Goal: Task Accomplishment & Management: Manage account settings

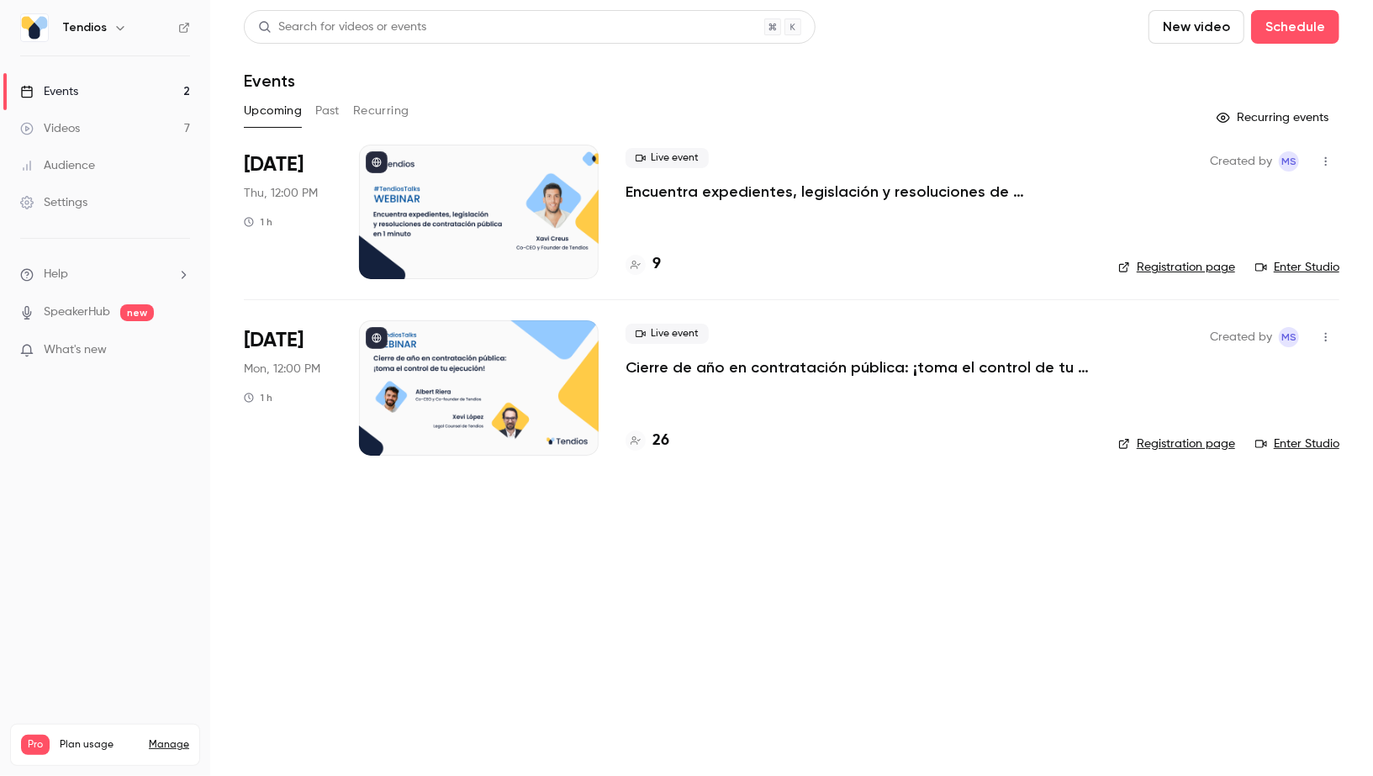
click at [148, 128] on link "Videos 7" at bounding box center [105, 128] width 210 height 37
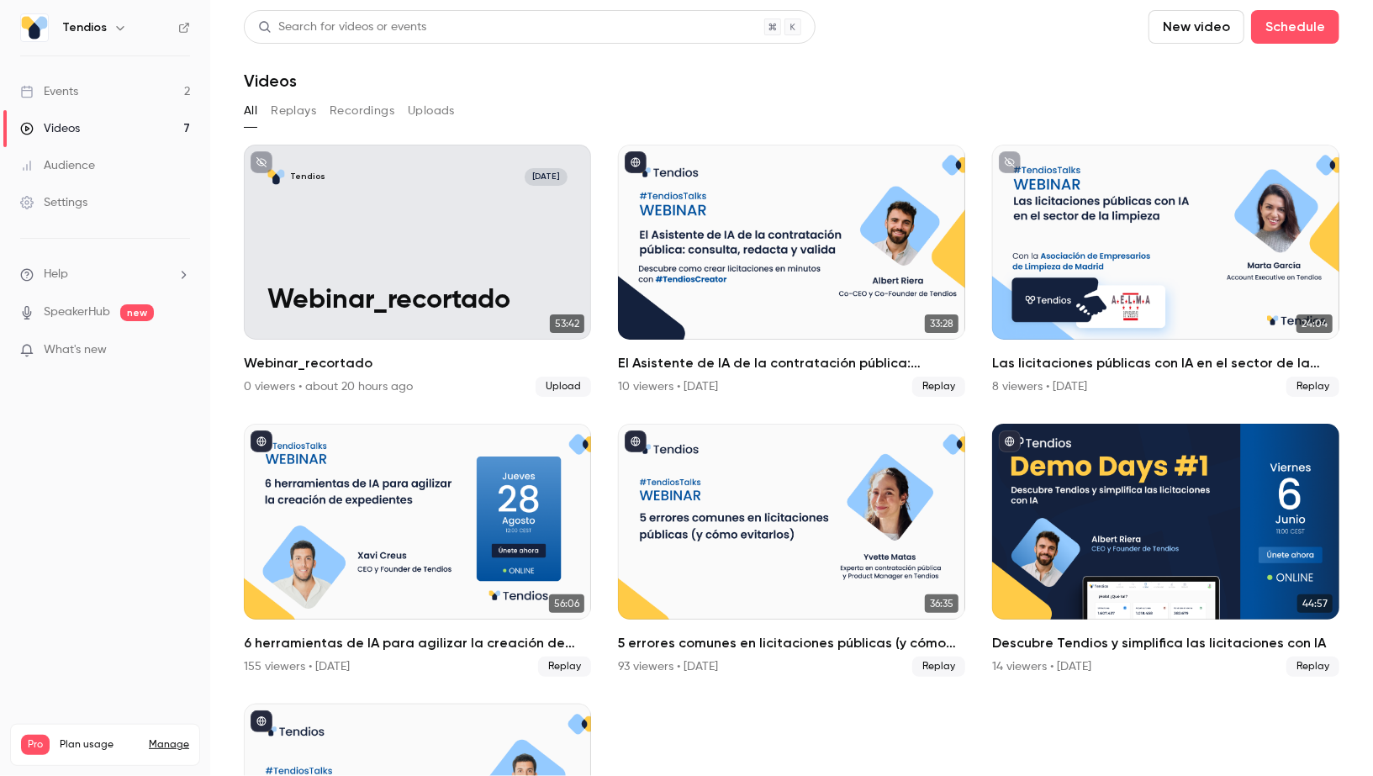
click at [70, 110] on link "Videos 7" at bounding box center [105, 128] width 210 height 37
click at [76, 82] on link "Events 2" at bounding box center [105, 91] width 210 height 37
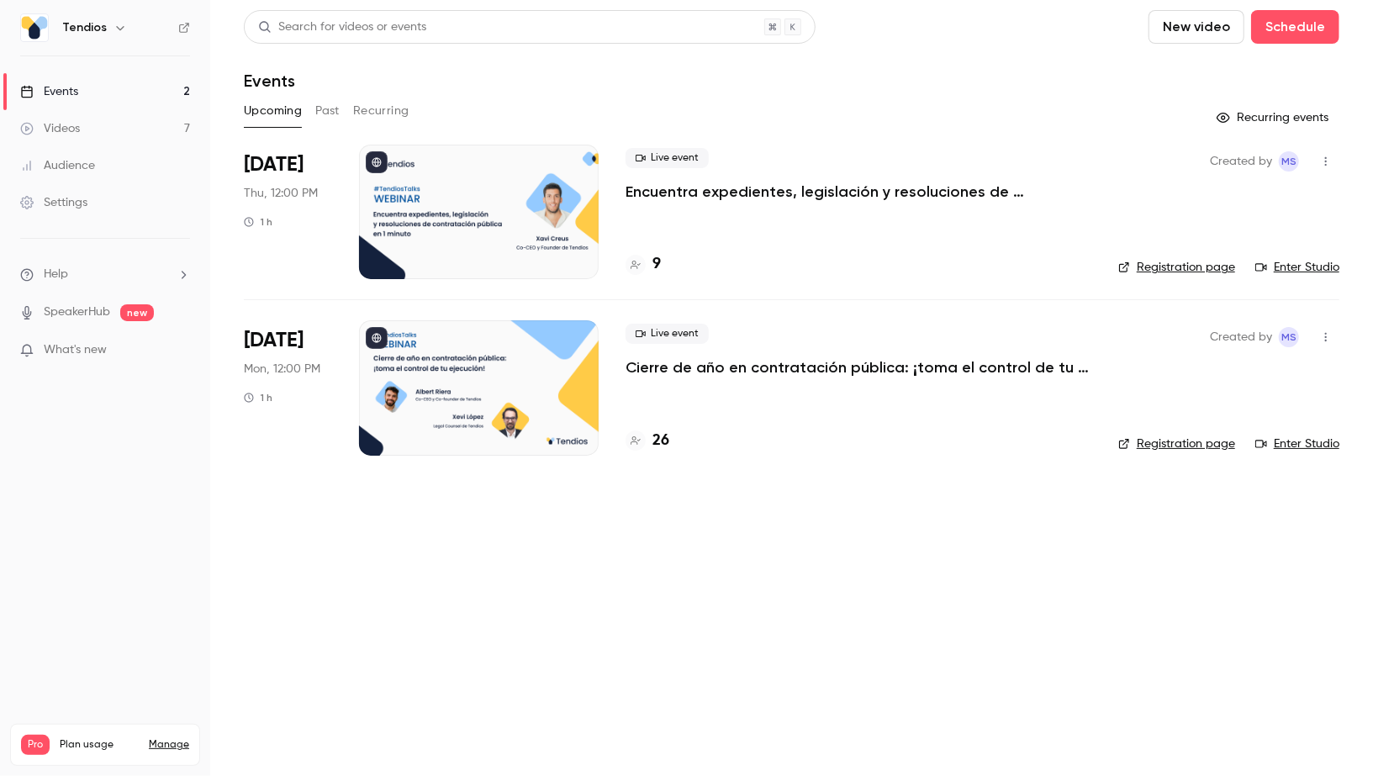
click at [707, 367] on p "Cierre de año en contratación pública: ¡toma el control de tu ejecución!" at bounding box center [858, 367] width 466 height 20
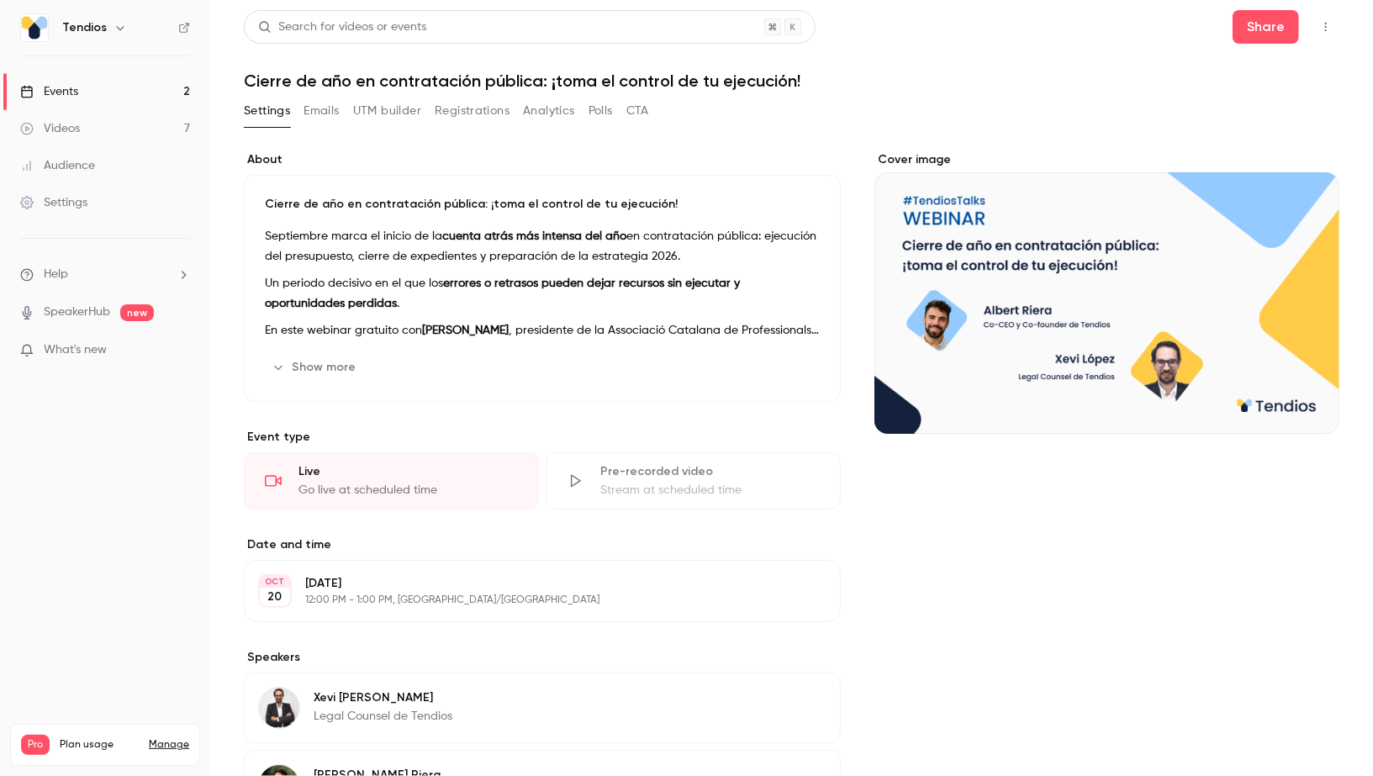
click at [136, 102] on link "Events 2" at bounding box center [105, 91] width 210 height 37
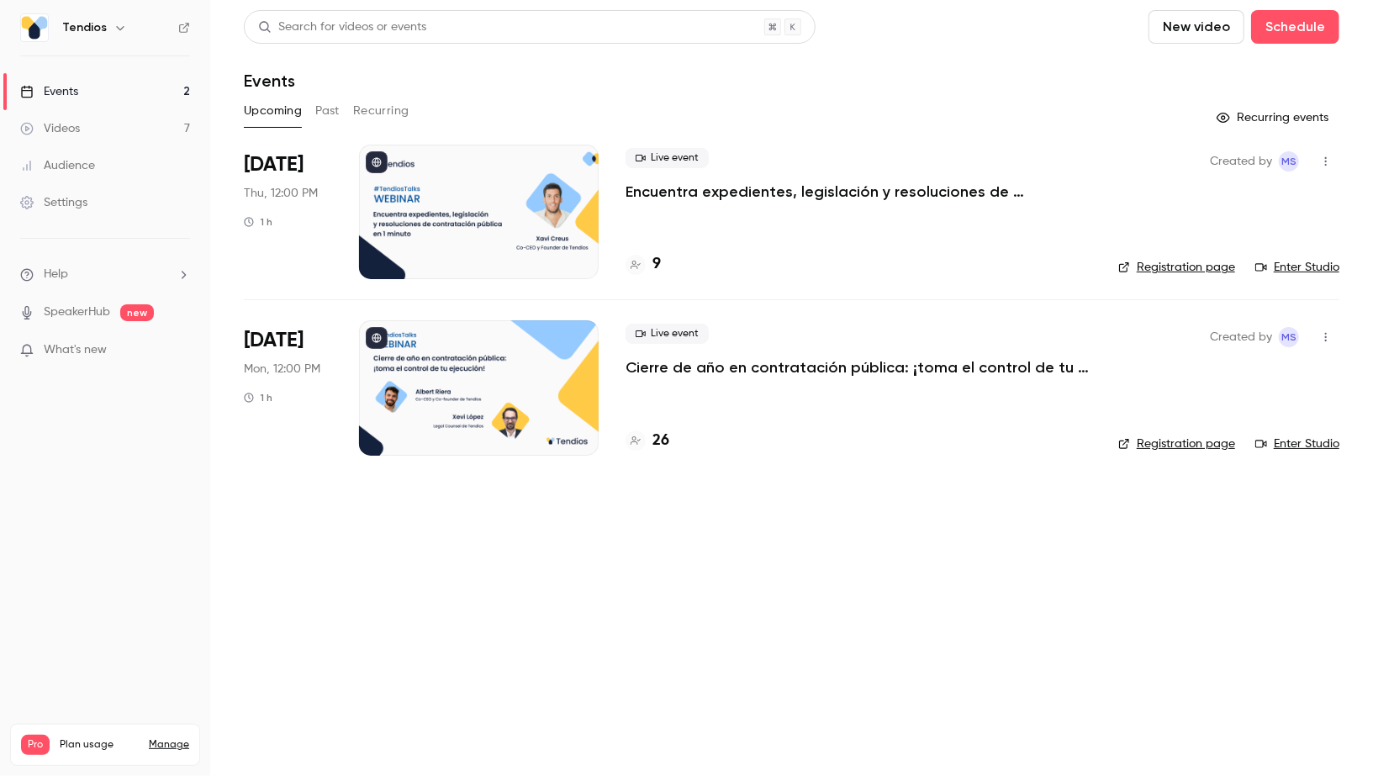
click at [715, 203] on div "Live event Encuentra expedientes, legislación y resoluciones de contratación pú…" at bounding box center [858, 212] width 466 height 135
click at [697, 189] on p "Encuentra expedientes, legislación y resoluciones de contratación pública en 1 …" at bounding box center [858, 192] width 466 height 20
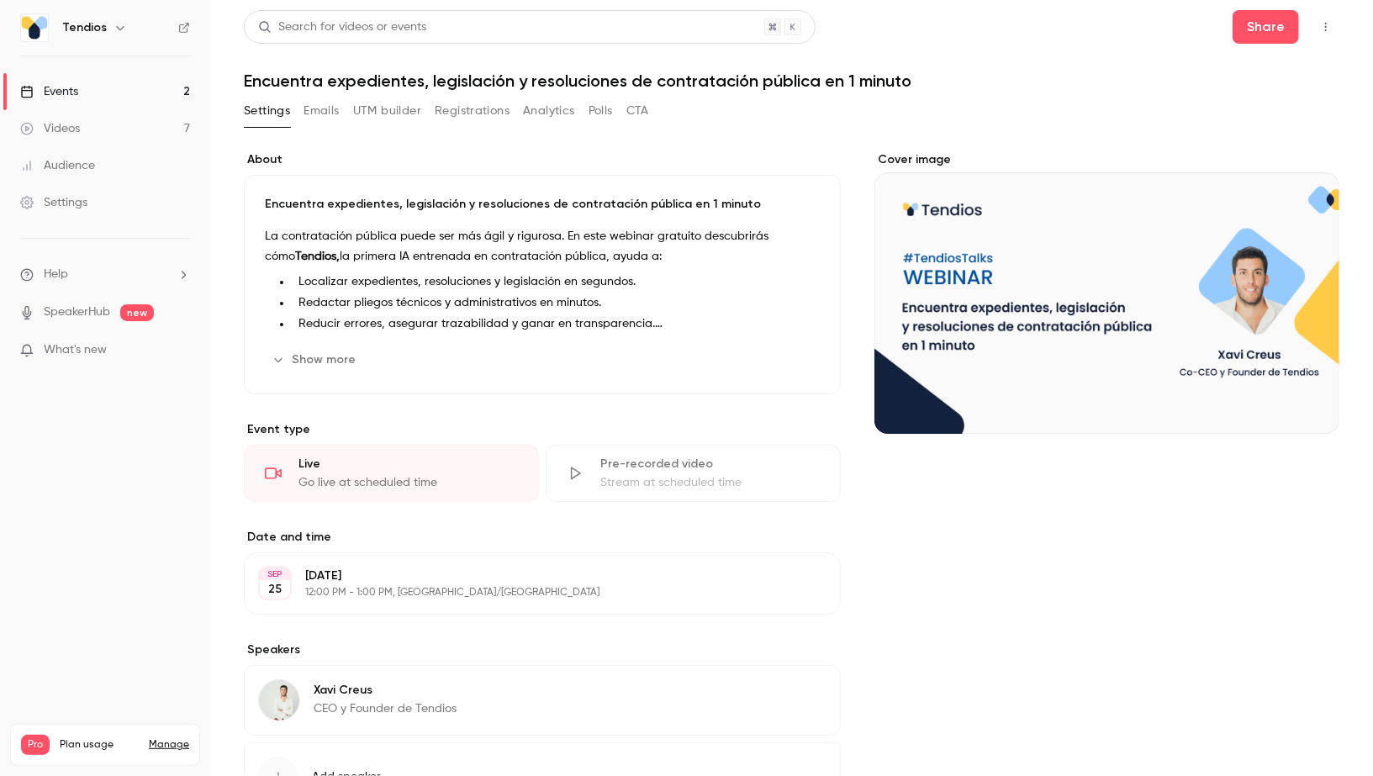
click at [462, 78] on h1 "Encuentra expedientes, legislación y resoluciones de contratación pública en 1 …" at bounding box center [791, 81] width 1095 height 20
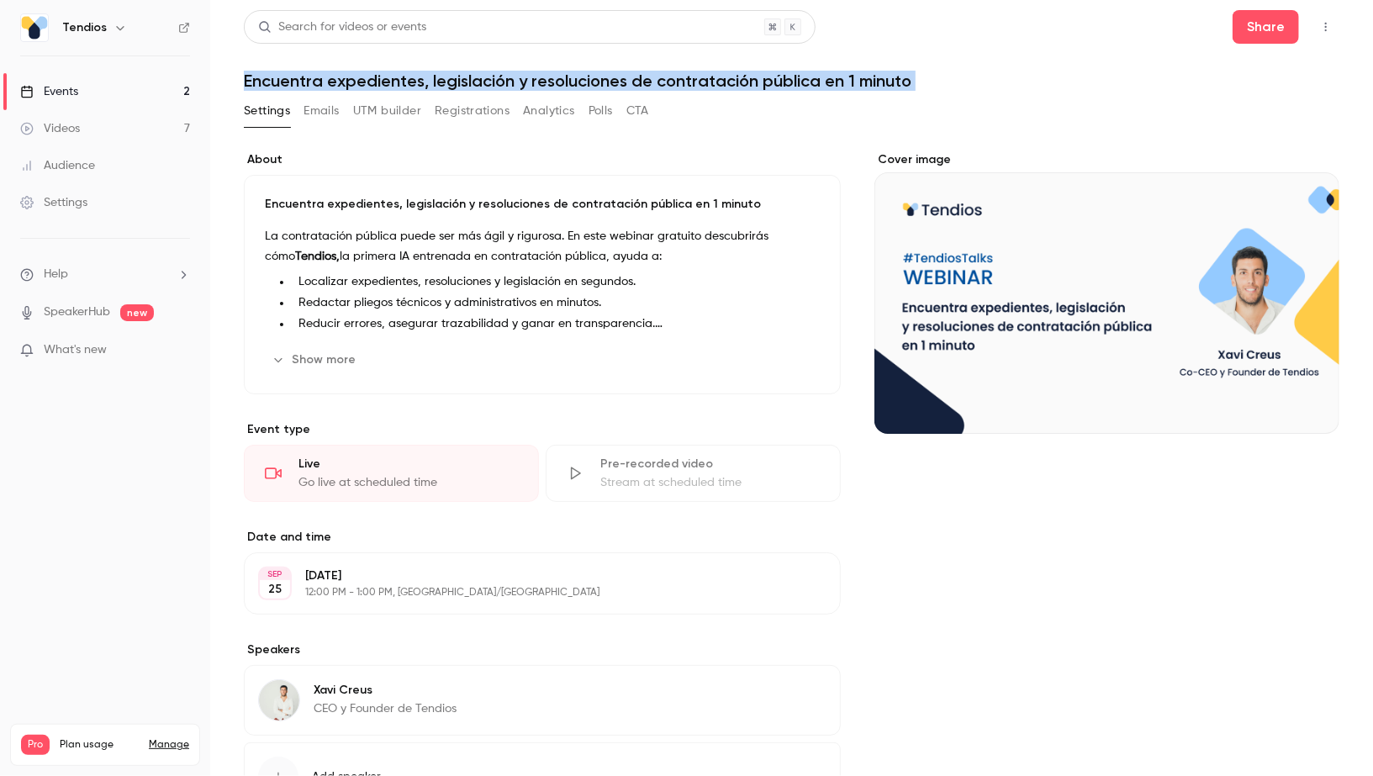
click at [462, 78] on h1 "Encuentra expedientes, legislación y resoluciones de contratación pública en 1 …" at bounding box center [791, 81] width 1095 height 20
copy div "Encuentra expedientes, legislación y resoluciones de contratación pública en 1 …"
click at [152, 80] on link "Events 2" at bounding box center [105, 91] width 210 height 37
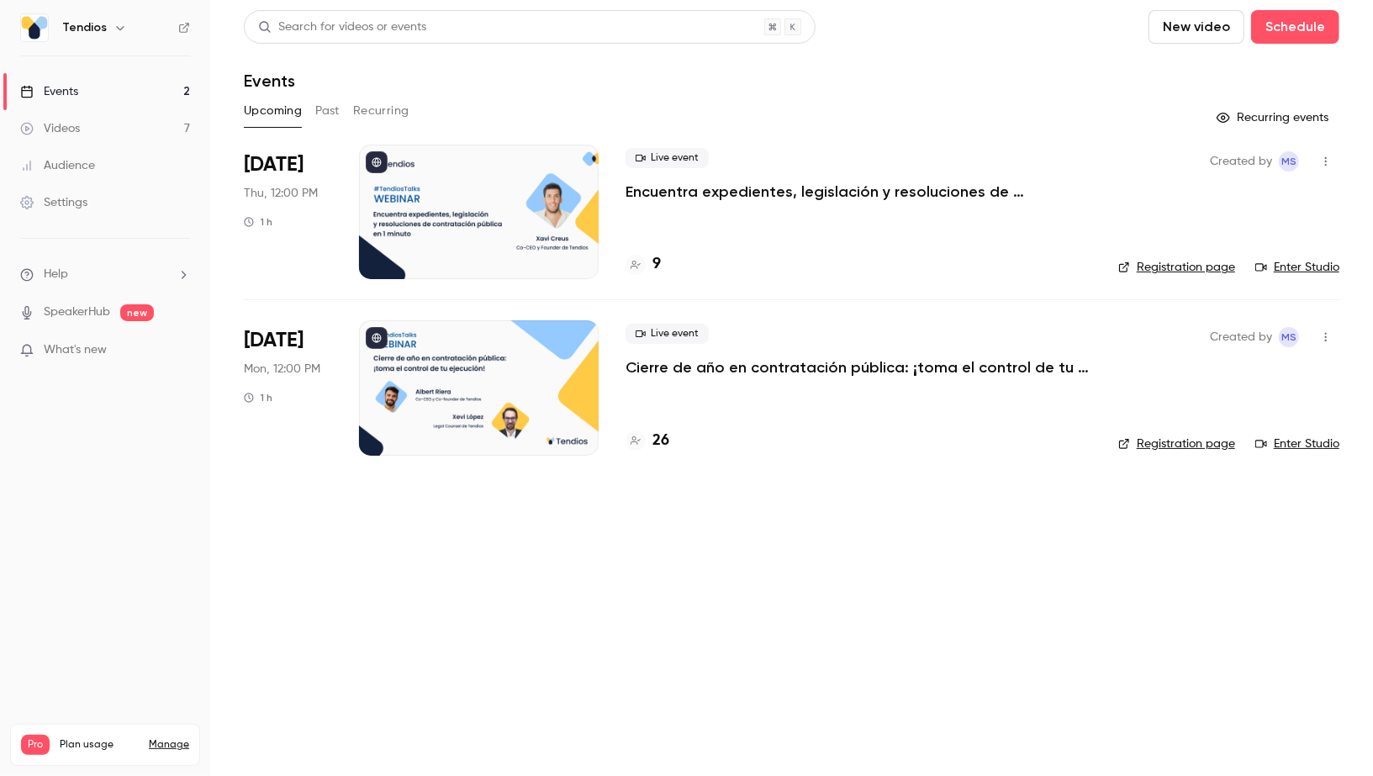
click at [113, 154] on link "Audience" at bounding box center [105, 165] width 210 height 37
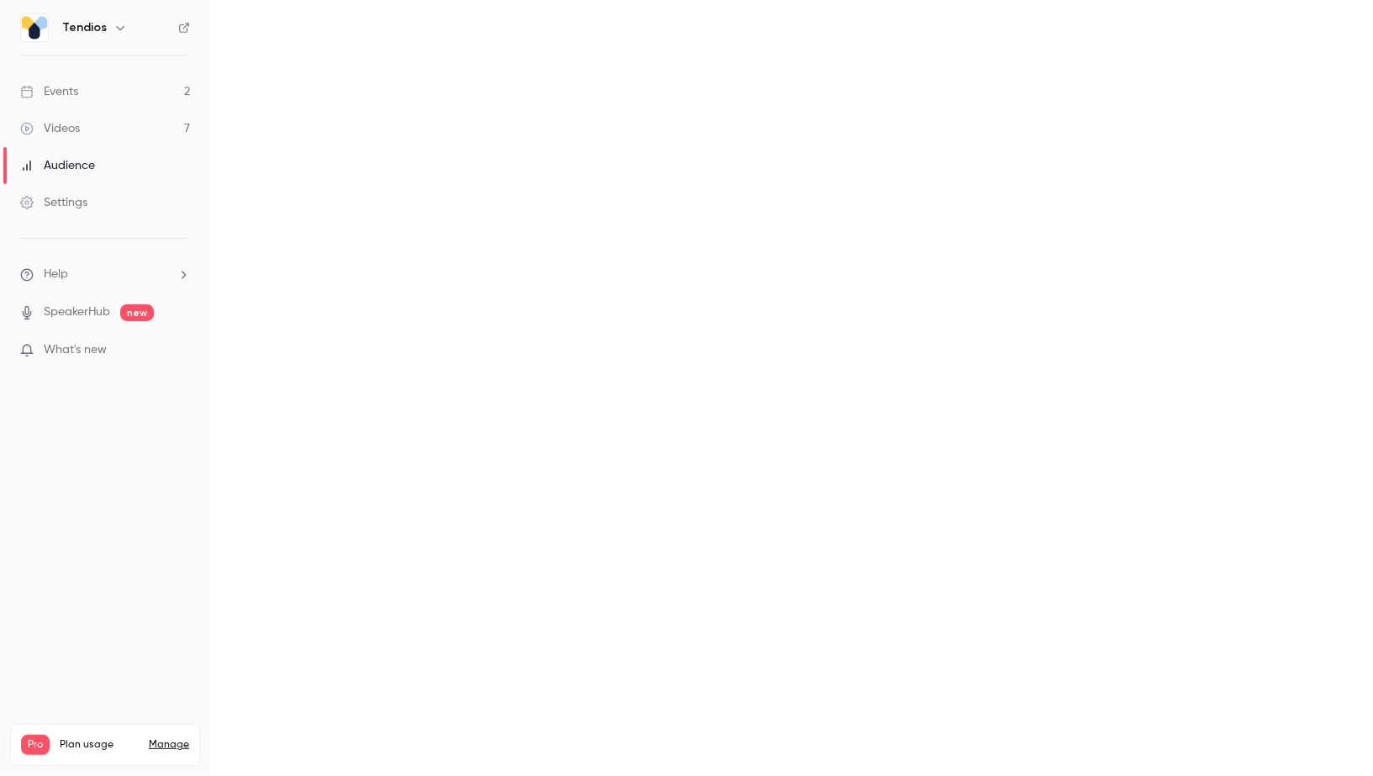
click at [108, 131] on link "Videos 7" at bounding box center [105, 128] width 210 height 37
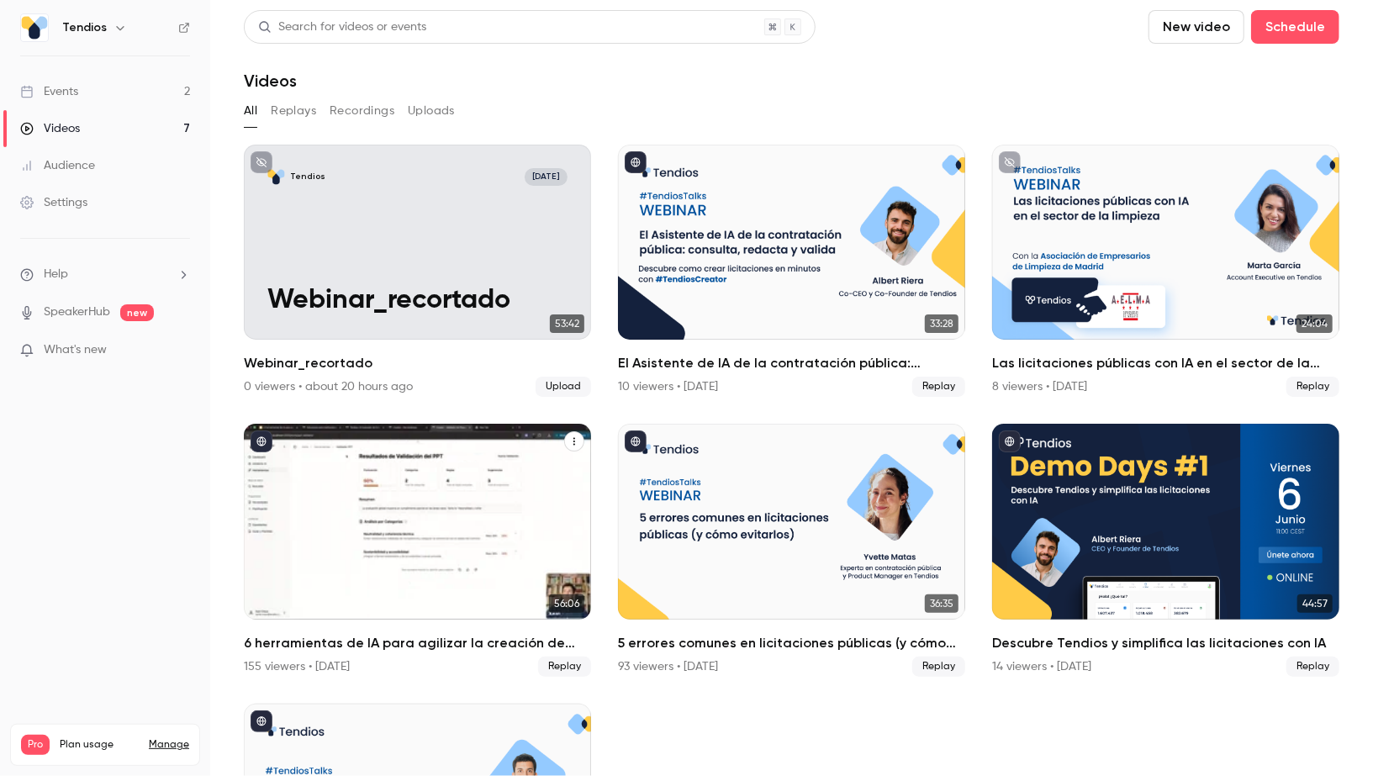
click at [462, 646] on h2 "6 herramientas de IA para agilizar la creación de expedientes" at bounding box center [417, 643] width 347 height 20
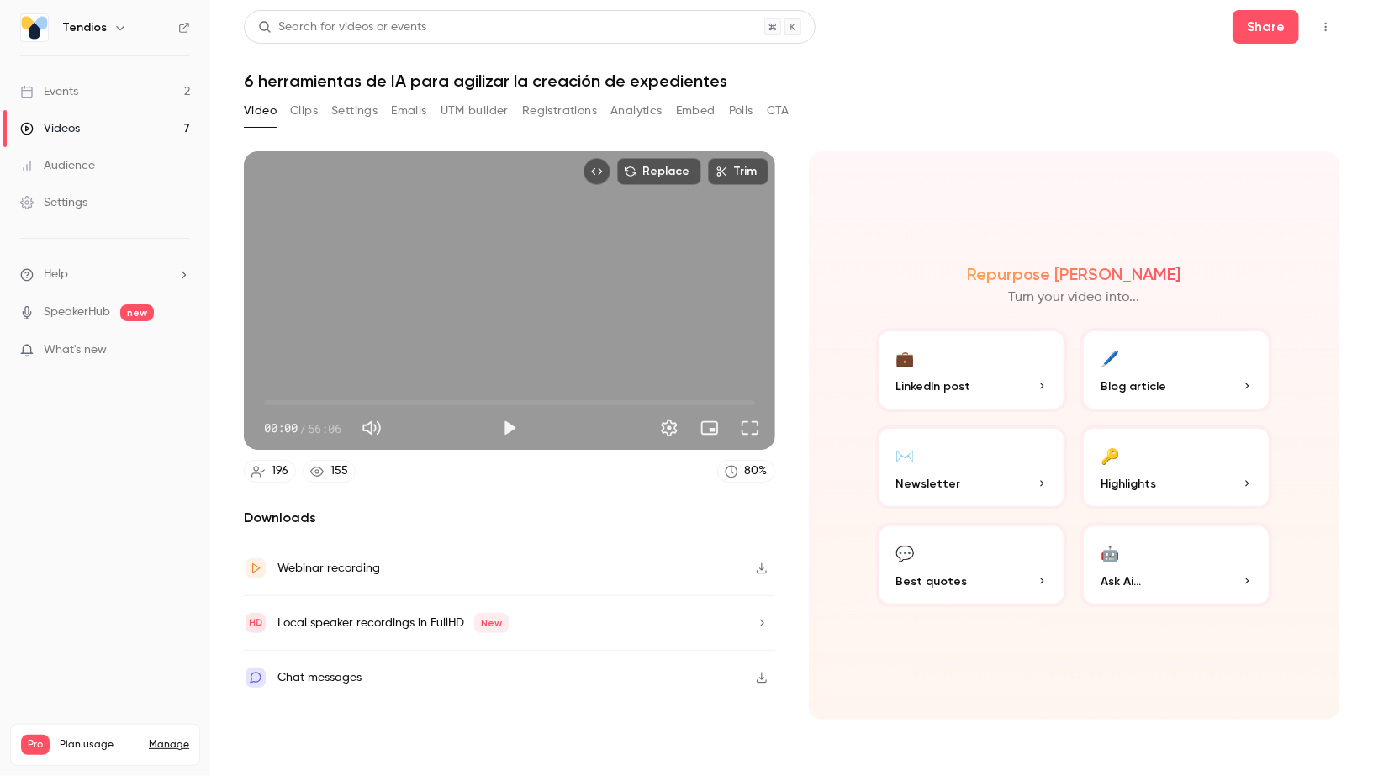
click at [370, 77] on h1 "6 herramientas de IA para agilizar la creación de expedientes" at bounding box center [791, 81] width 1095 height 20
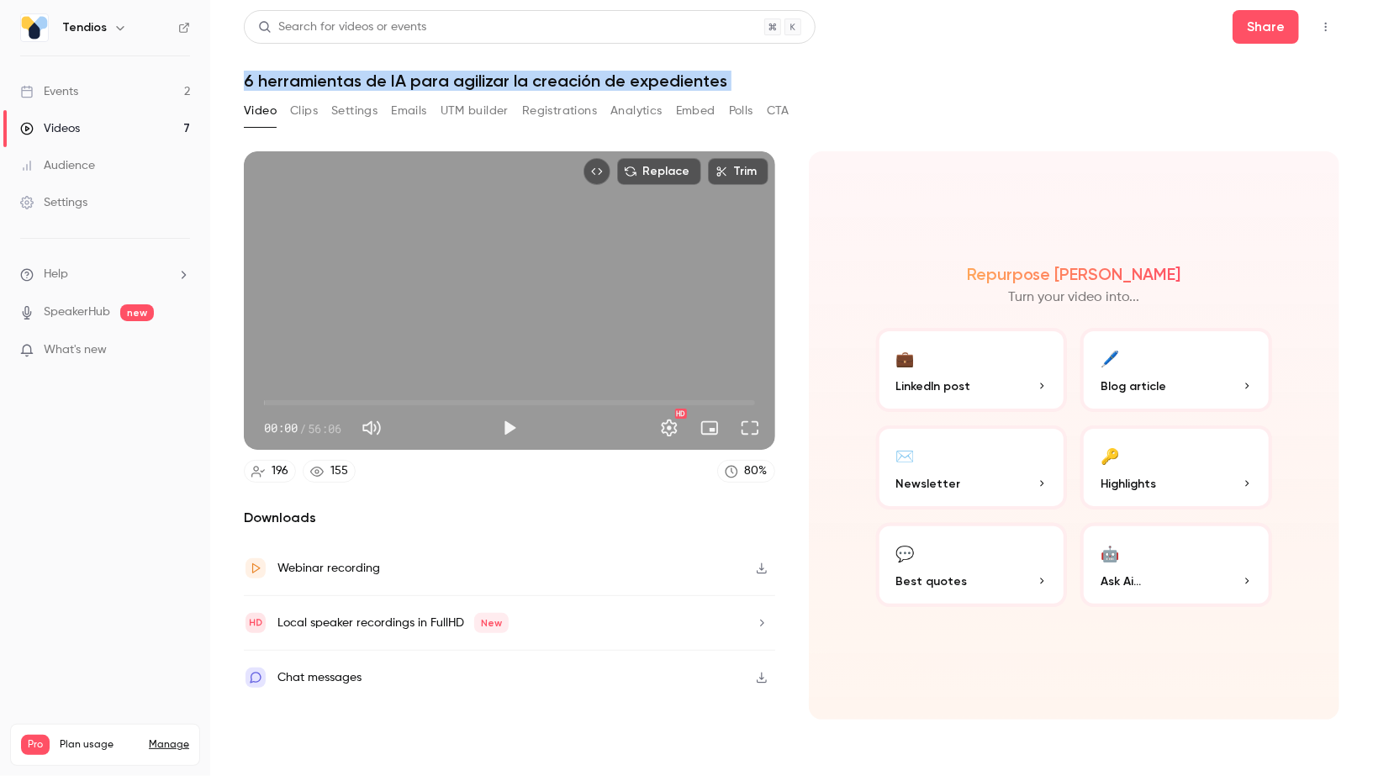
click at [370, 77] on h1 "6 herramientas de IA para agilizar la creación de expedientes" at bounding box center [791, 81] width 1095 height 20
copy div "6 herramientas de IA para agilizar la creación de expedientes Video Clips Setti…"
click at [100, 129] on link "Videos 7" at bounding box center [105, 128] width 210 height 37
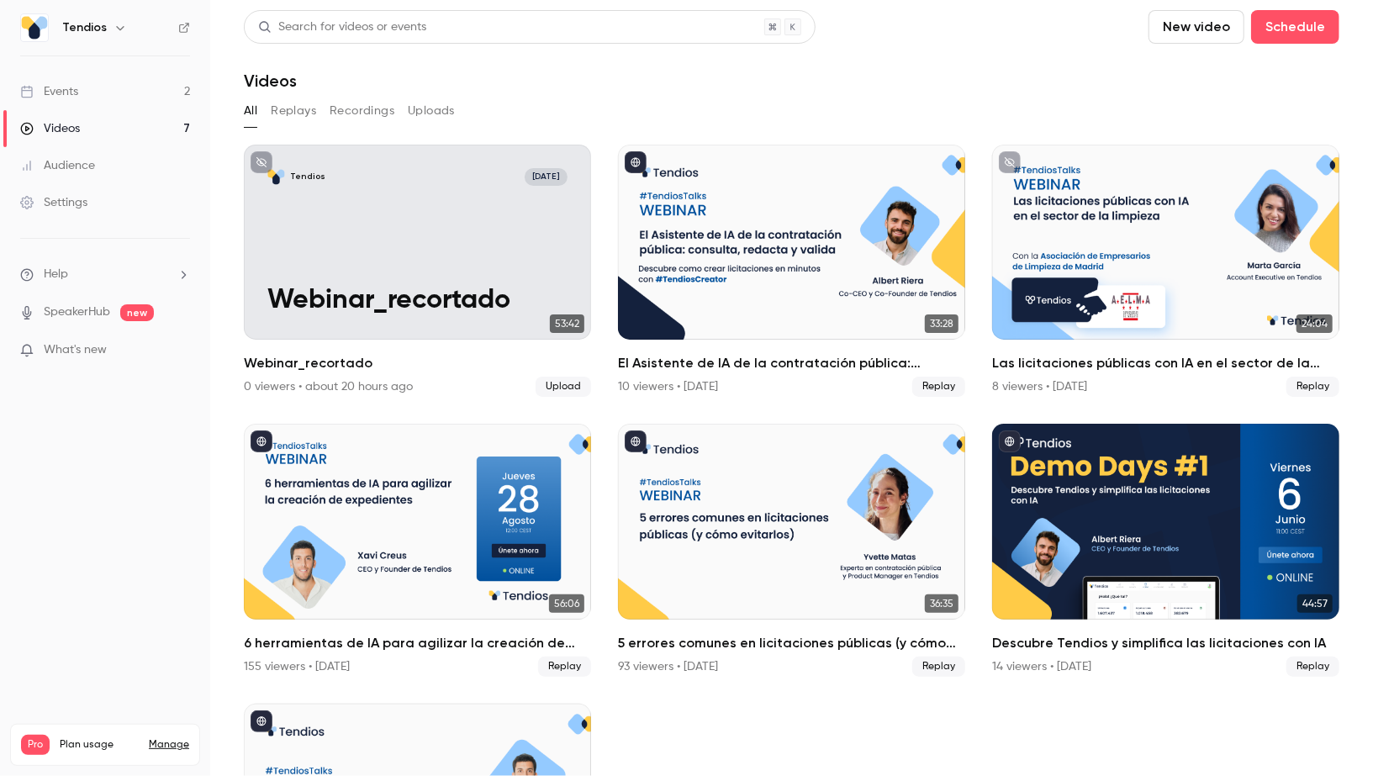
click at [135, 96] on link "Events 2" at bounding box center [105, 91] width 210 height 37
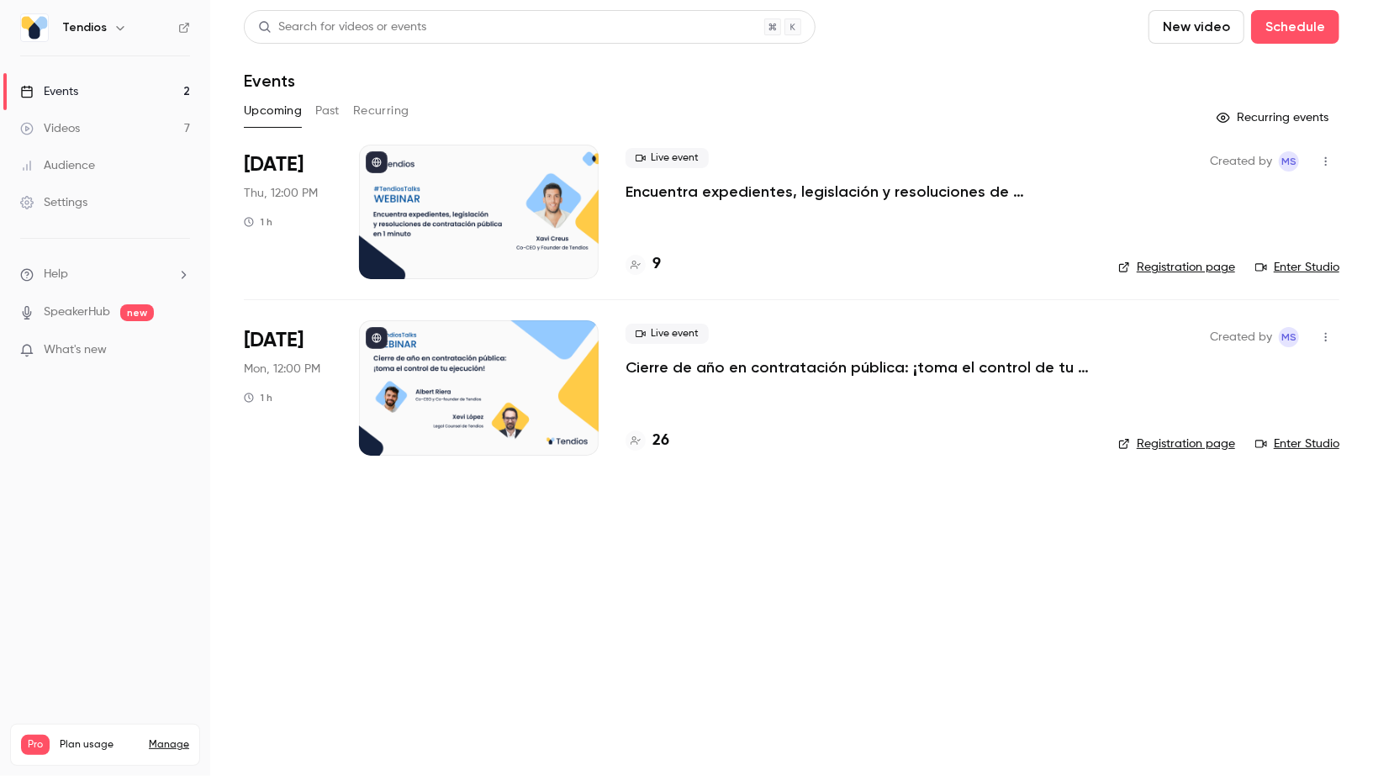
click at [128, 126] on link "Videos 7" at bounding box center [105, 128] width 210 height 37
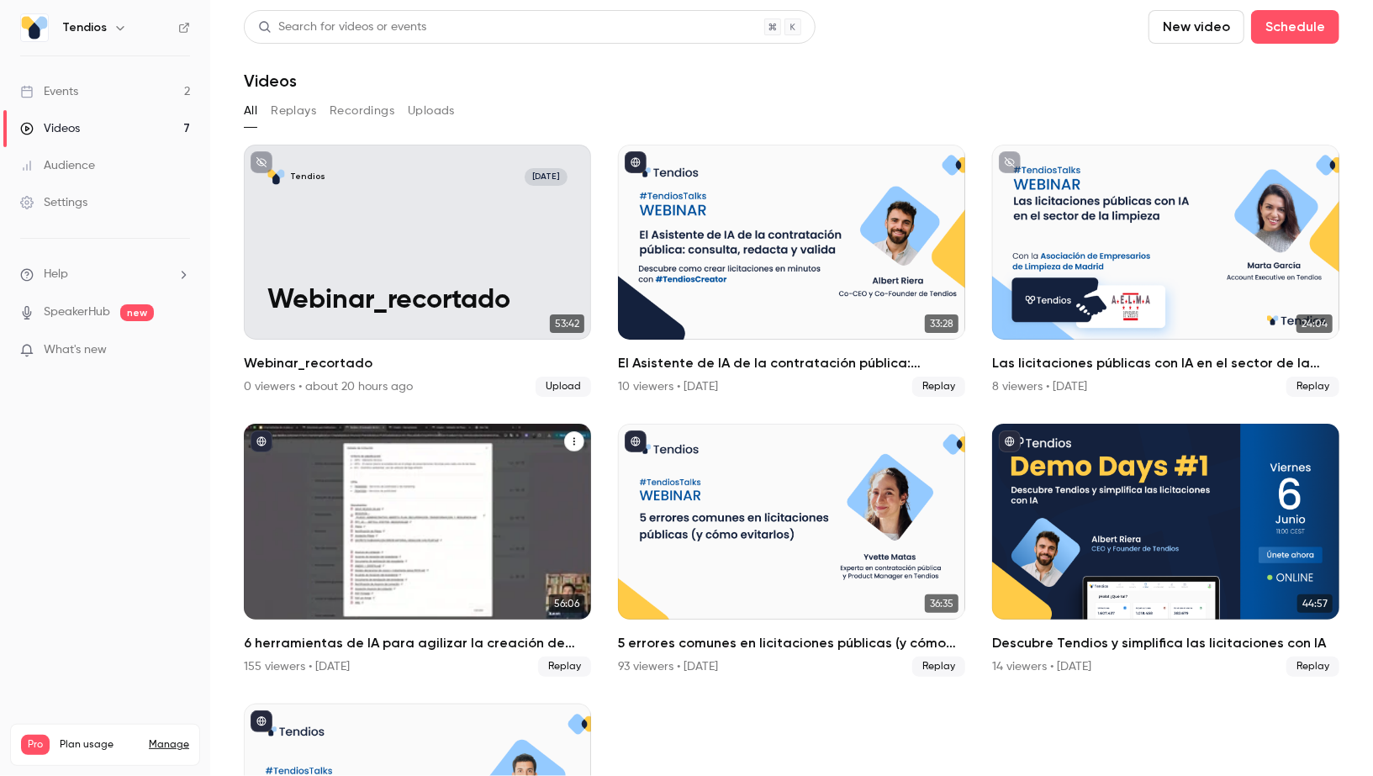
click at [406, 636] on h2 "6 herramientas de IA para agilizar la creación de expedientes" at bounding box center [417, 643] width 347 height 20
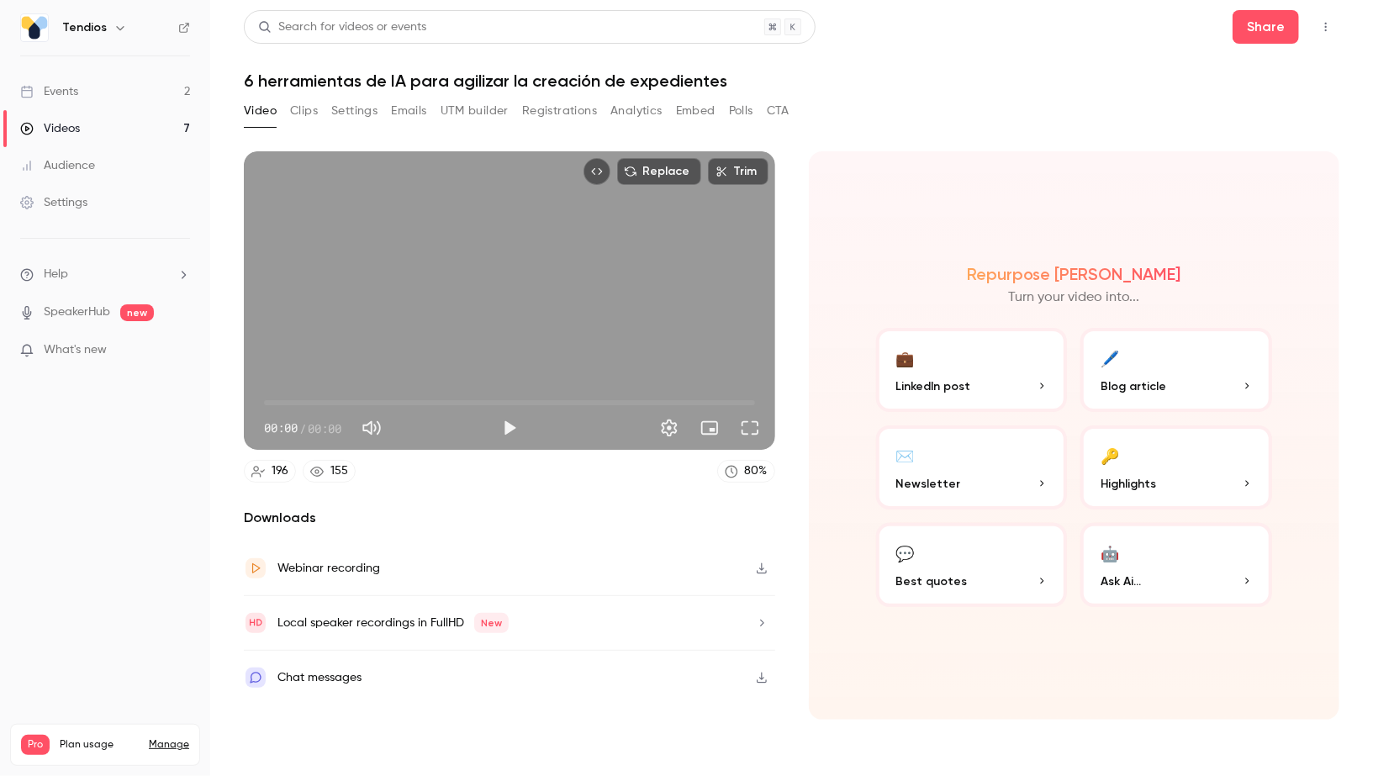
click at [398, 82] on h1 "6 herramientas de IA para agilizar la creación de expedientes" at bounding box center [791, 81] width 1095 height 20
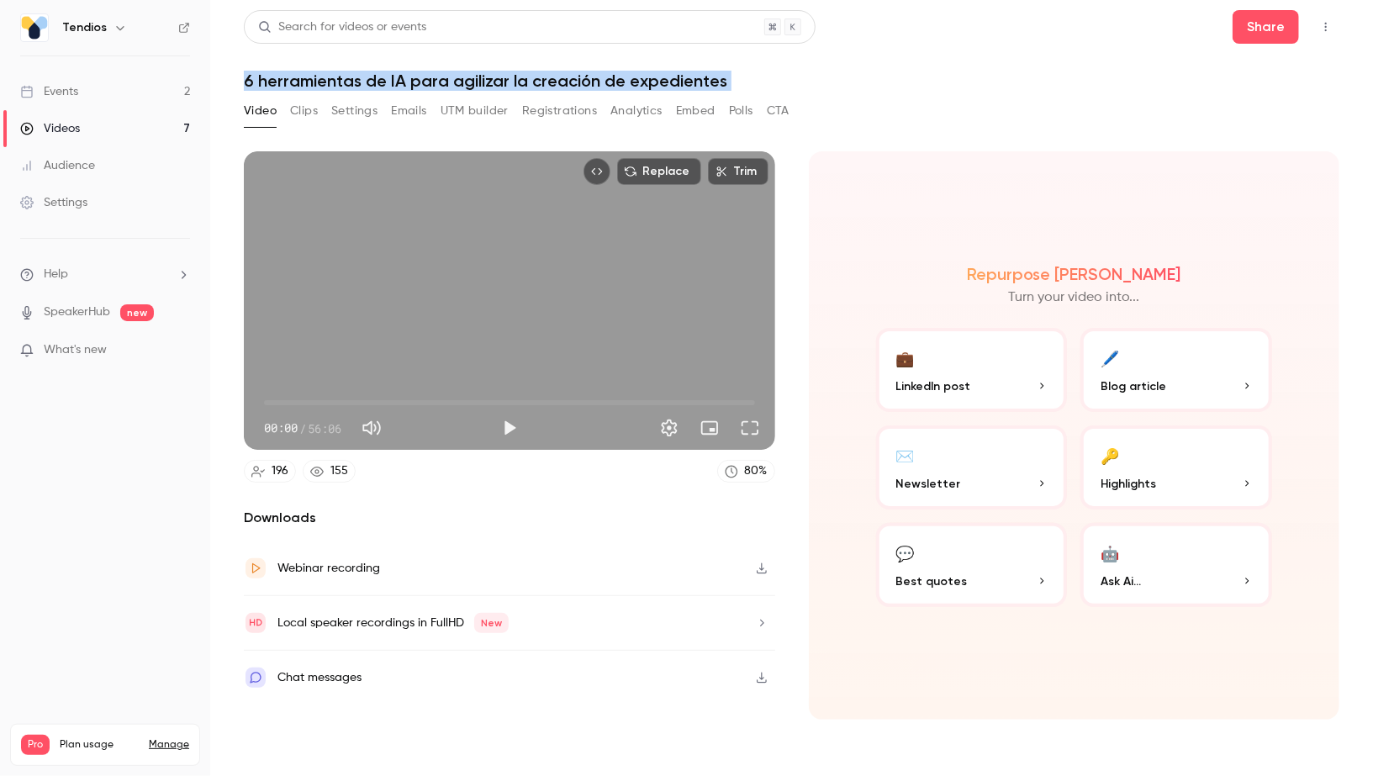
click at [398, 82] on h1 "6 herramientas de IA para agilizar la creación de expedientes" at bounding box center [791, 81] width 1095 height 20
copy div "6 herramientas de IA para agilizar la creación de expedientes Video Clips Setti…"
click at [145, 98] on link "Events 2" at bounding box center [105, 91] width 210 height 37
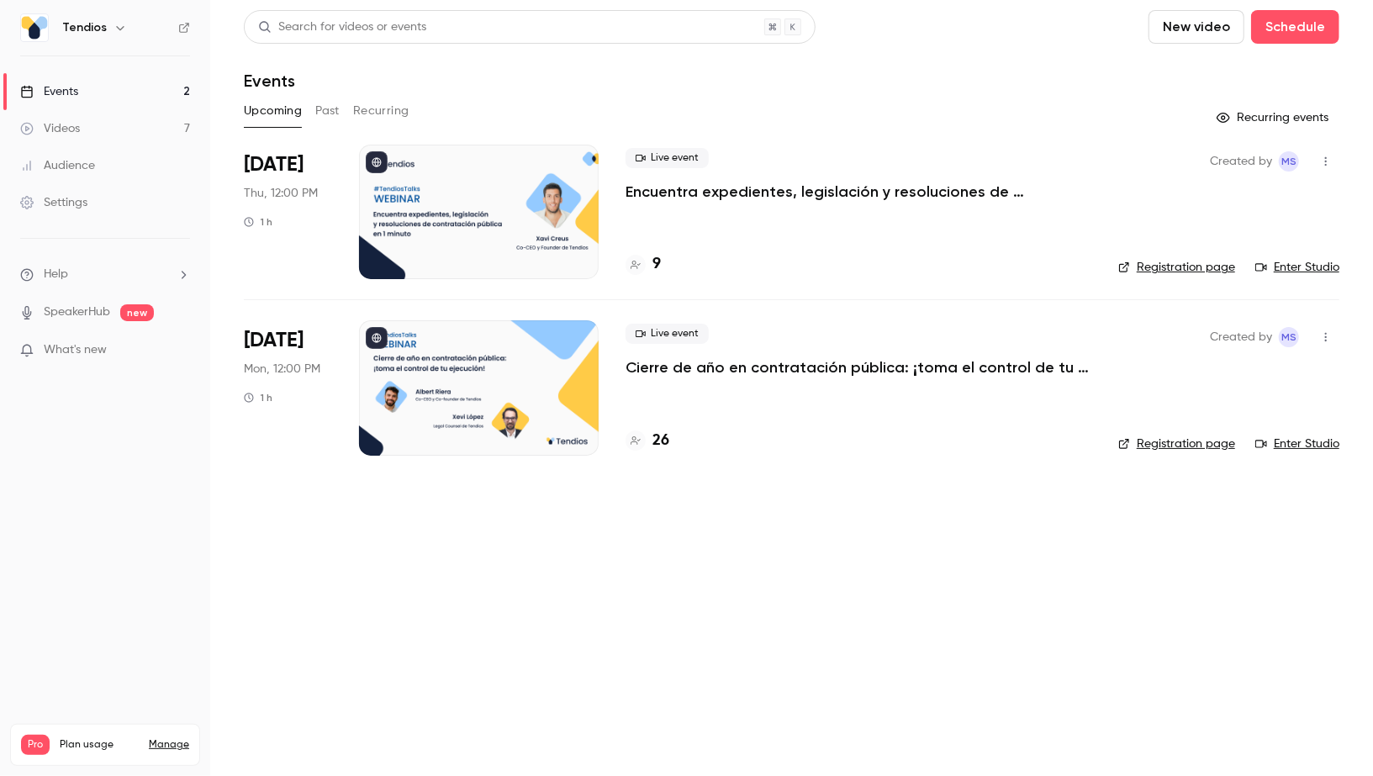
click at [109, 121] on link "Videos 7" at bounding box center [105, 128] width 210 height 37
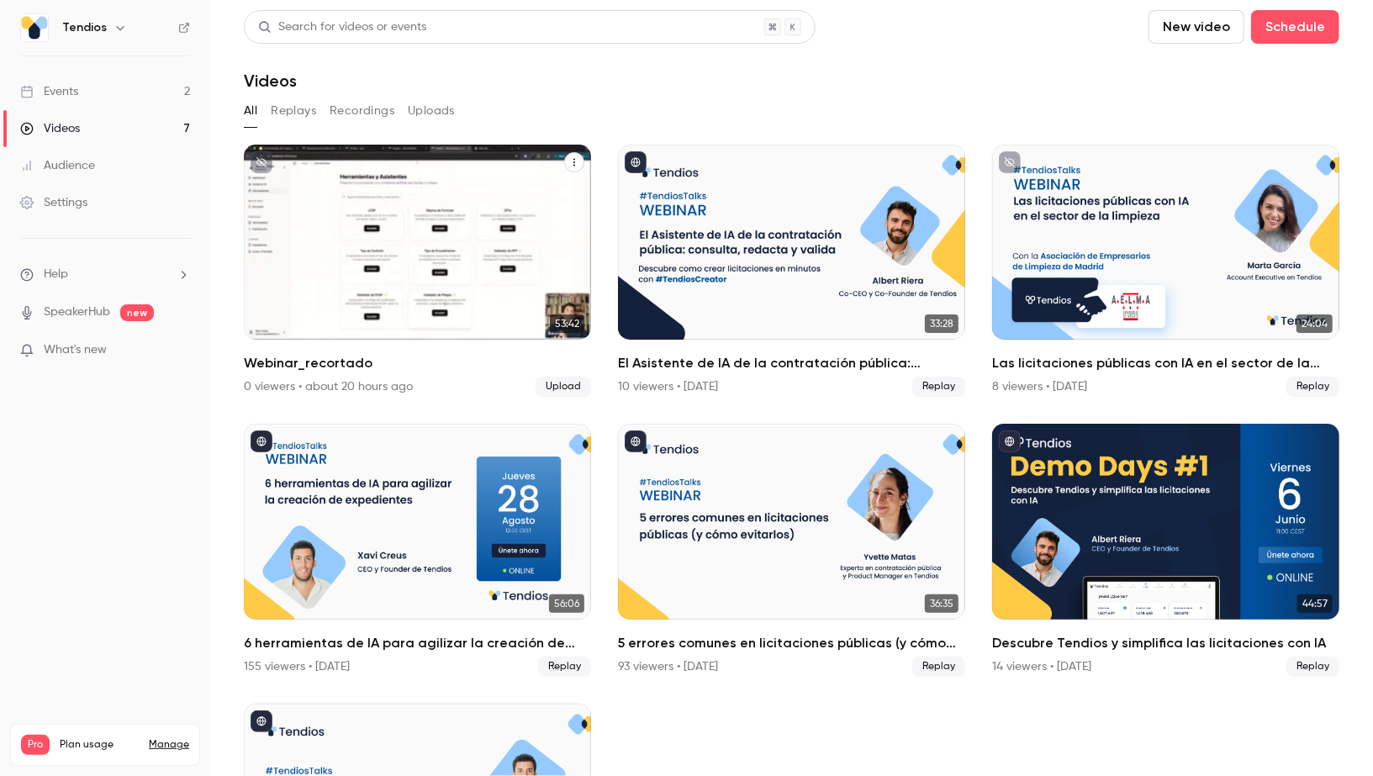
click at [578, 159] on icon "Webinar_recortado" at bounding box center [574, 162] width 10 height 10
click at [326, 223] on div at bounding box center [686, 388] width 1373 height 776
click at [413, 199] on div "Tendios Sep 17 Webinar_recortado" at bounding box center [417, 242] width 347 height 195
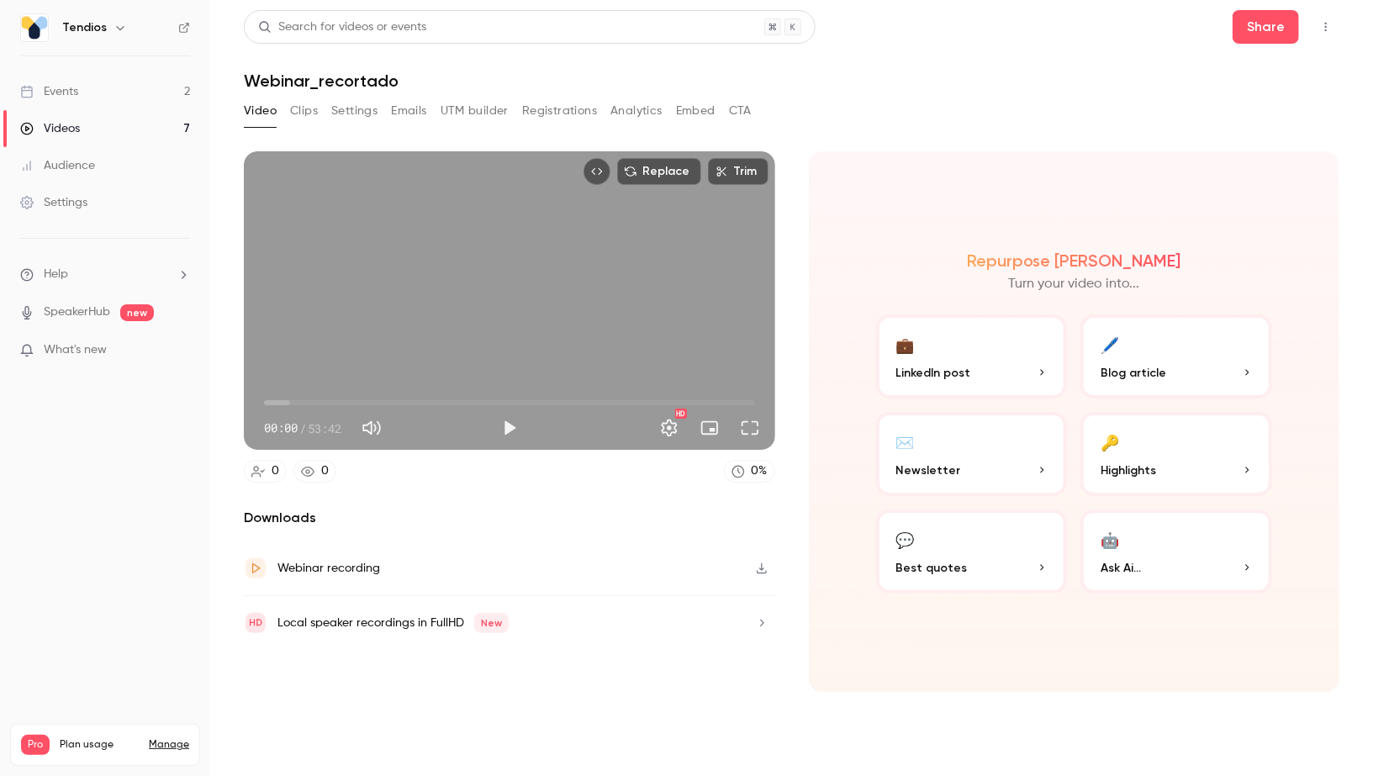
click at [332, 111] on button "Settings" at bounding box center [354, 111] width 46 height 27
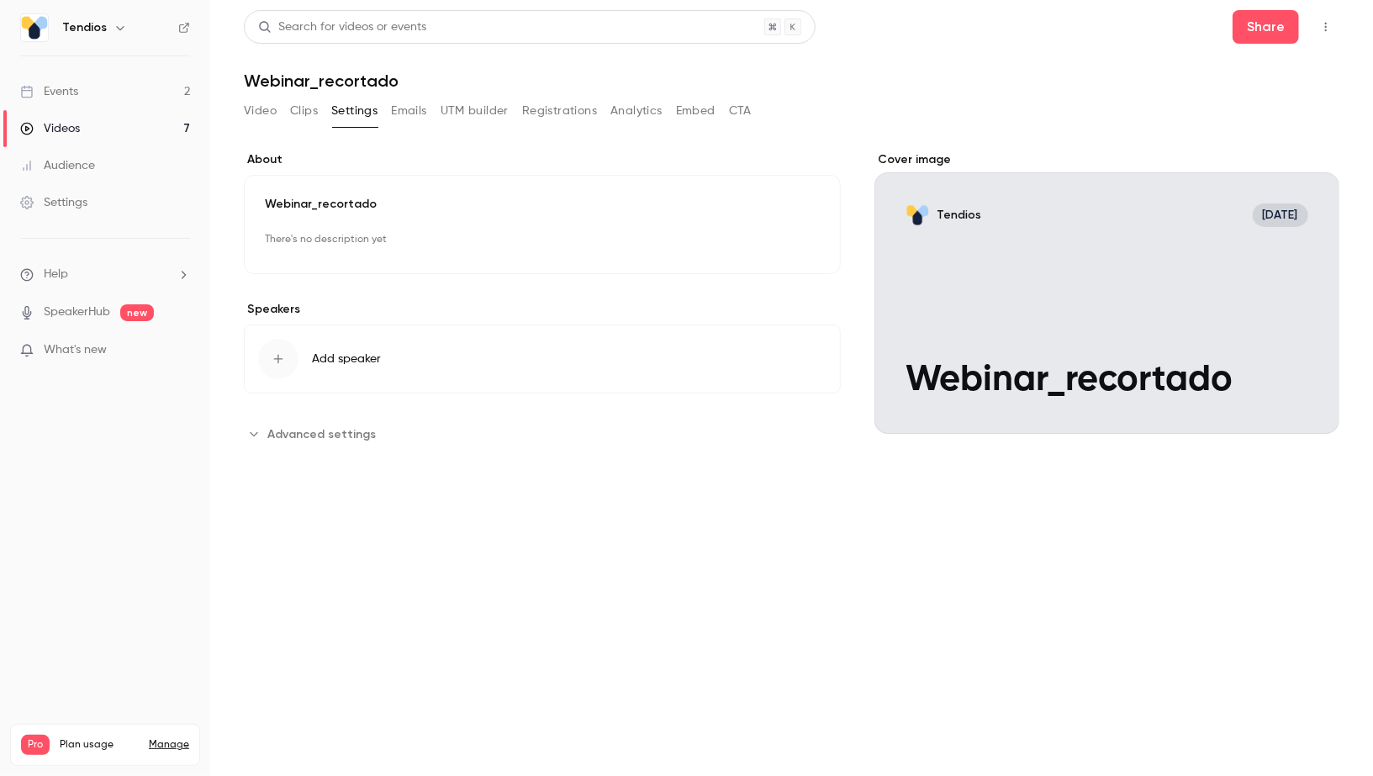
click at [359, 373] on button "Add speaker" at bounding box center [542, 359] width 597 height 69
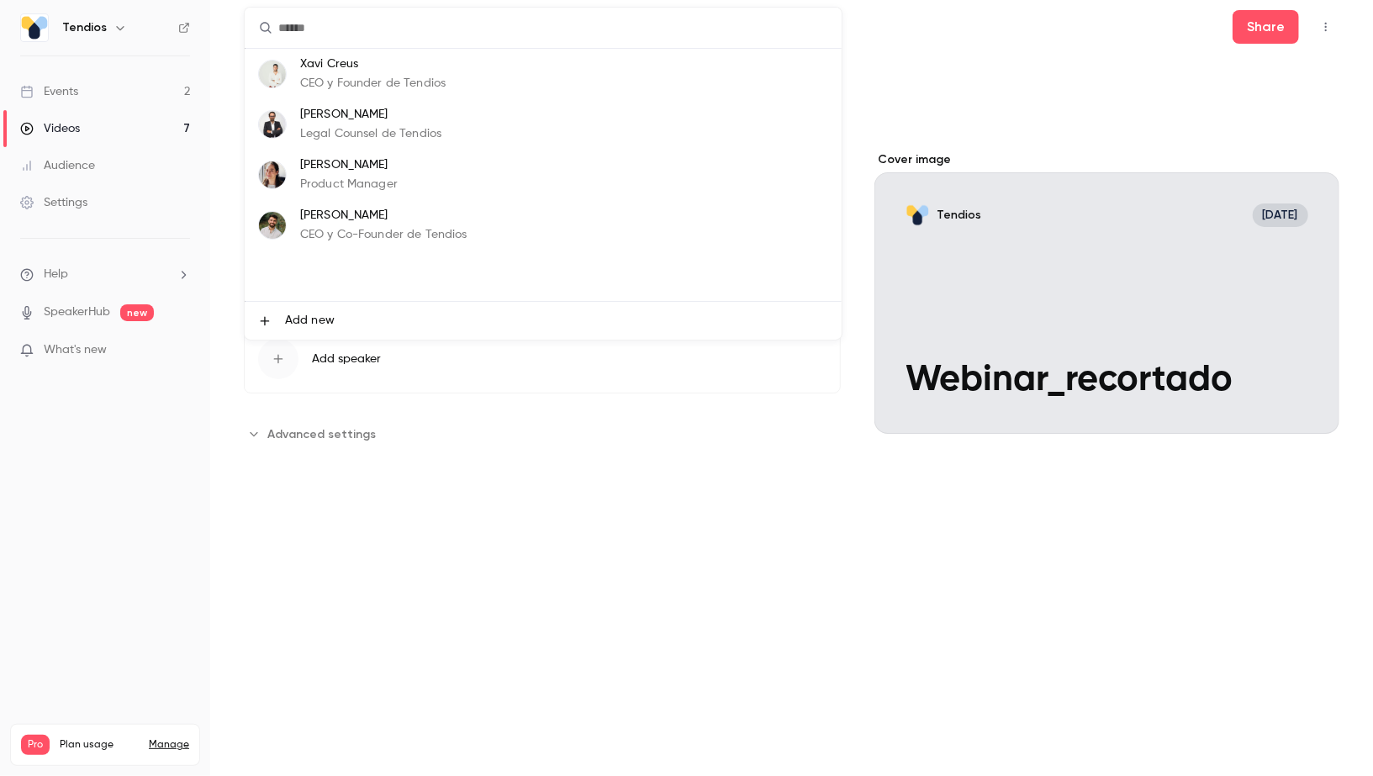
click at [329, 87] on p "CEO y Founder de Tendios" at bounding box center [372, 84] width 145 height 18
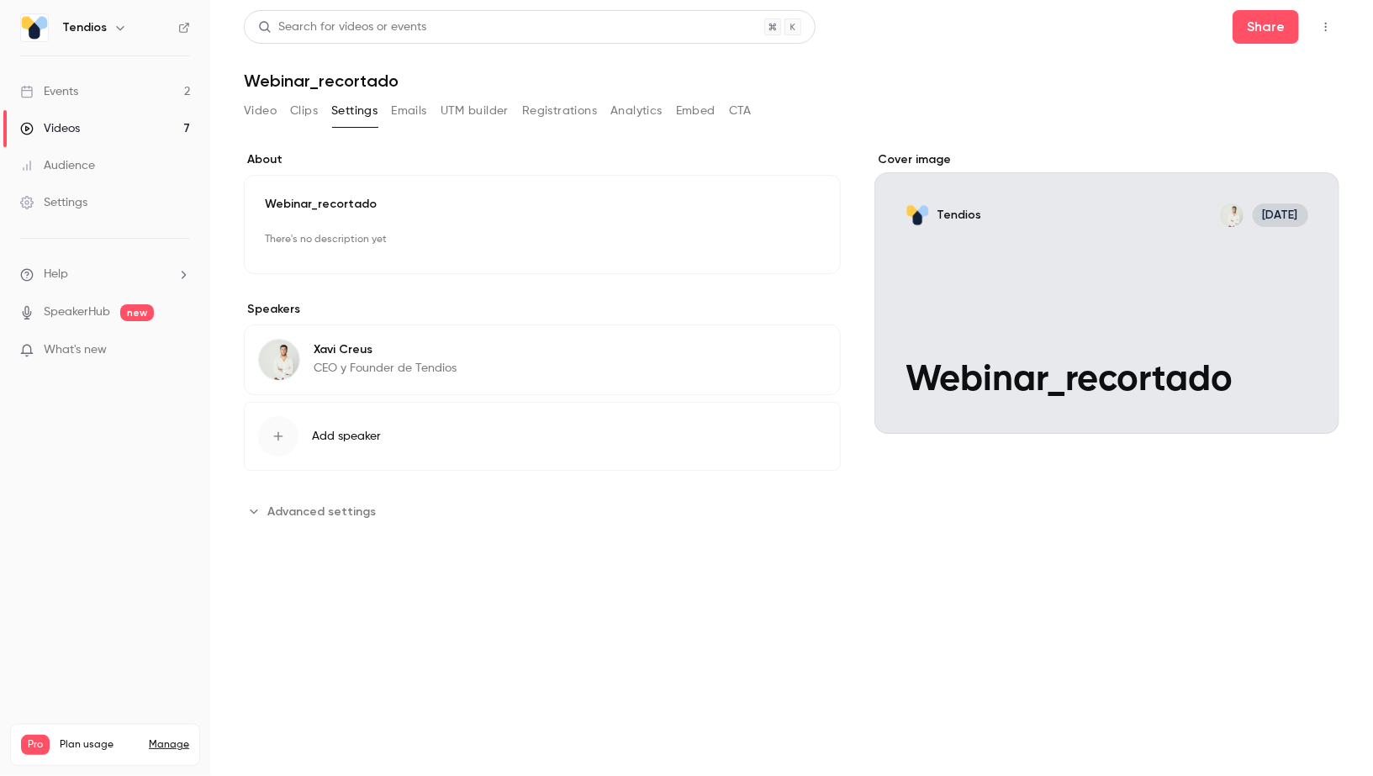
click at [337, 196] on p "Webinar_recortado" at bounding box center [542, 204] width 555 height 17
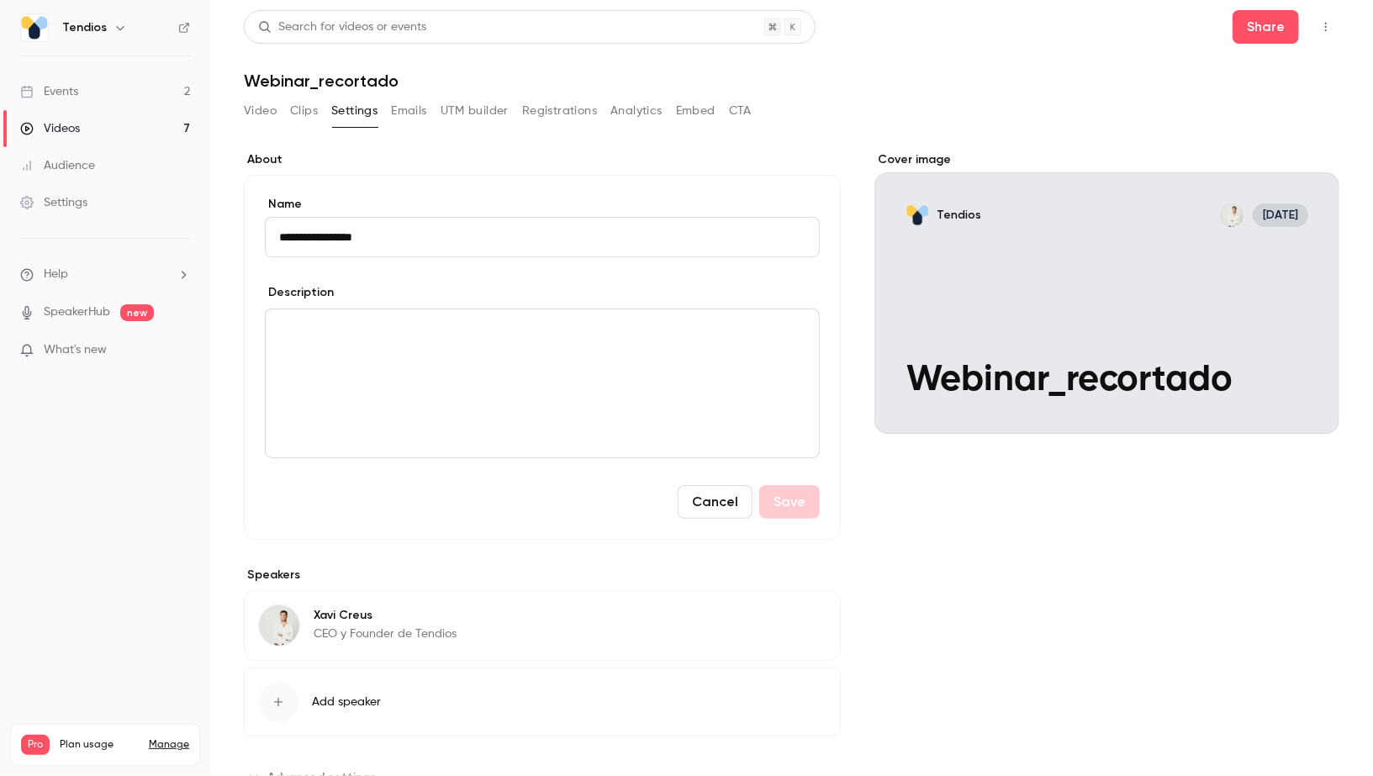
click at [358, 246] on input "**********" at bounding box center [542, 237] width 555 height 40
click at [280, 235] on input "**********" at bounding box center [542, 237] width 555 height 40
type input "**********"
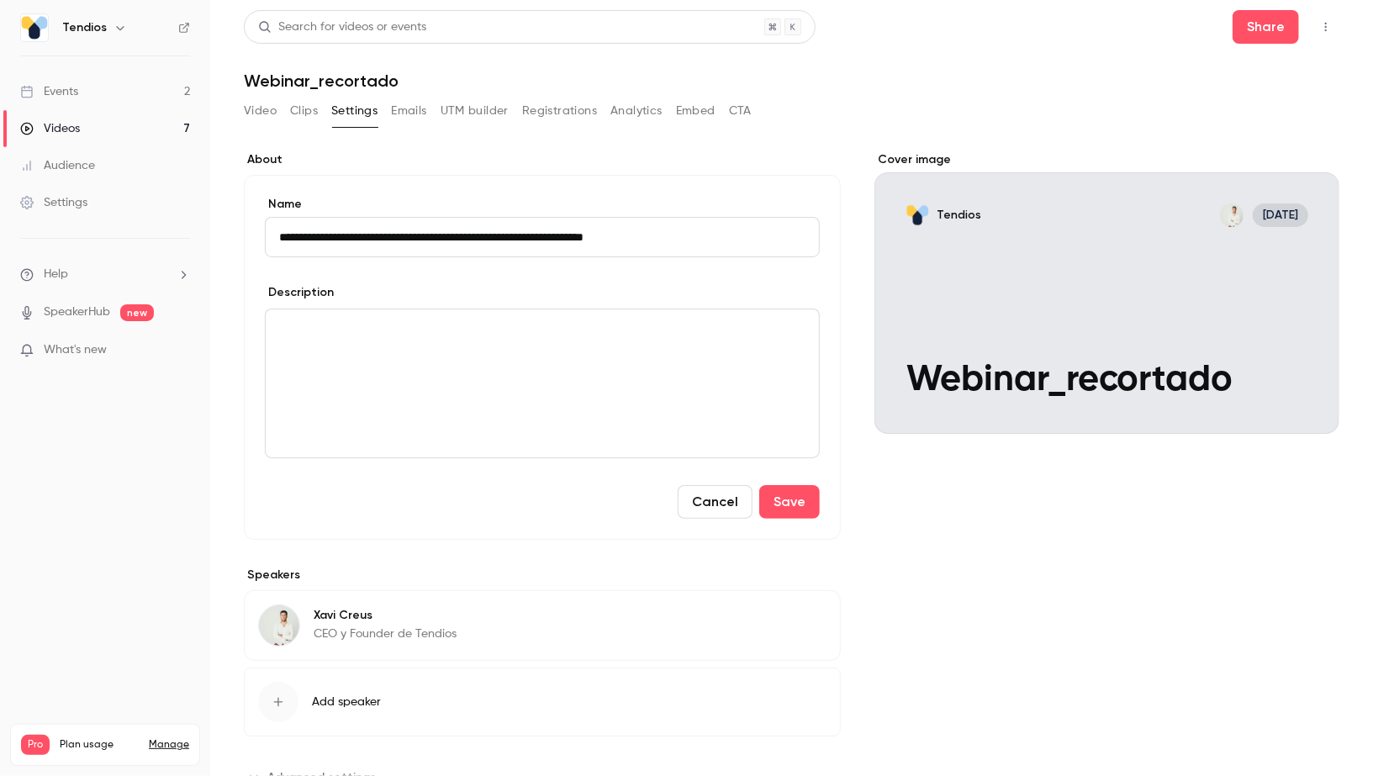
click at [292, 328] on p "editor" at bounding box center [542, 329] width 526 height 20
click at [794, 506] on button "Save" at bounding box center [789, 502] width 61 height 34
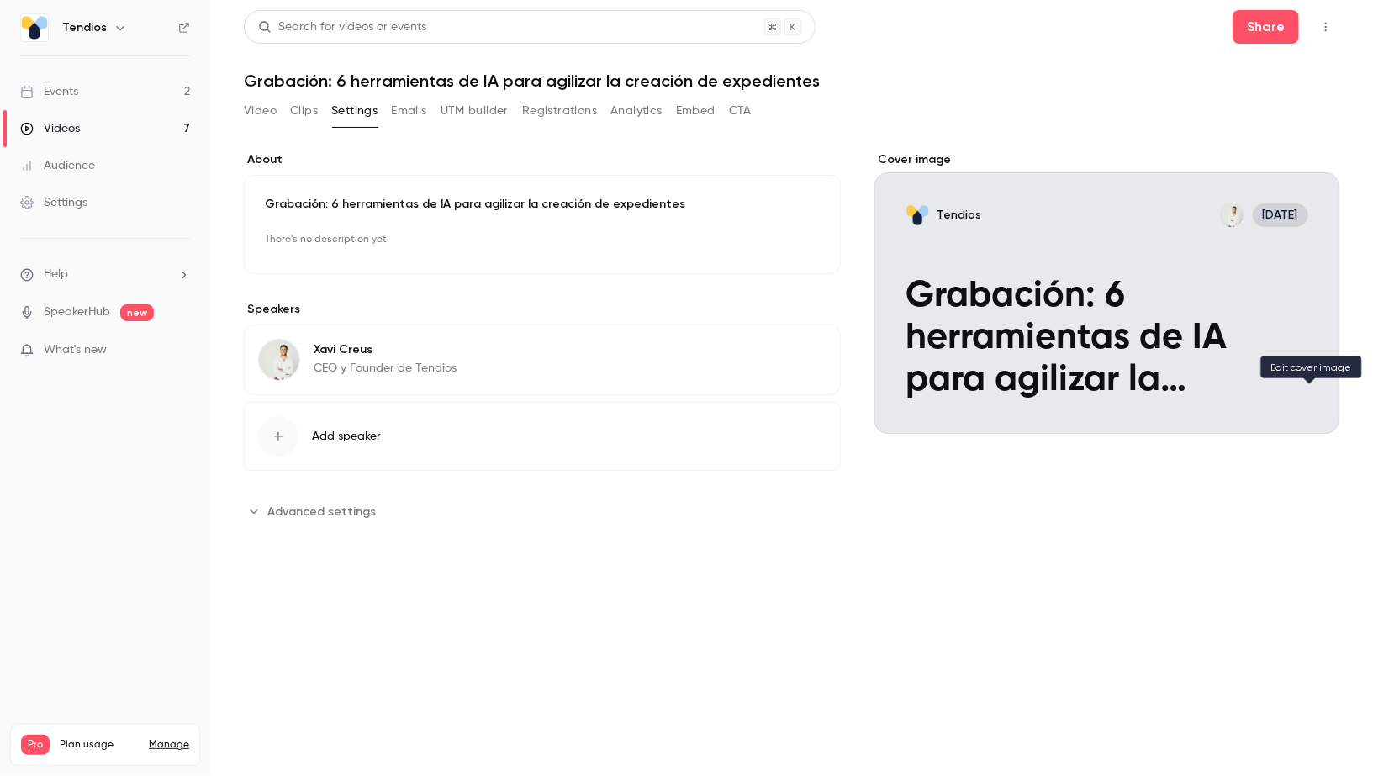
click at [1304, 407] on icon "Cover image" at bounding box center [1308, 403] width 11 height 11
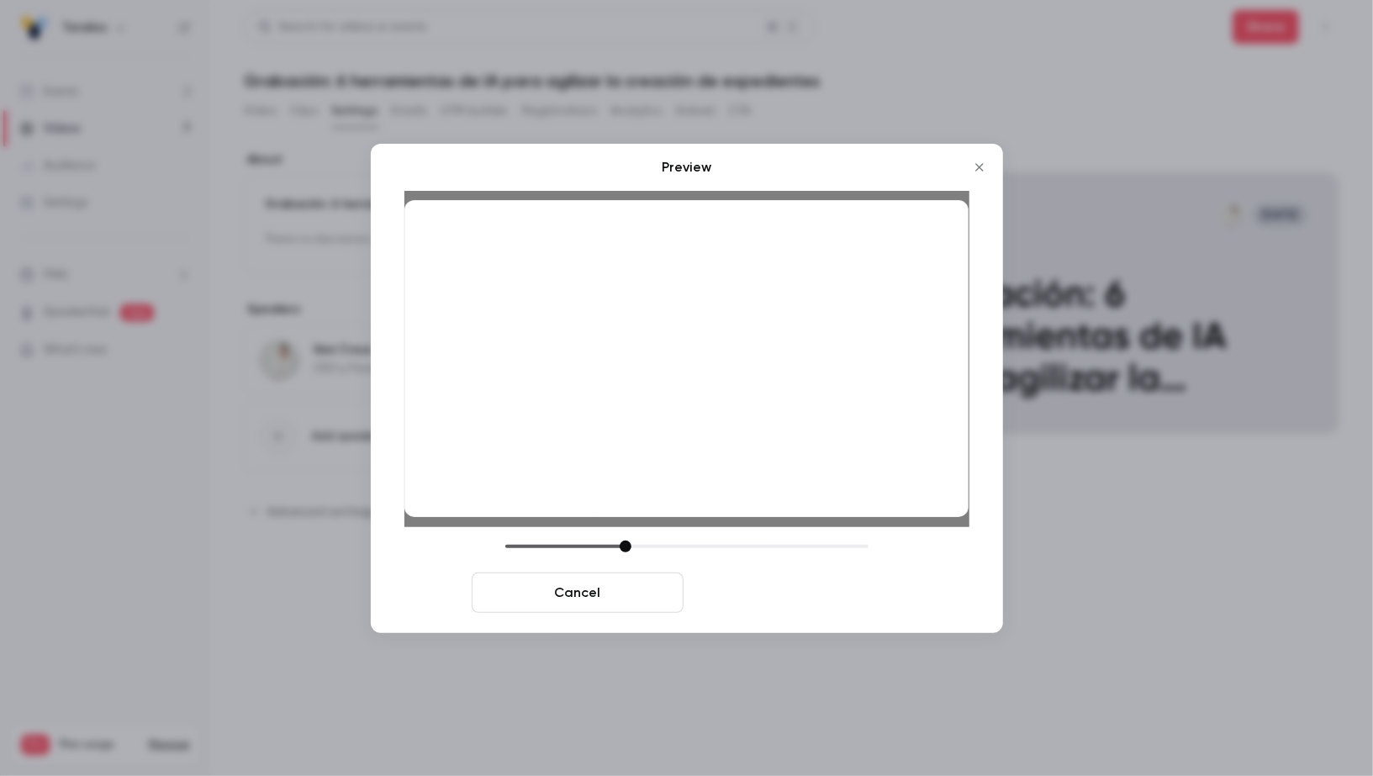
click at [861, 598] on button "Save cover" at bounding box center [796, 593] width 212 height 40
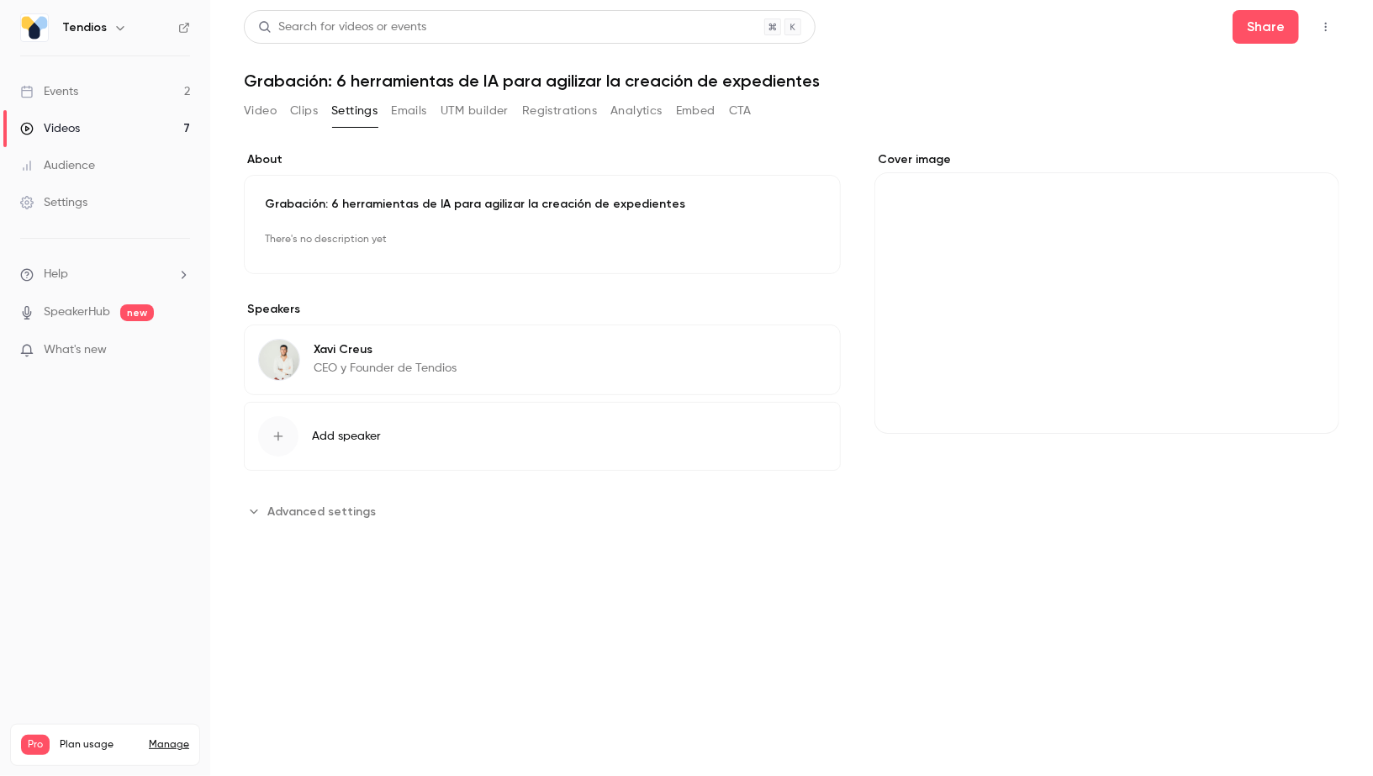
click at [339, 247] on p "There's no description yet" at bounding box center [542, 239] width 555 height 27
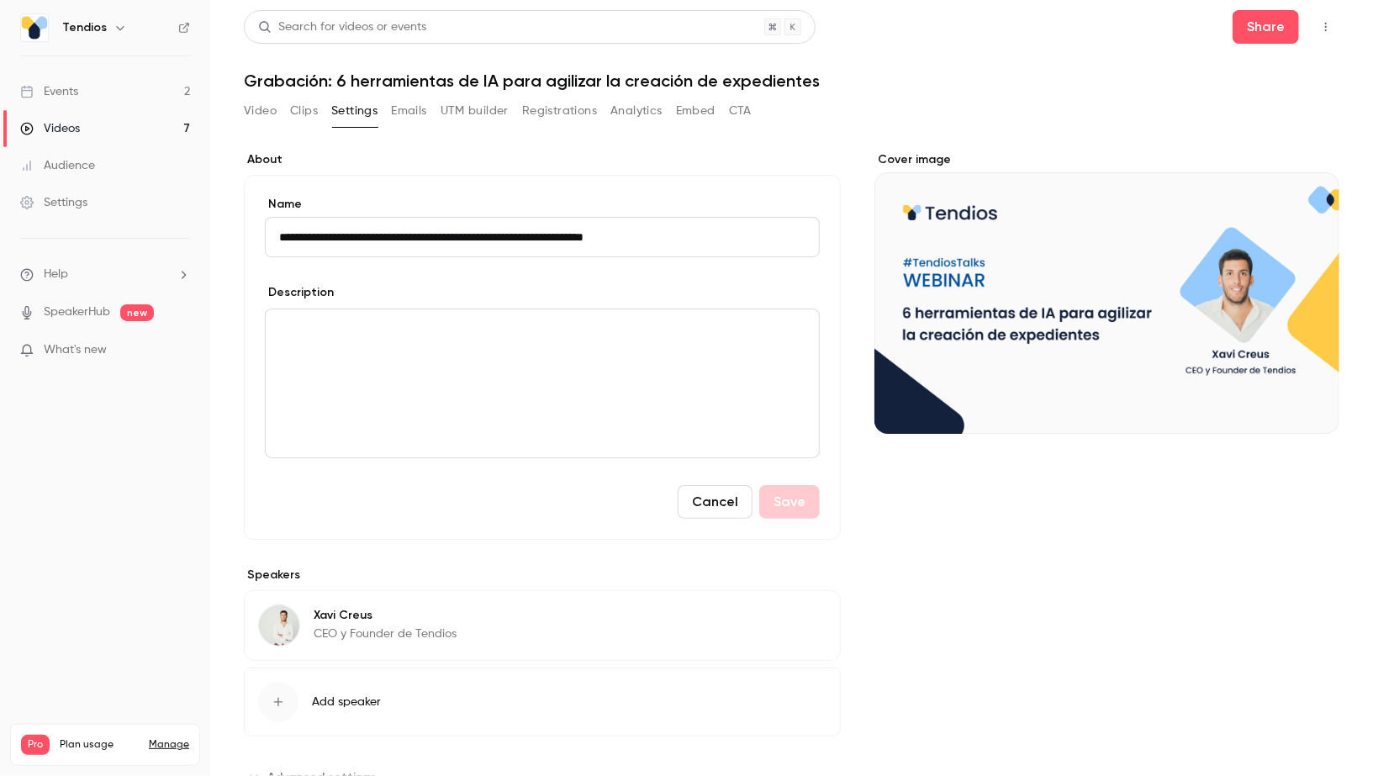
click at [717, 504] on button "Cancel" at bounding box center [715, 502] width 75 height 34
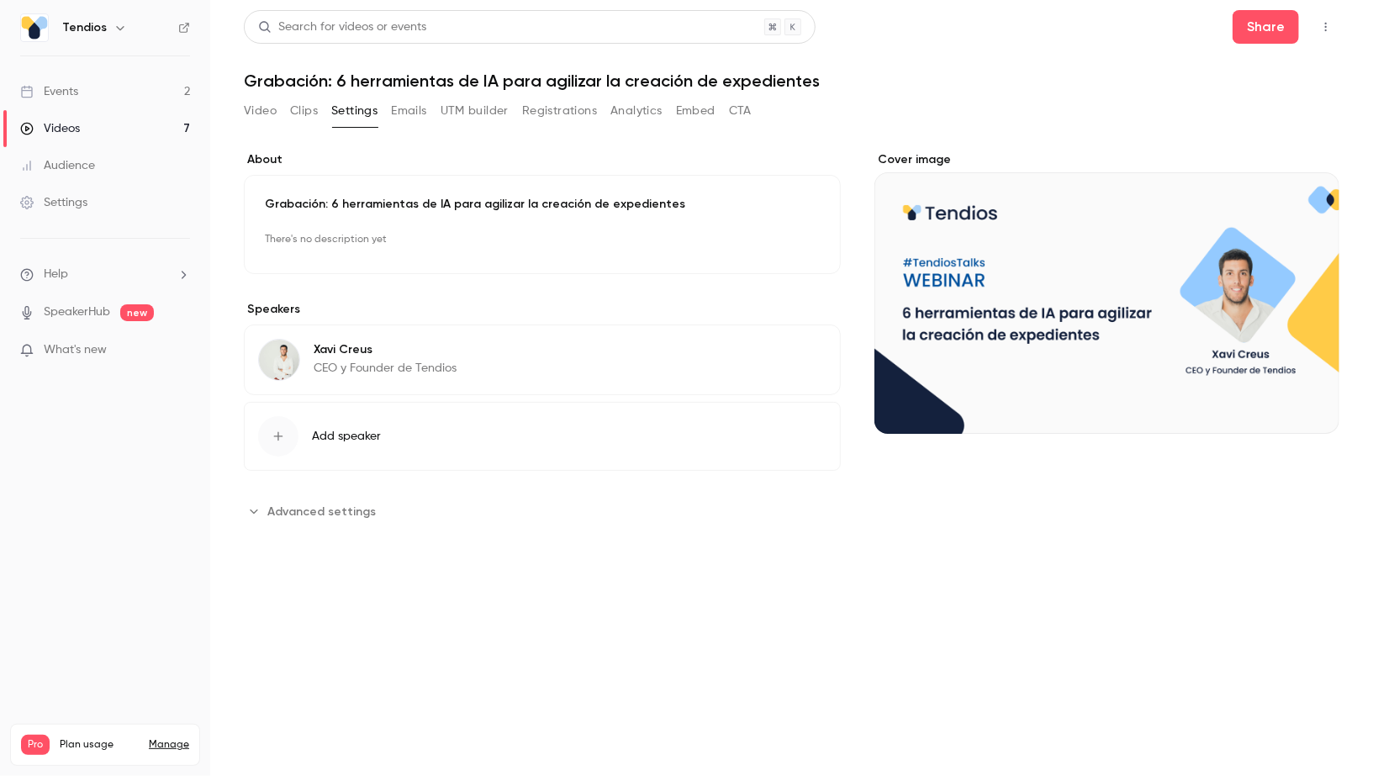
click at [75, 123] on div "Videos" at bounding box center [50, 128] width 60 height 17
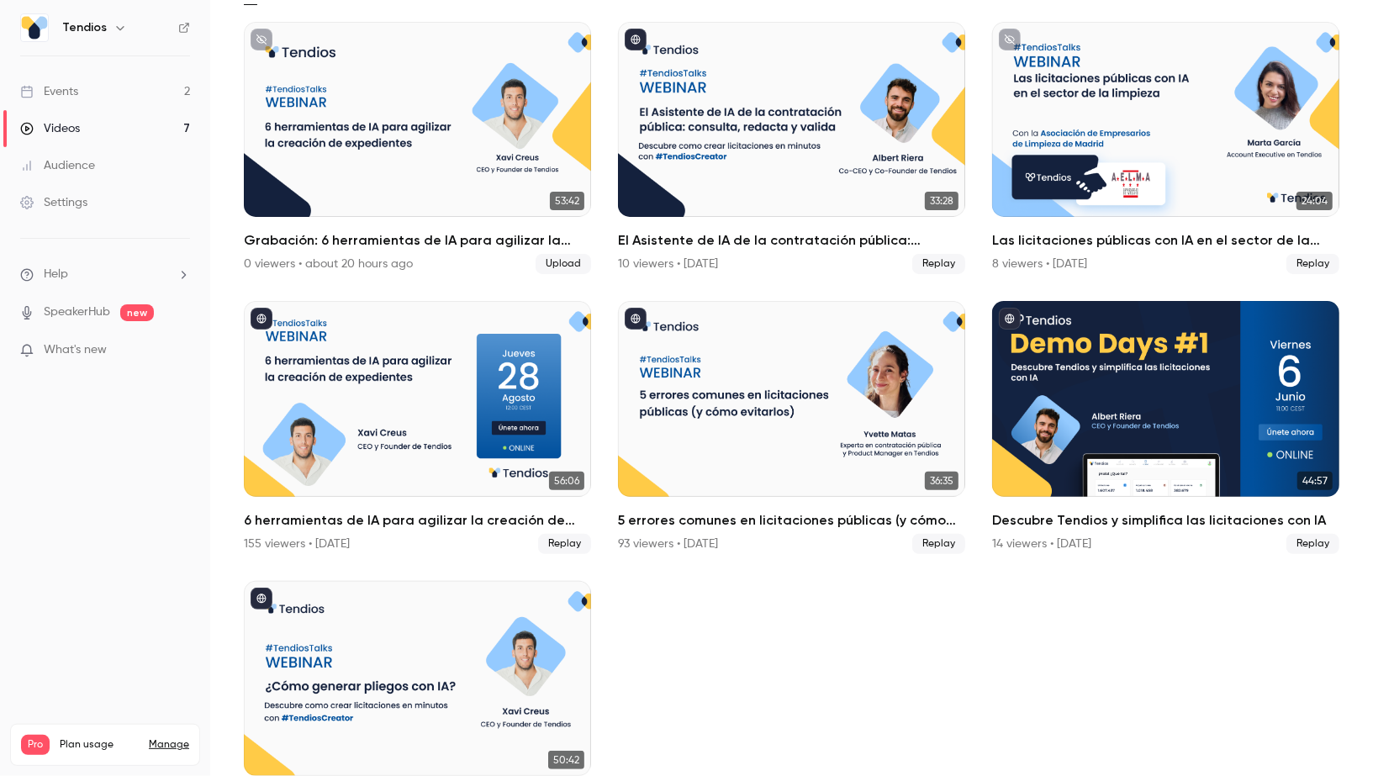
scroll to position [129, 0]
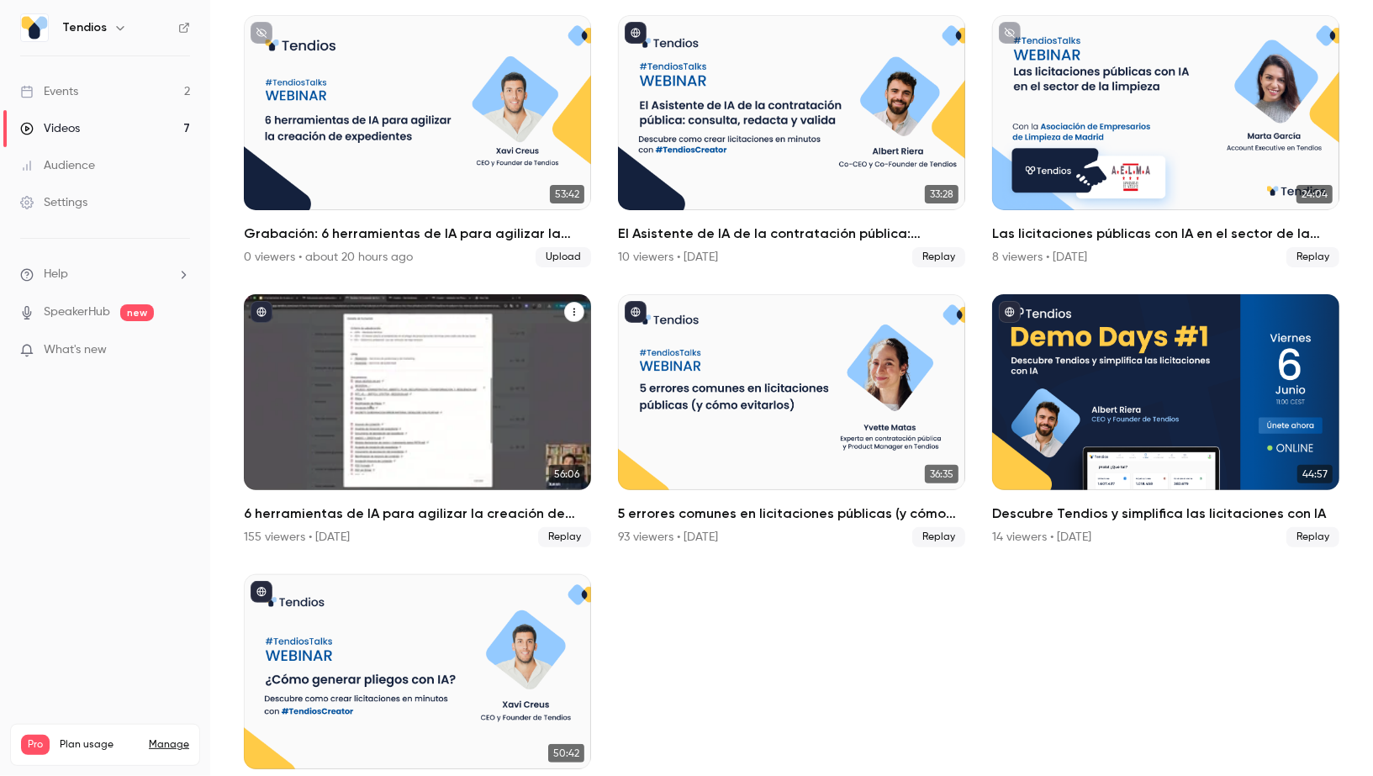
click at [361, 516] on h2 "6 herramientas de IA para agilizar la creación de expedientes" at bounding box center [417, 514] width 347 height 20
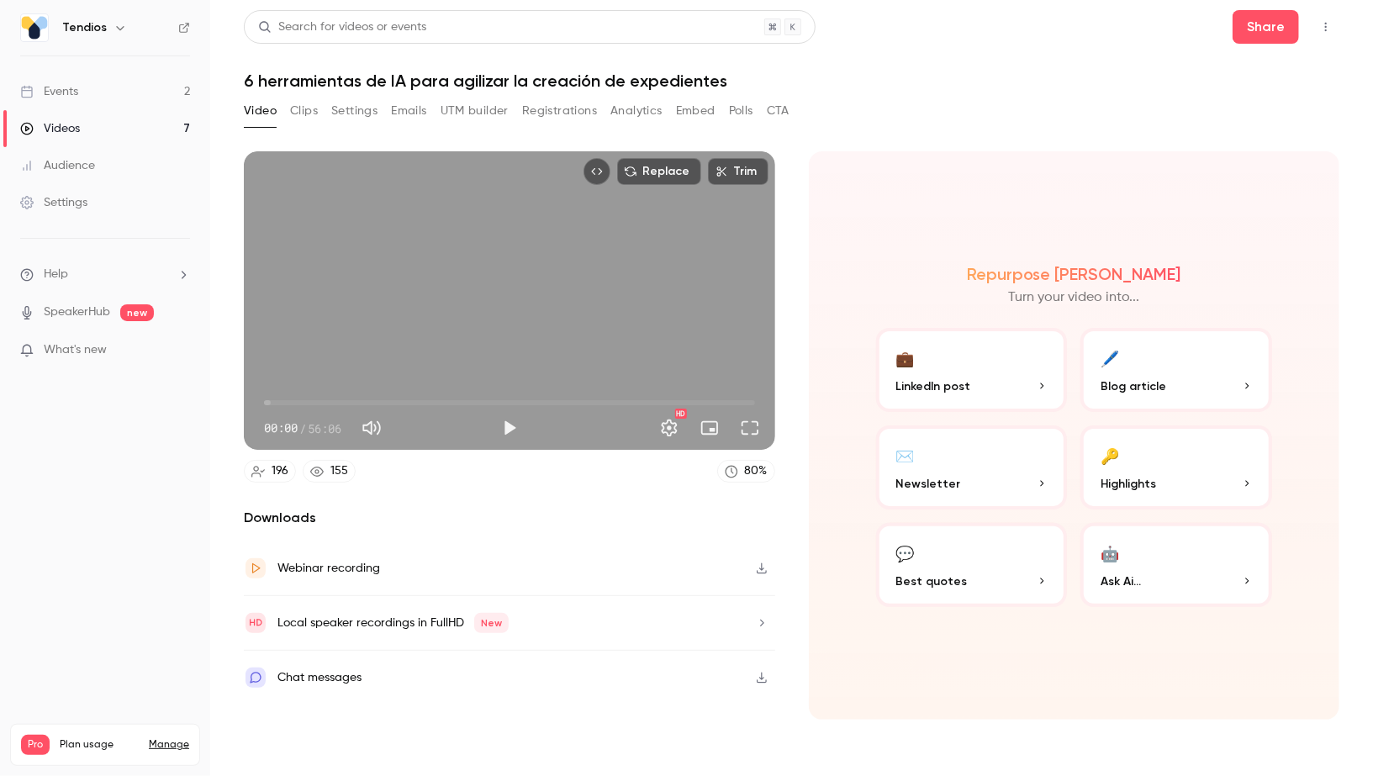
click at [349, 114] on button "Settings" at bounding box center [354, 111] width 46 height 27
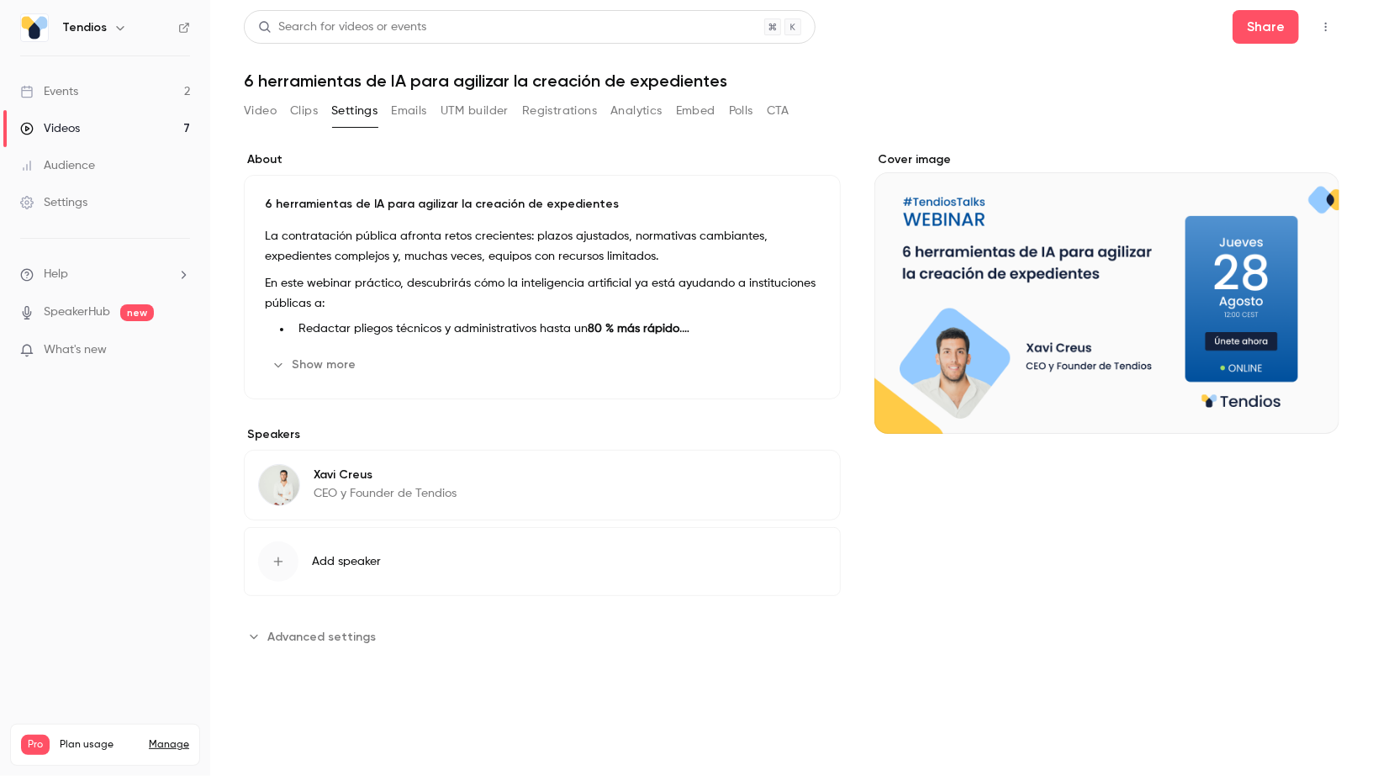
click at [457, 312] on p "En este webinar práctico, descubrirás cómo la inteligencia artificial ya está a…" at bounding box center [542, 293] width 555 height 40
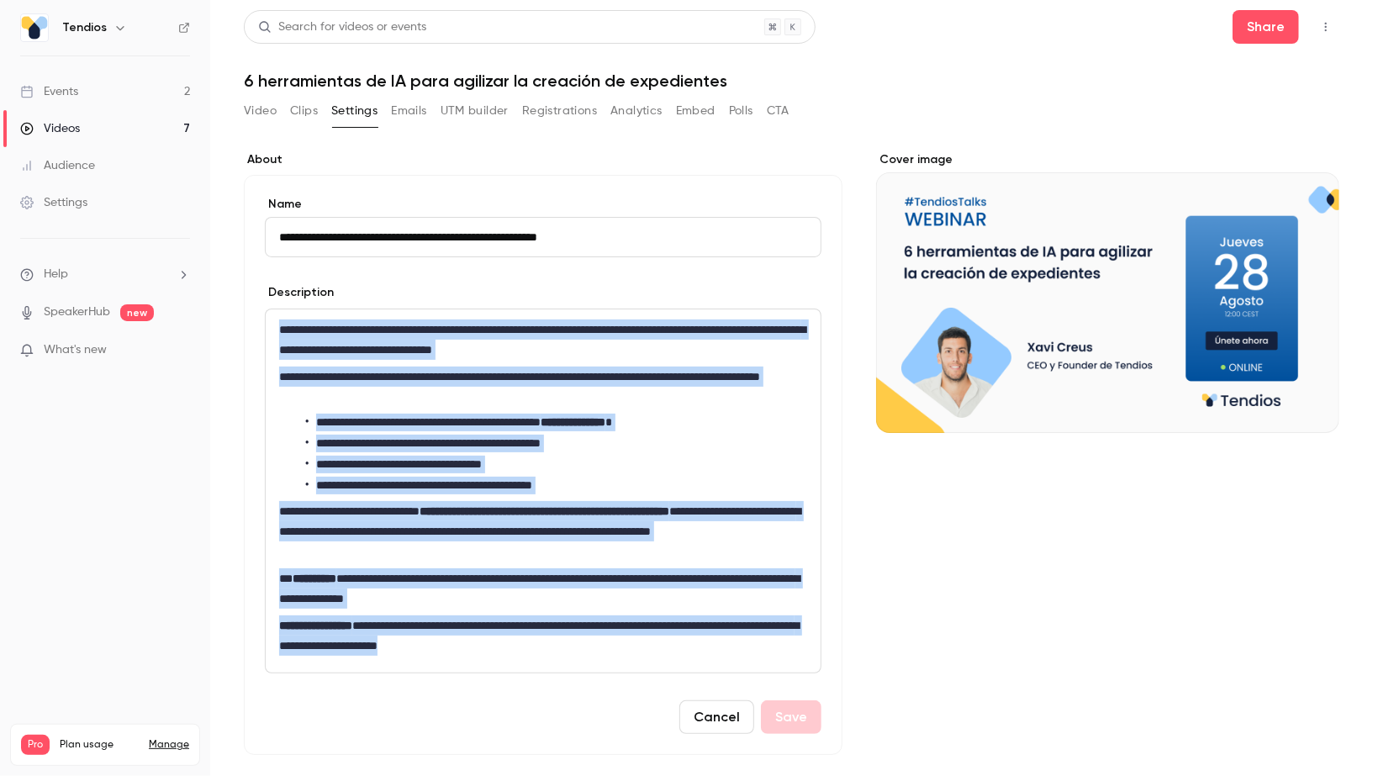
drag, startPoint x: 280, startPoint y: 335, endPoint x: 676, endPoint y: 664, distance: 515.2
click at [676, 664] on div "**********" at bounding box center [543, 490] width 555 height 363
copy div "**********"
click at [144, 145] on link "Videos 7" at bounding box center [105, 128] width 210 height 37
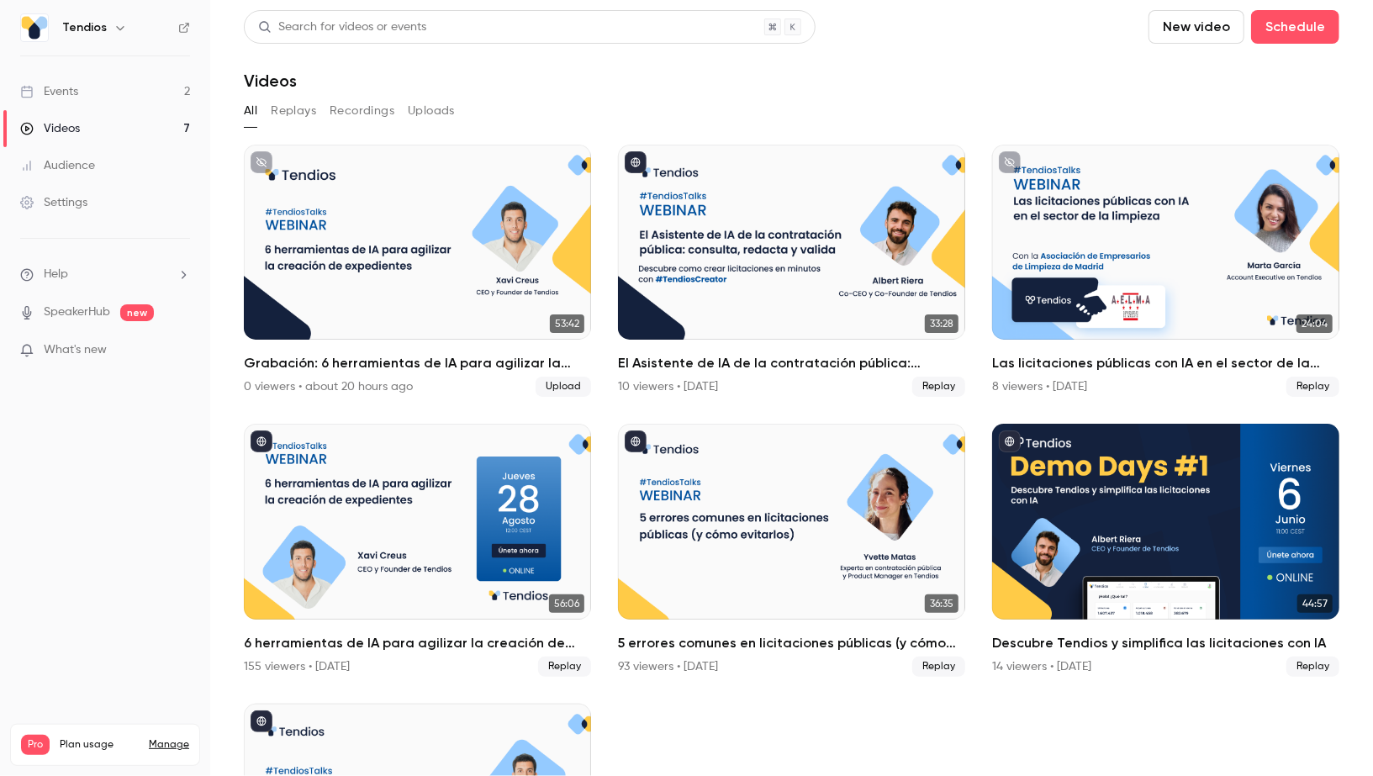
click at [129, 125] on link "Videos 7" at bounding box center [105, 128] width 210 height 37
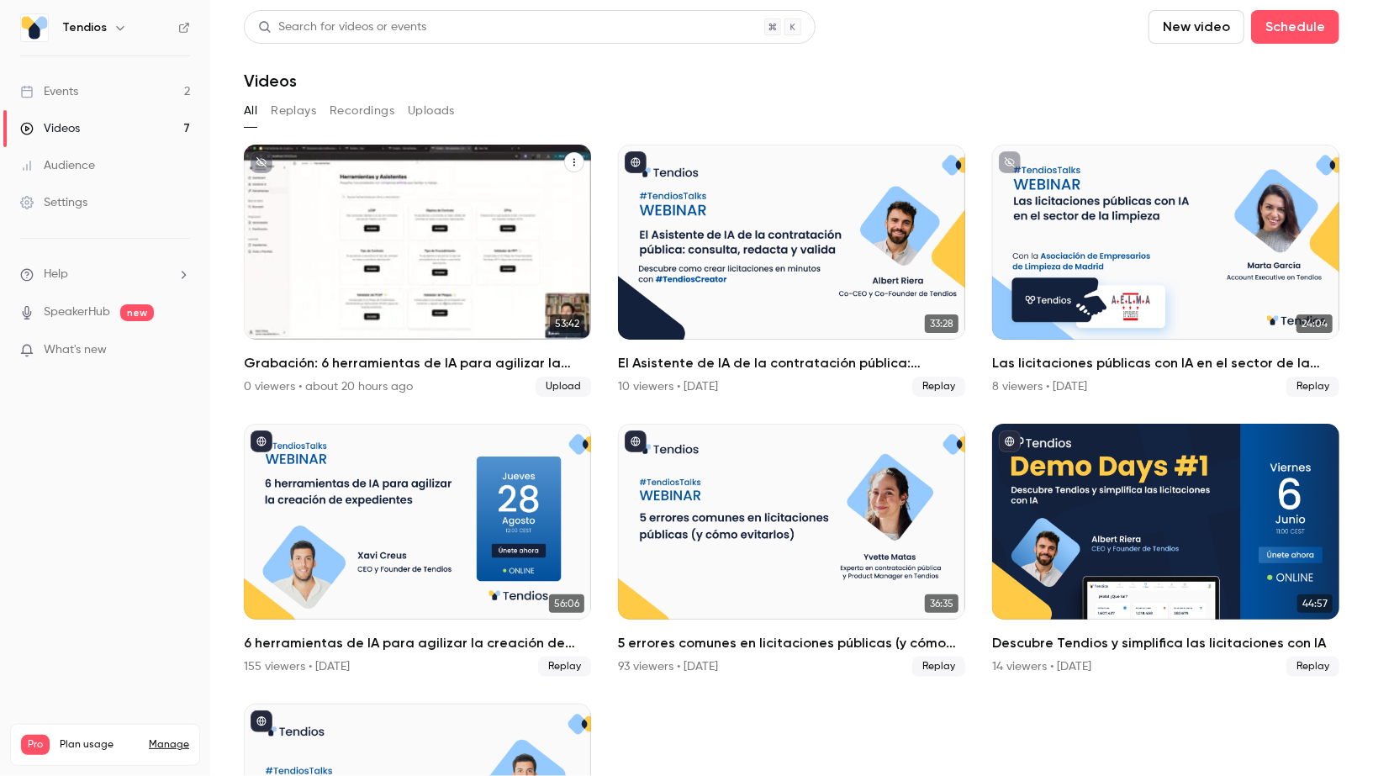
click at [440, 201] on div "Grabación: 6 herramientas de IA para agilizar la creación de expedientes" at bounding box center [417, 242] width 347 height 195
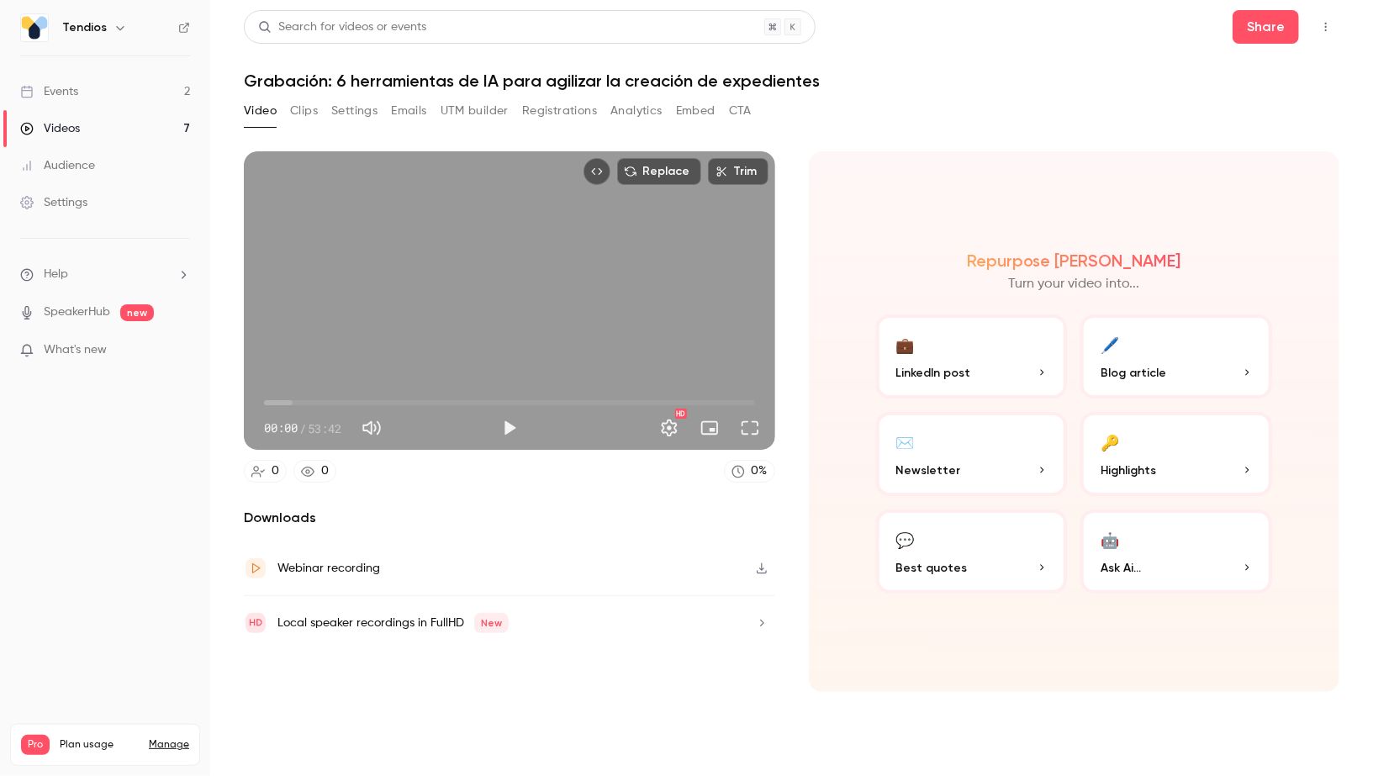
click at [351, 109] on button "Settings" at bounding box center [354, 111] width 46 height 27
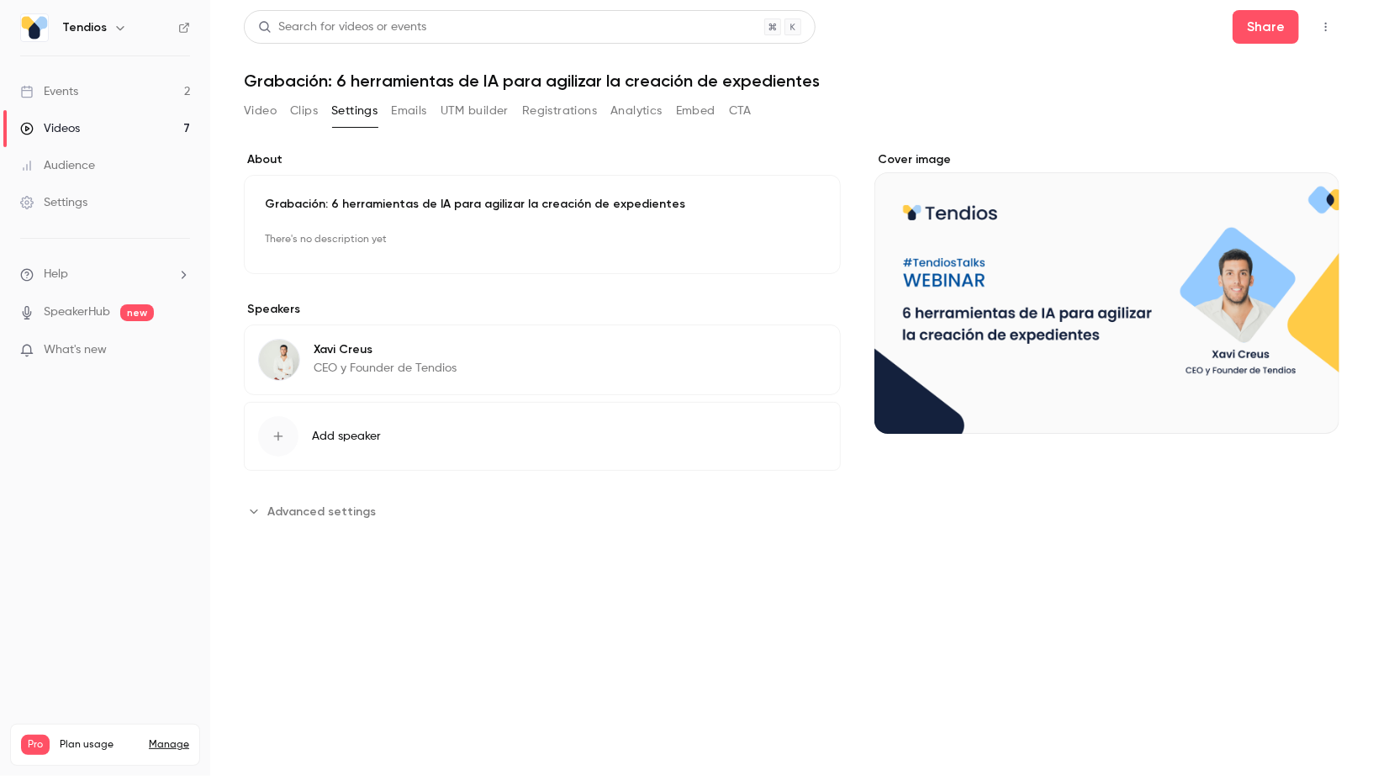
click at [590, 245] on p "There's no description yet" at bounding box center [542, 239] width 555 height 27
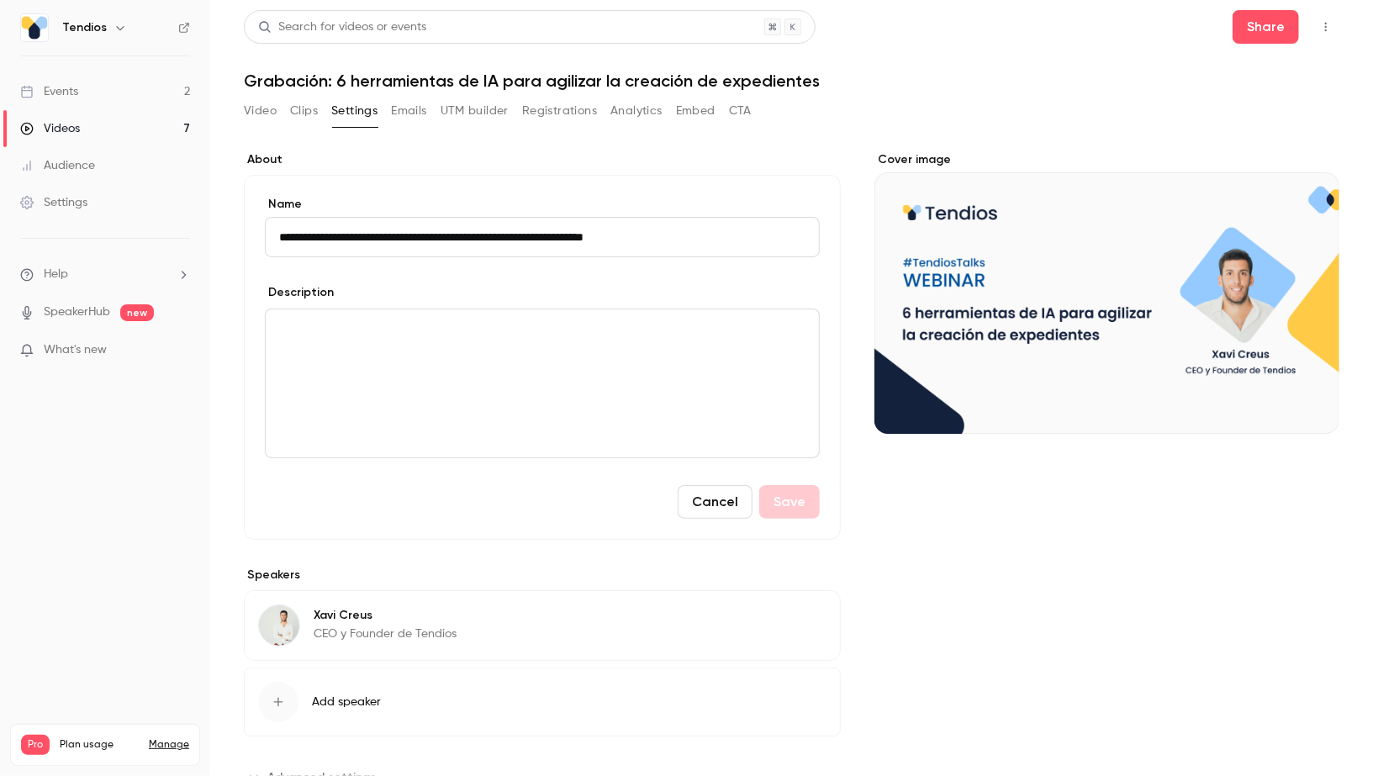
click at [379, 325] on p "editor" at bounding box center [542, 329] width 526 height 20
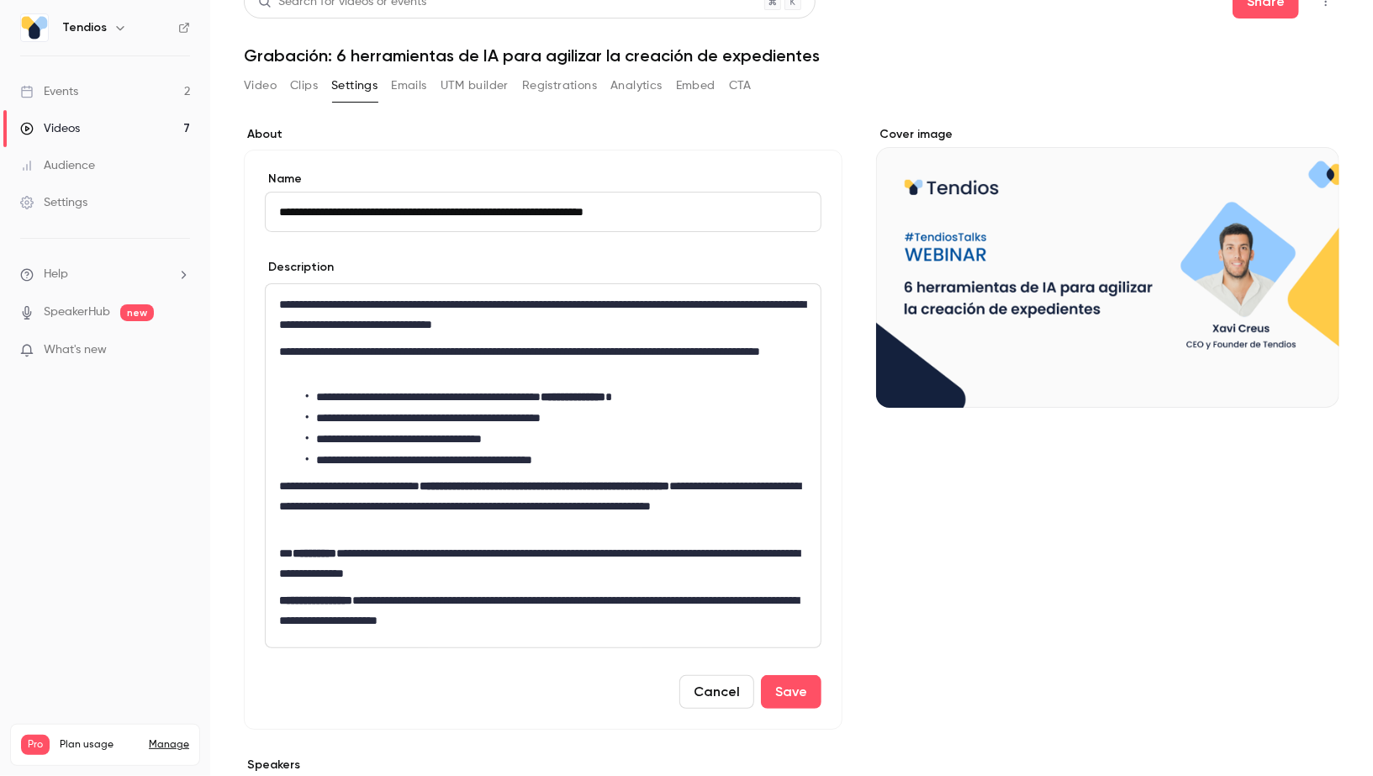
scroll to position [36, 0]
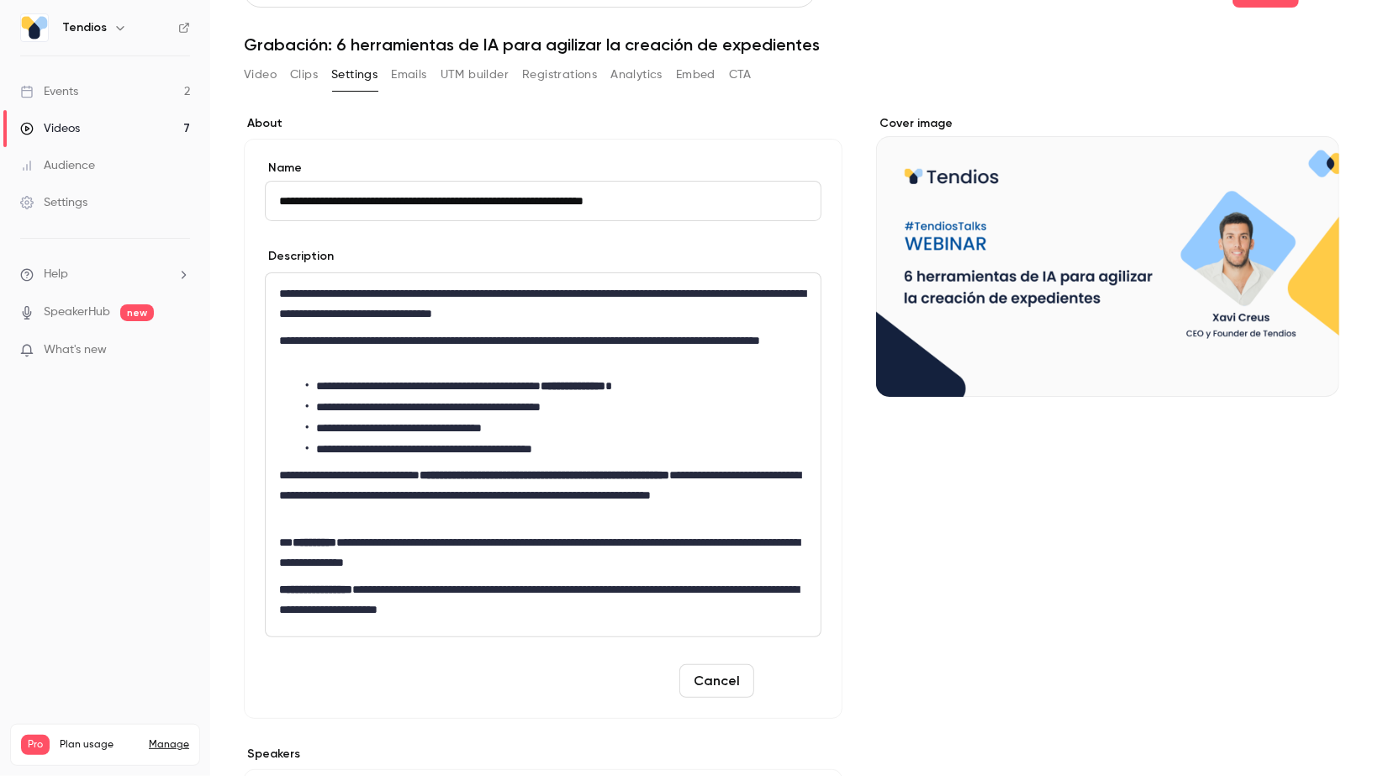
click at [790, 683] on button "Save" at bounding box center [791, 681] width 61 height 34
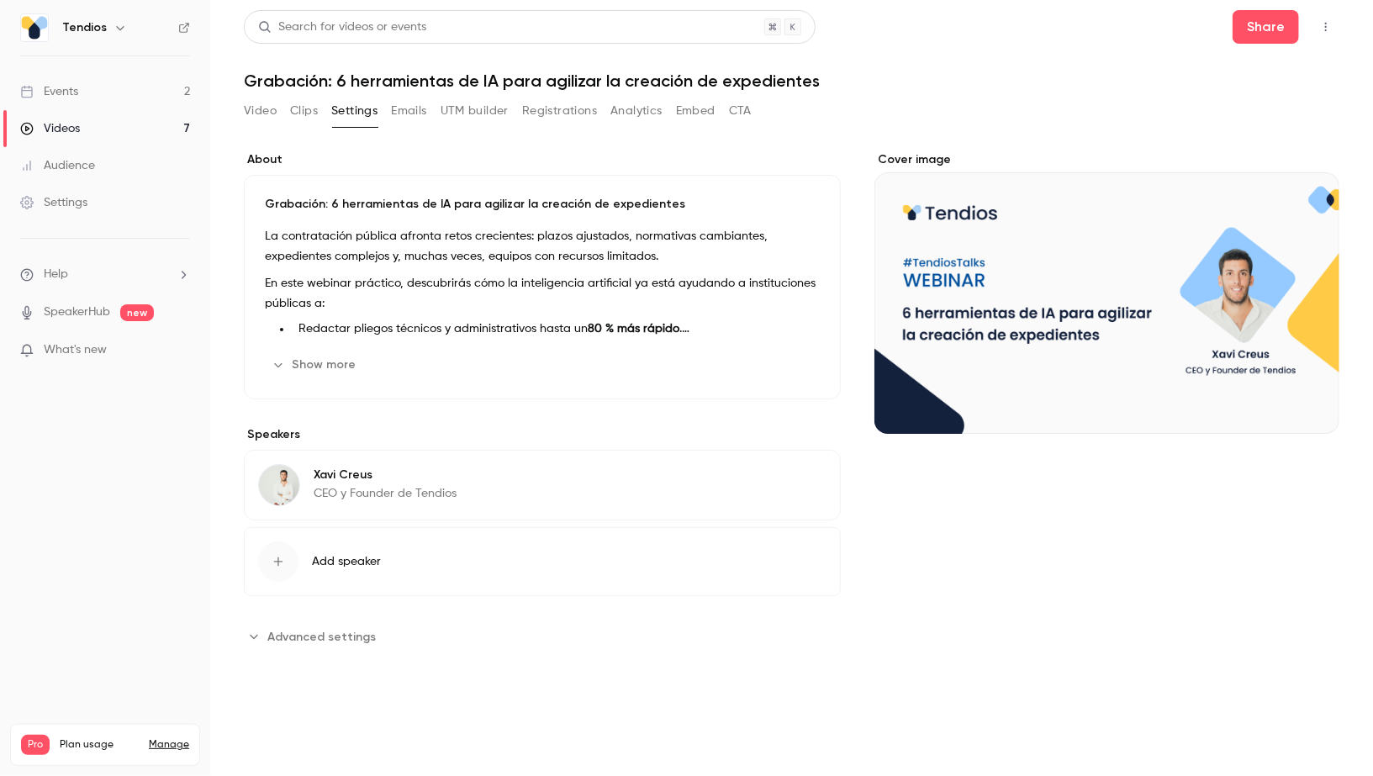
scroll to position [0, 0]
click at [159, 123] on link "Videos 7" at bounding box center [105, 128] width 210 height 37
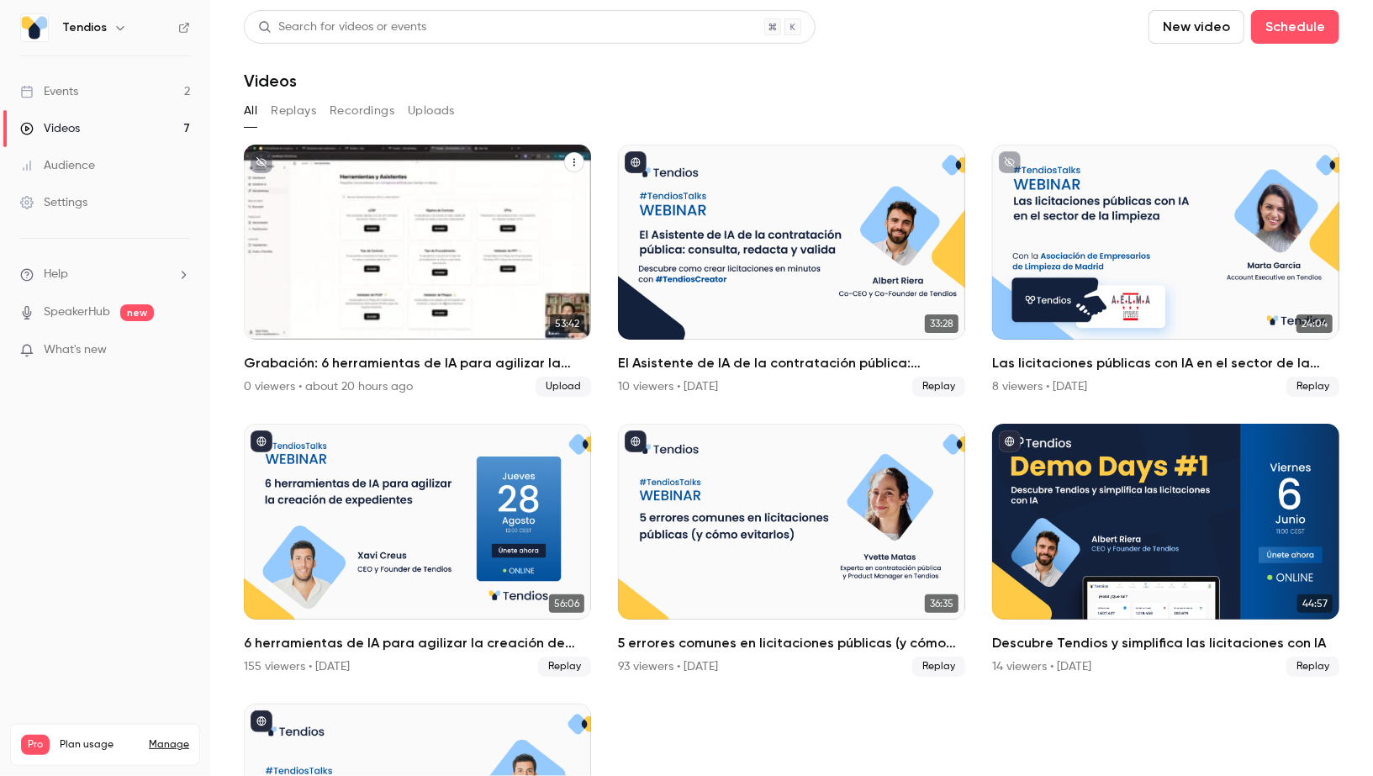
click at [573, 167] on button "Grabación: 6 herramientas de IA para agilizar la creación de expedientes" at bounding box center [574, 162] width 20 height 20
click at [544, 204] on div "Share" at bounding box center [506, 201] width 131 height 17
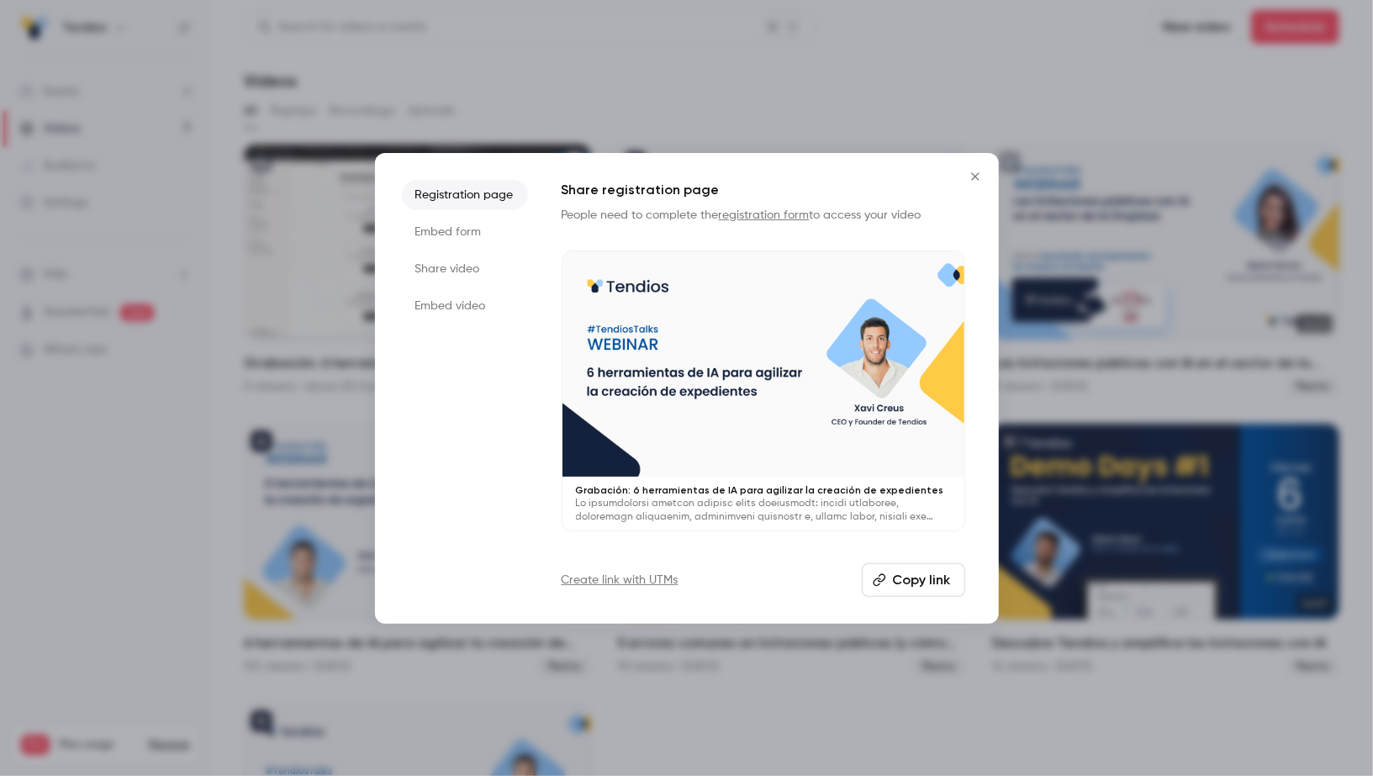
click at [913, 588] on button "Copy link" at bounding box center [913, 580] width 103 height 34
click at [973, 173] on icon "Close" at bounding box center [975, 176] width 20 height 13
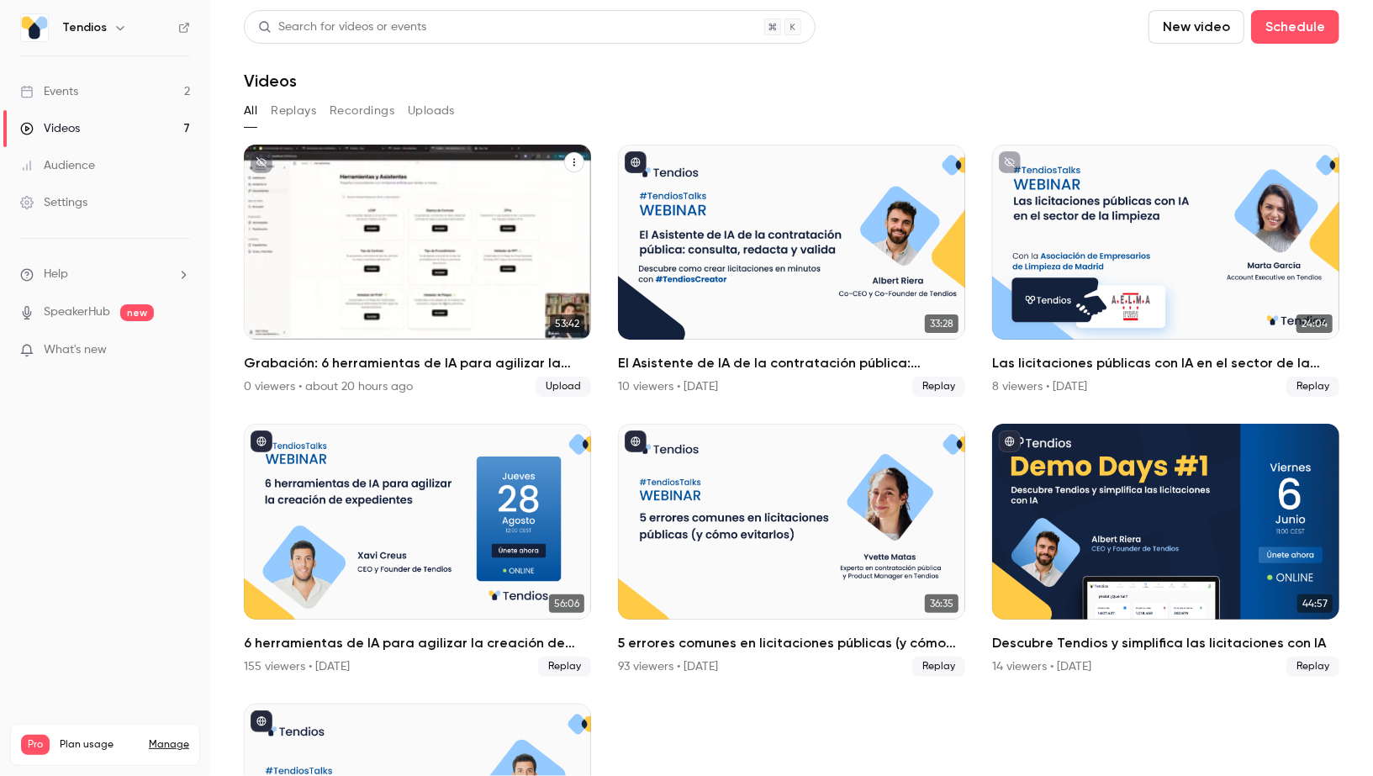
click at [482, 244] on div "Grabación: 6 herramientas de IA para agilizar la creación de expedientes" at bounding box center [417, 242] width 347 height 195
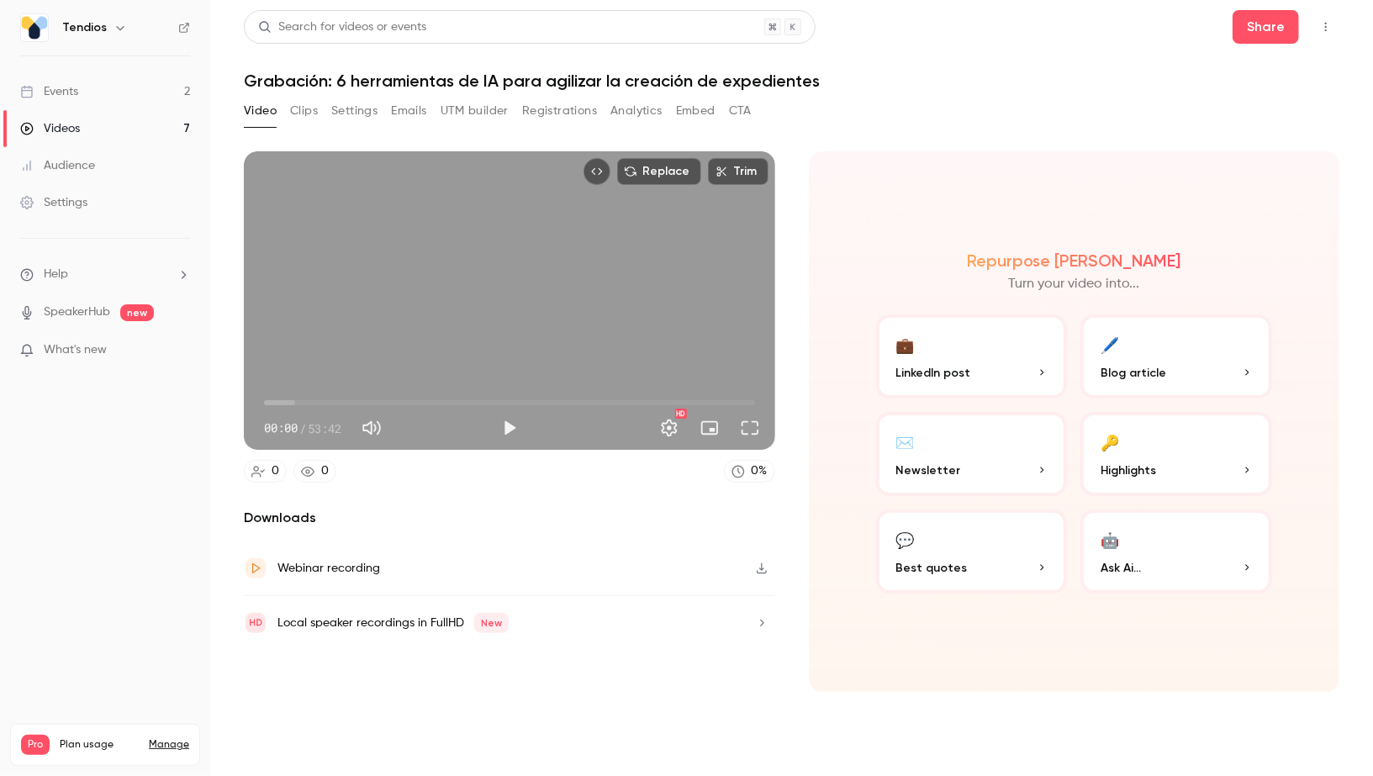
click at [355, 113] on button "Settings" at bounding box center [354, 111] width 46 height 27
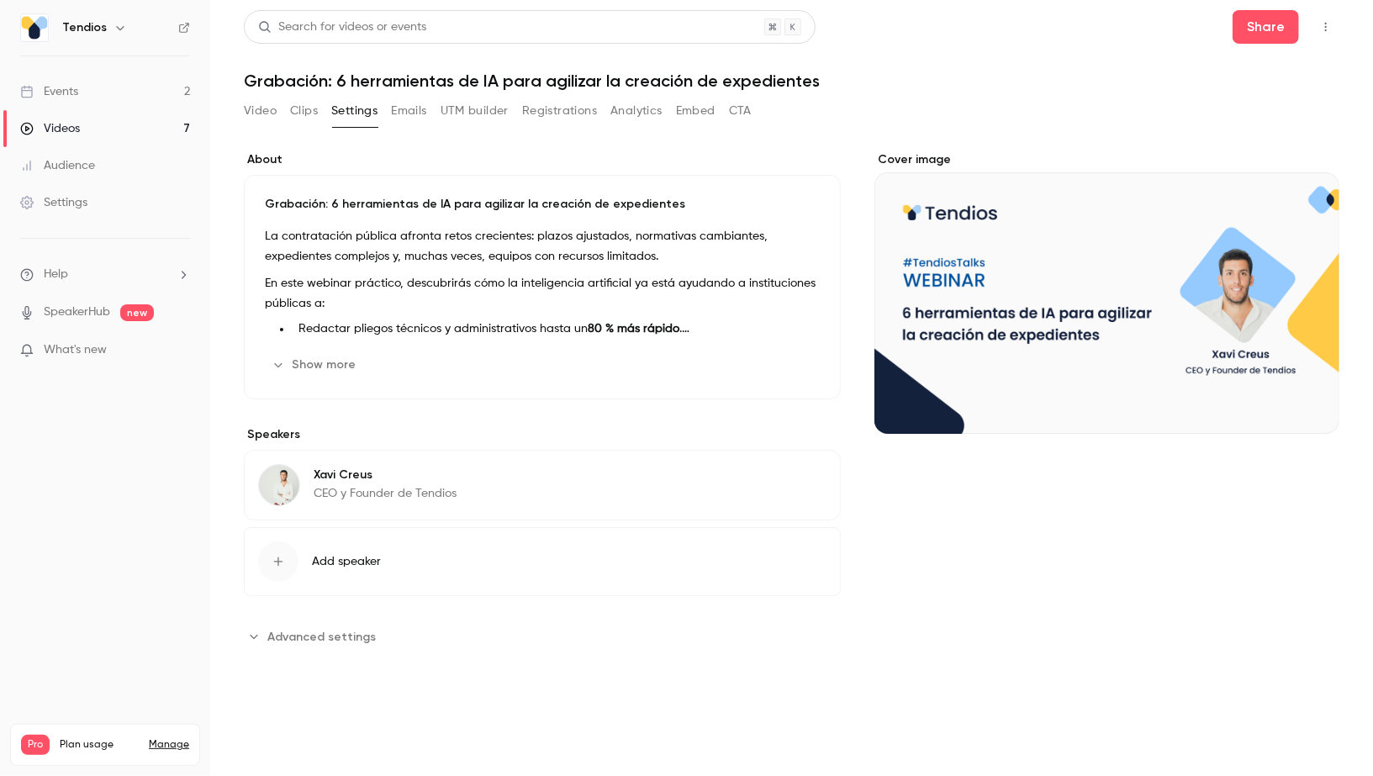
click at [583, 117] on button "Registrations" at bounding box center [559, 111] width 75 height 27
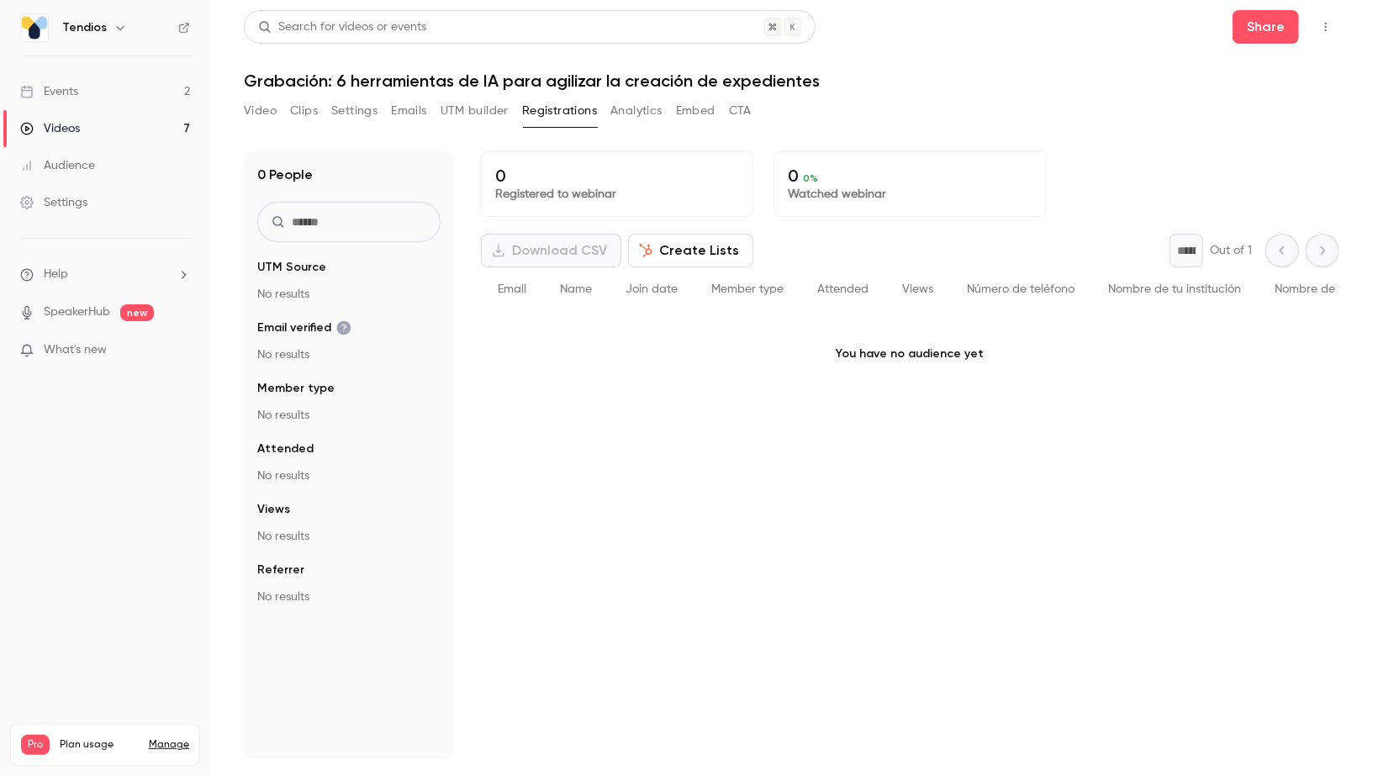
click at [636, 114] on button "Analytics" at bounding box center [636, 111] width 52 height 27
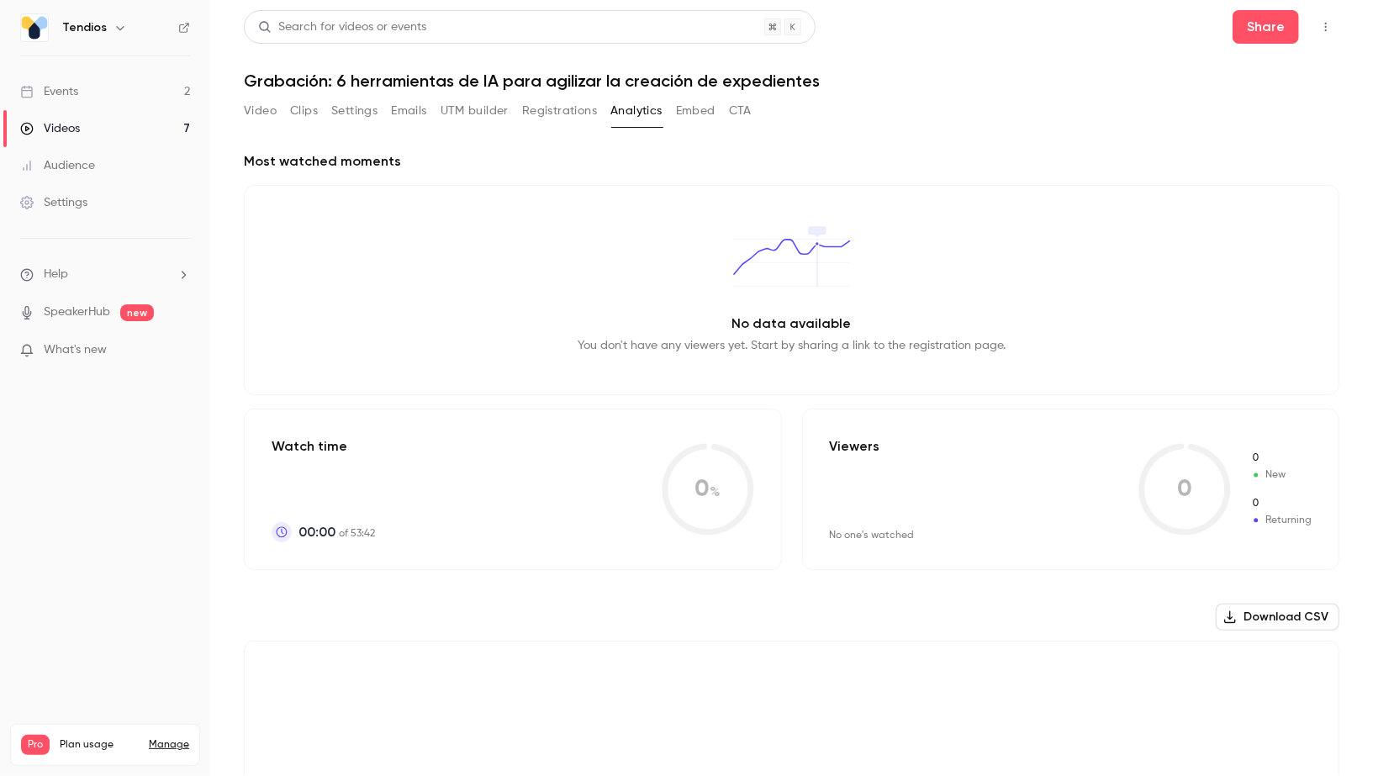
click at [689, 112] on button "Embed" at bounding box center [696, 111] width 40 height 27
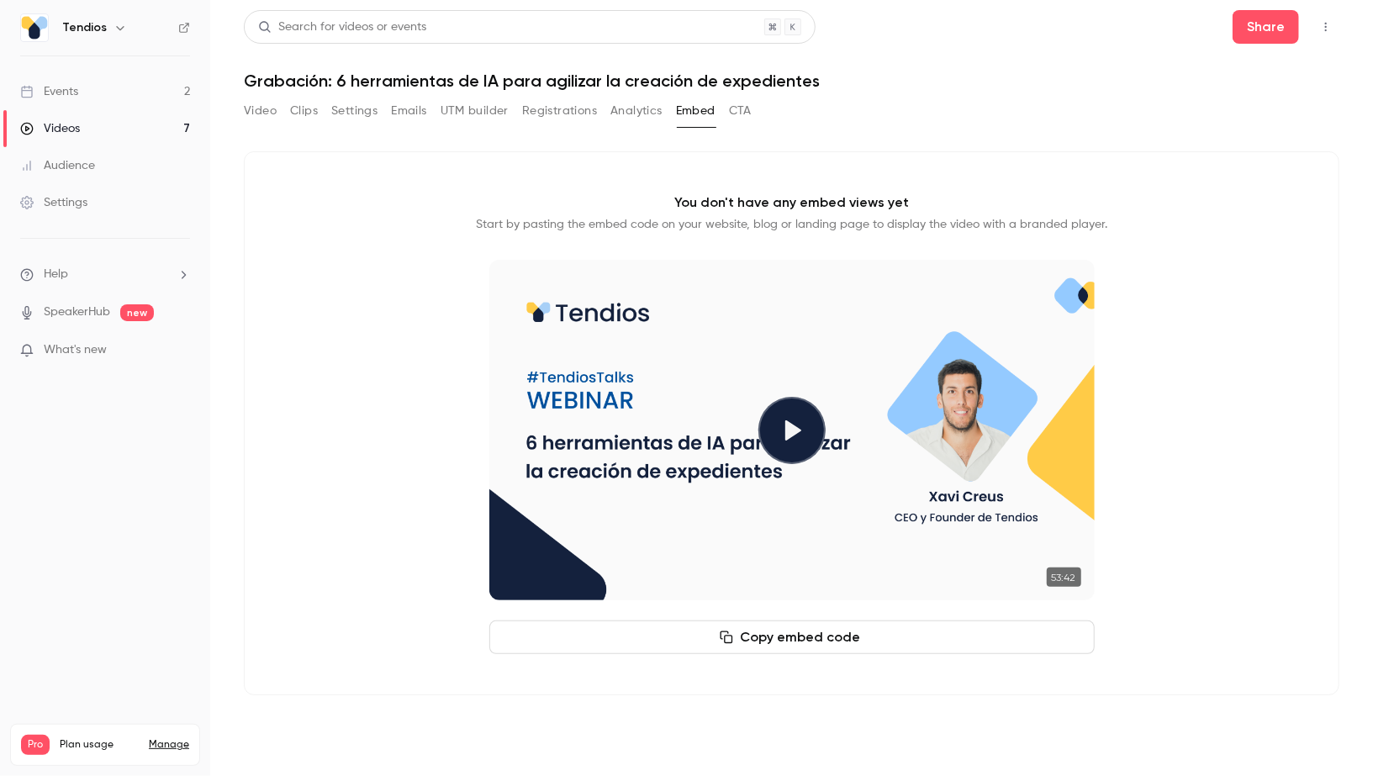
click at [734, 113] on button "CTA" at bounding box center [740, 111] width 23 height 27
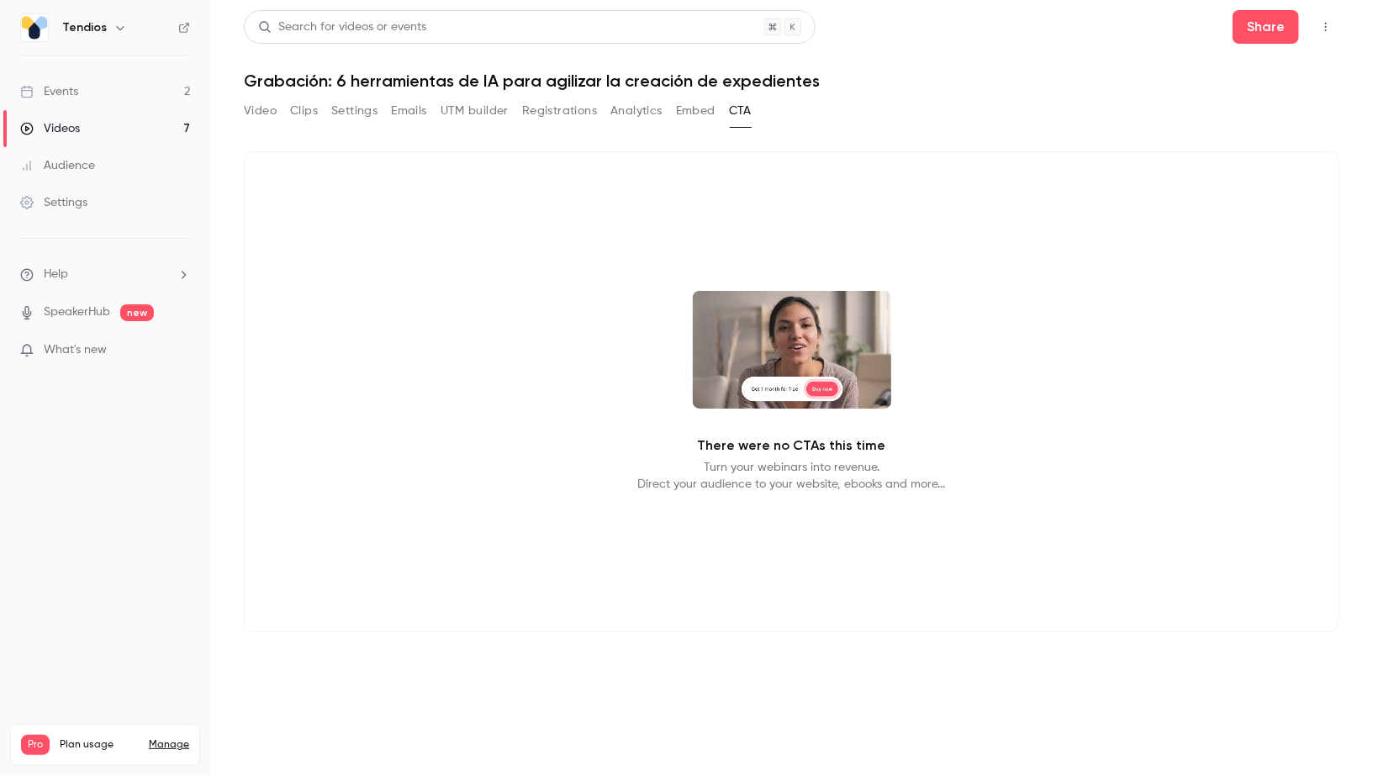
click at [372, 117] on button "Settings" at bounding box center [354, 111] width 46 height 27
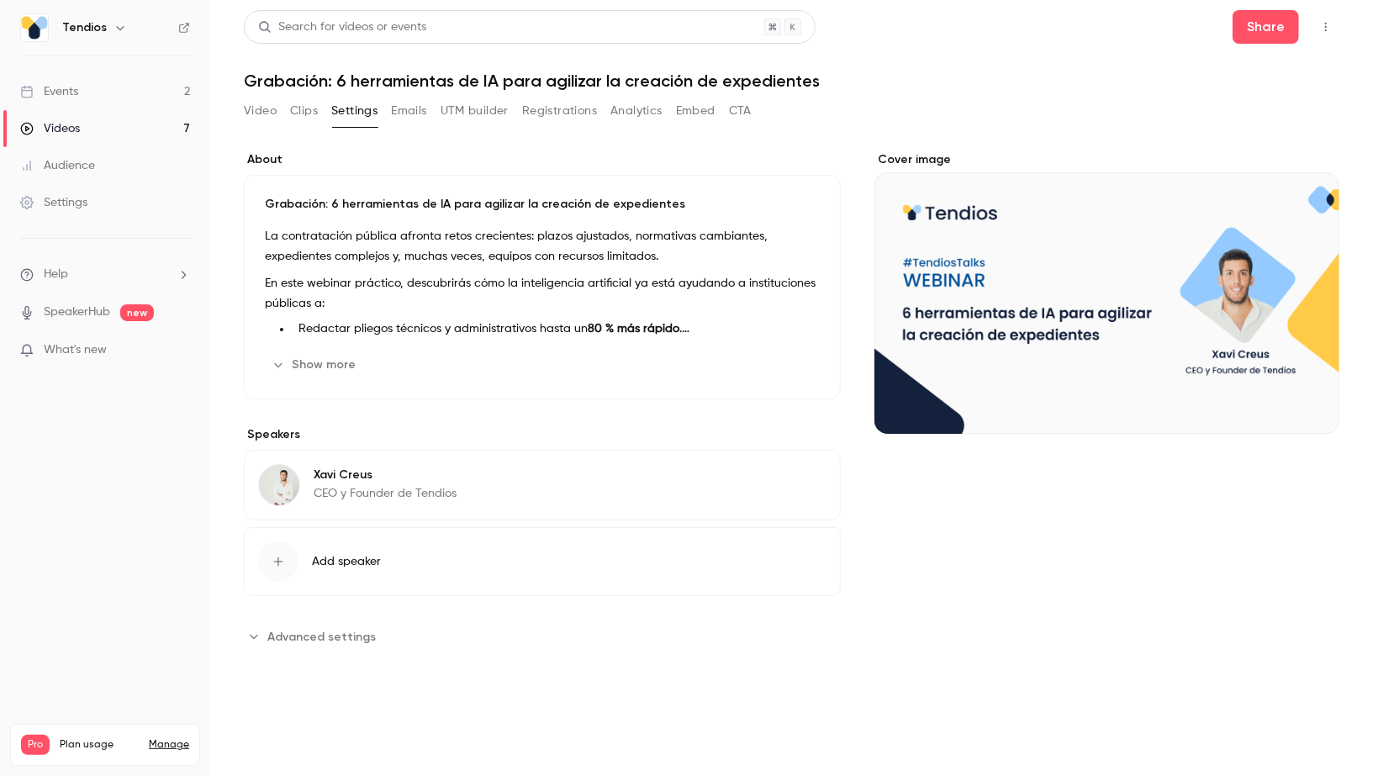
click at [338, 628] on span "Advanced settings" at bounding box center [321, 637] width 108 height 18
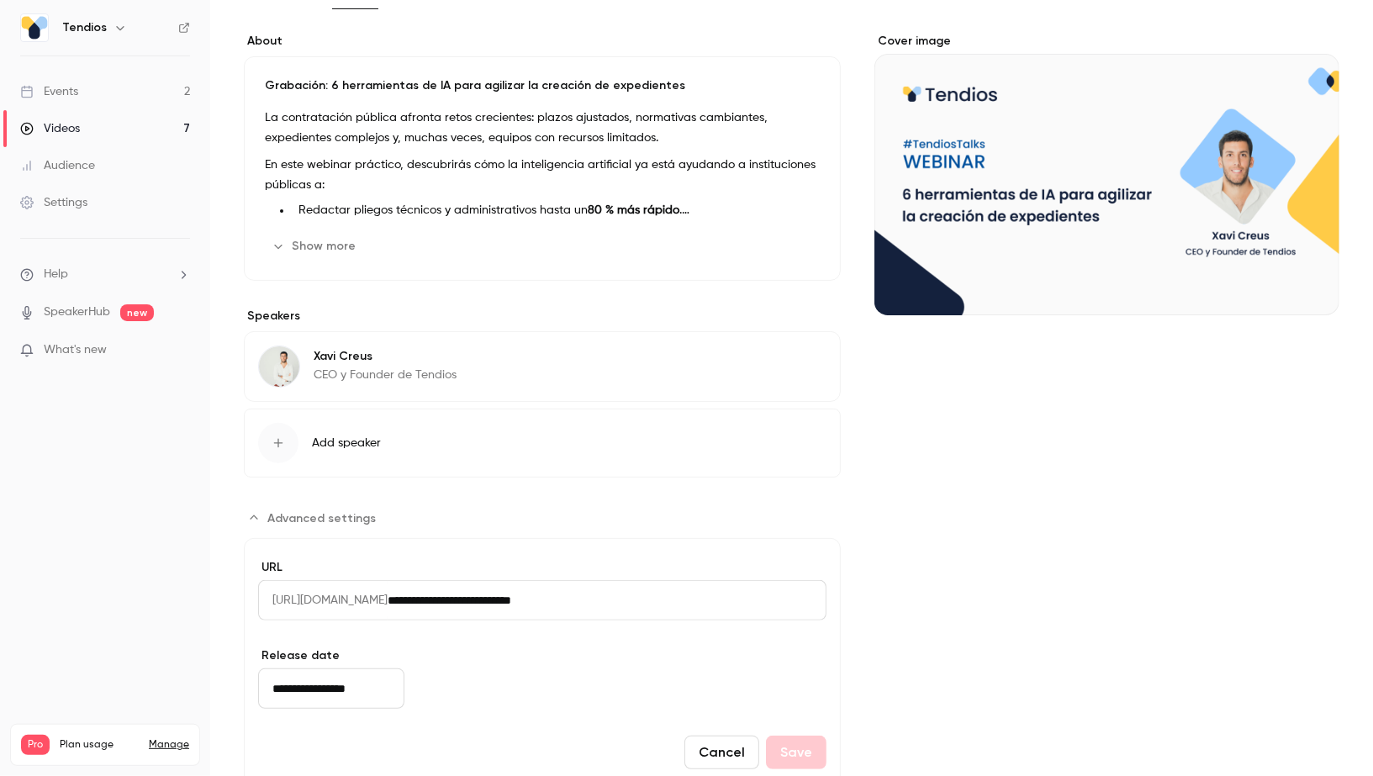
scroll to position [170, 0]
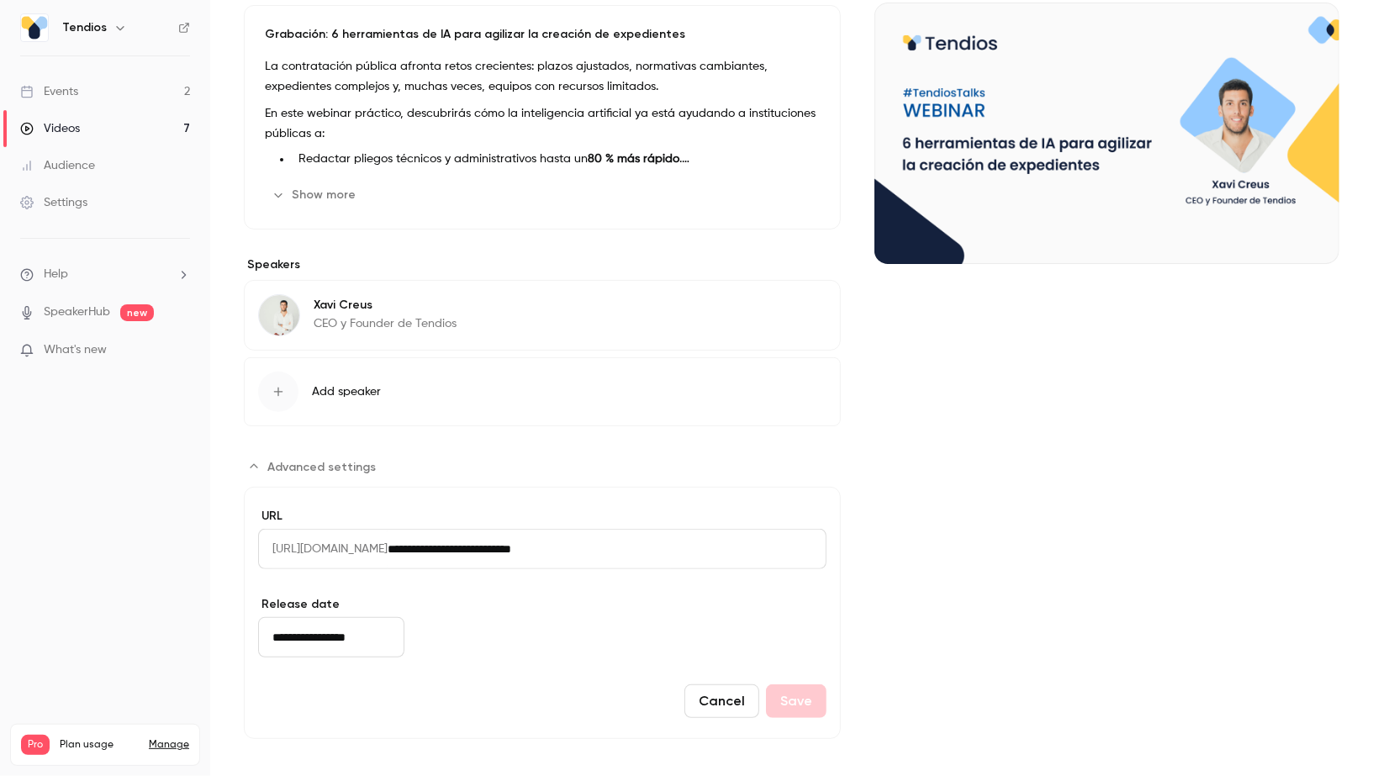
click at [674, 542] on input "**********" at bounding box center [607, 549] width 439 height 40
drag, startPoint x: 674, startPoint y: 542, endPoint x: 617, endPoint y: 542, distance: 57.2
click at [617, 542] on input "**********" at bounding box center [607, 549] width 439 height 40
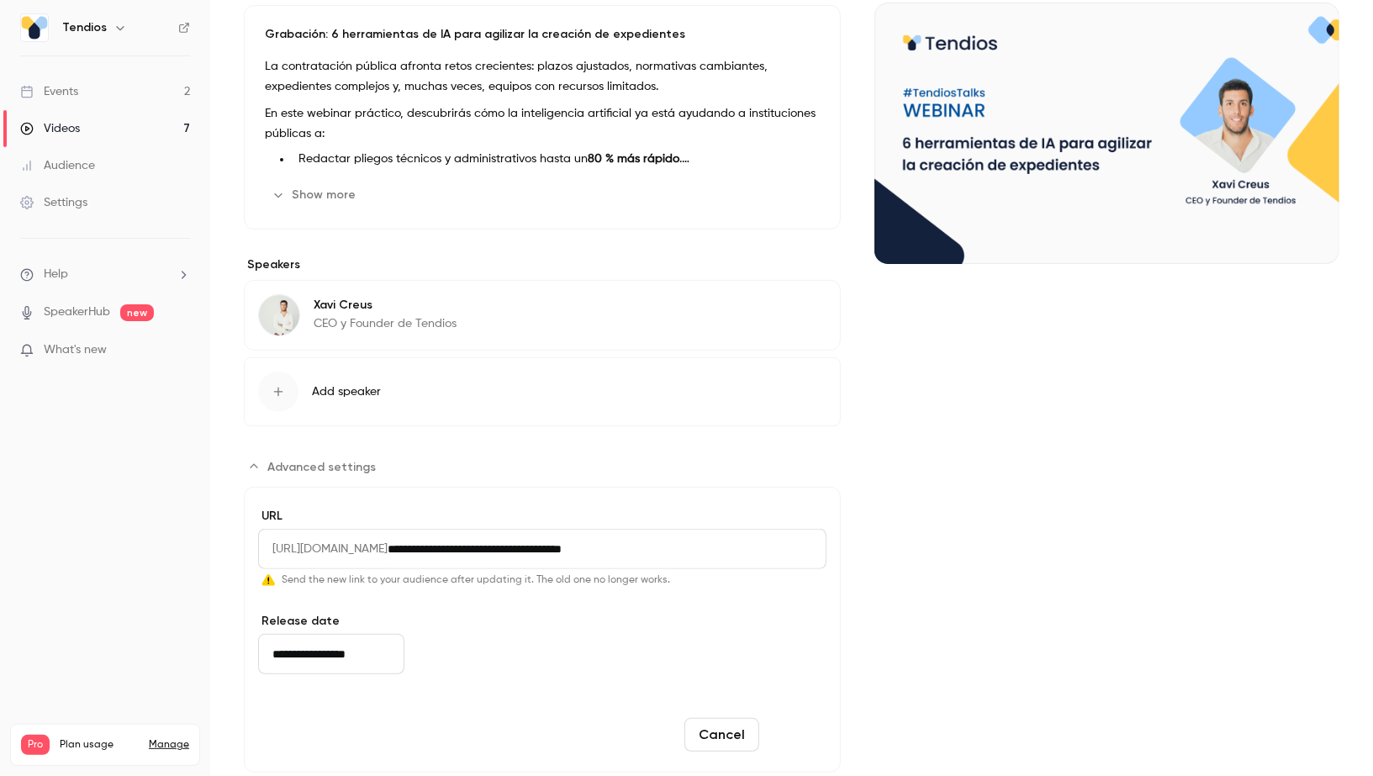
type input "**********"
click at [805, 732] on button "Save" at bounding box center [796, 735] width 61 height 34
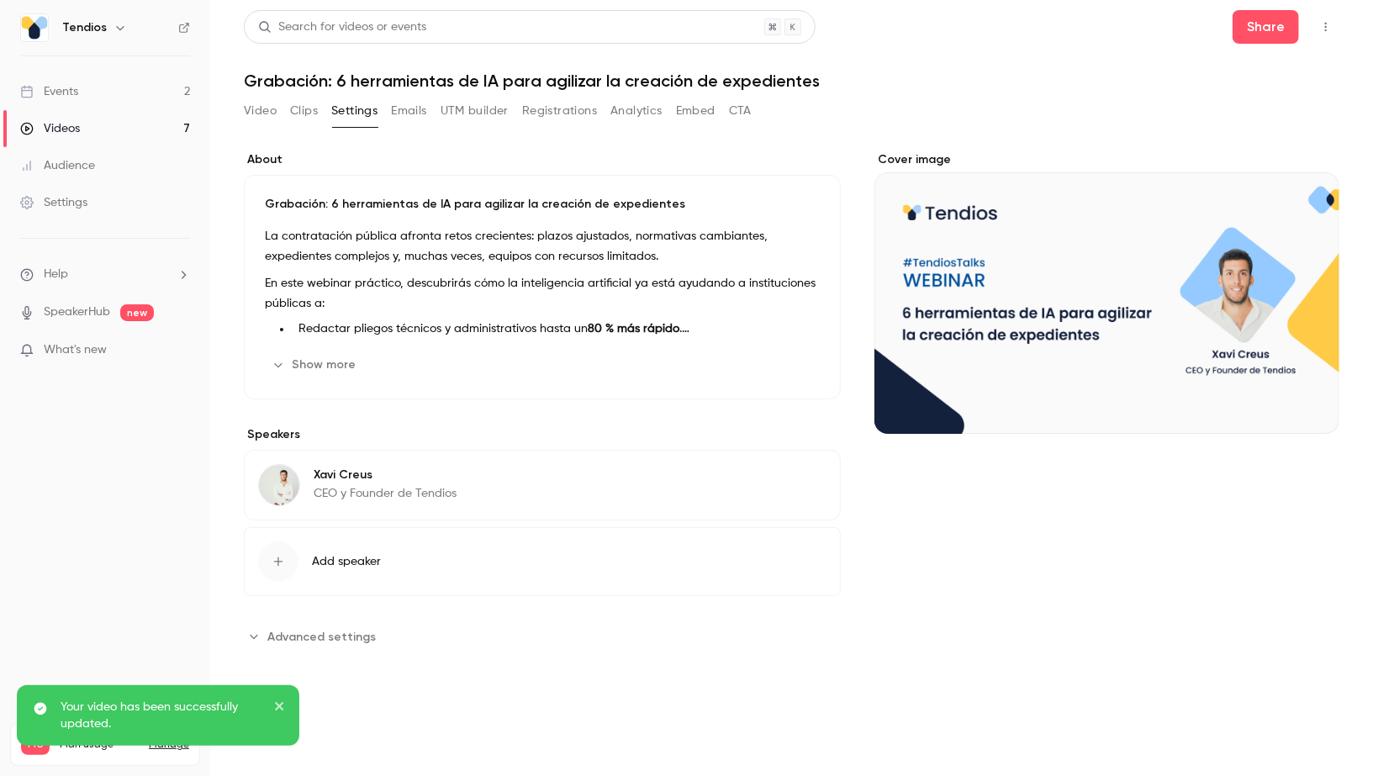
click at [359, 112] on button "Settings" at bounding box center [354, 111] width 46 height 27
click at [261, 119] on button "Video" at bounding box center [260, 111] width 33 height 27
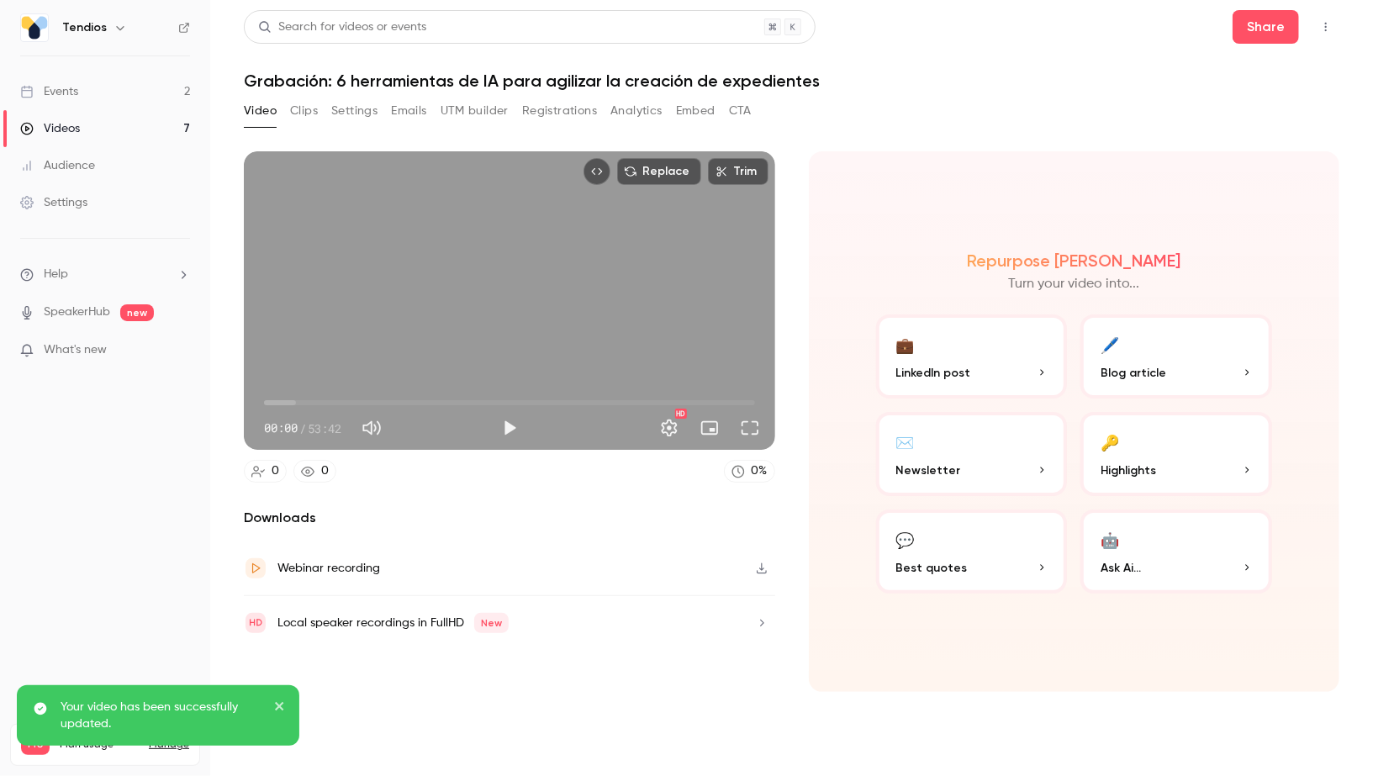
click at [108, 120] on link "Videos 7" at bounding box center [105, 128] width 210 height 37
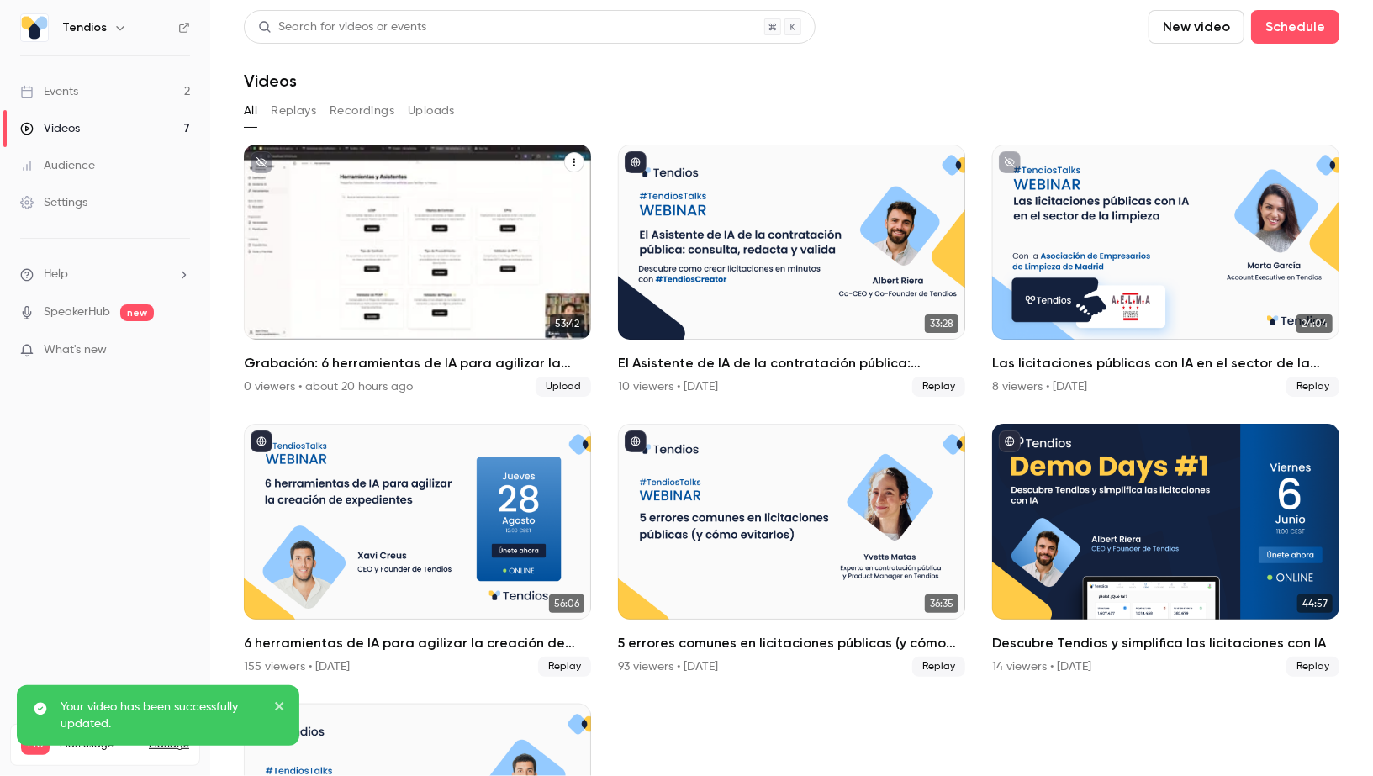
click at [577, 160] on icon "Grabación: 6 herramientas de IA para agilizar la creación de expedientes" at bounding box center [574, 162] width 10 height 10
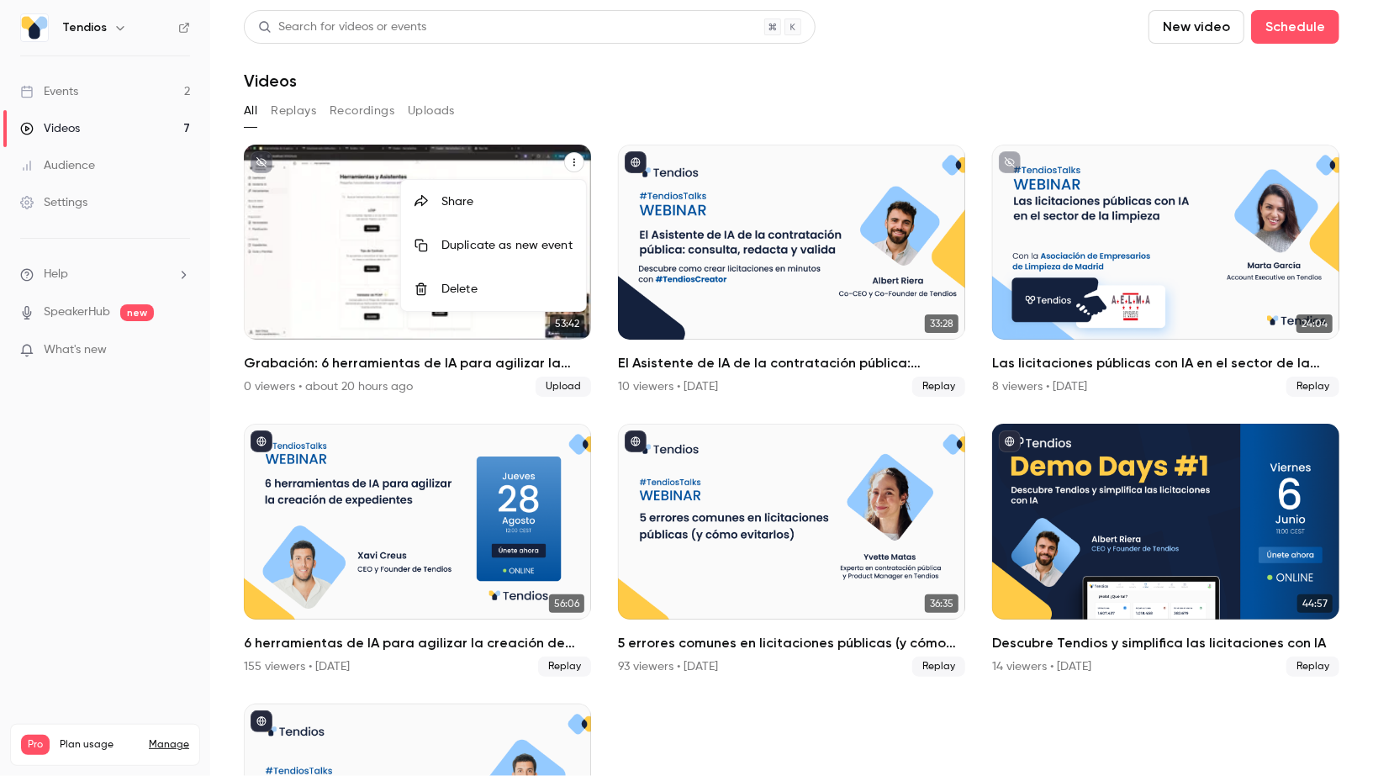
click at [528, 205] on div "Share" at bounding box center [506, 201] width 131 height 17
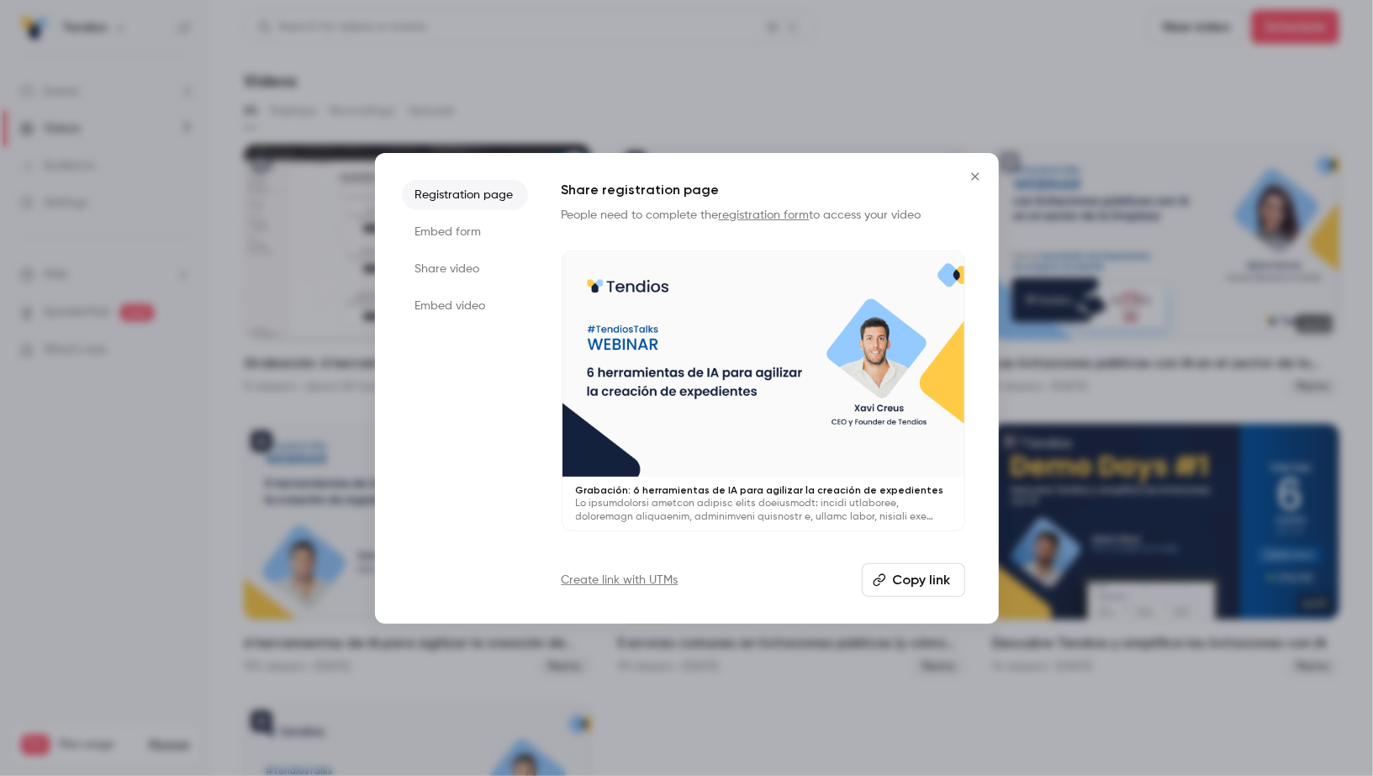
click at [920, 579] on button "Copy link" at bounding box center [913, 580] width 103 height 34
click at [980, 172] on icon "Close" at bounding box center [975, 176] width 20 height 13
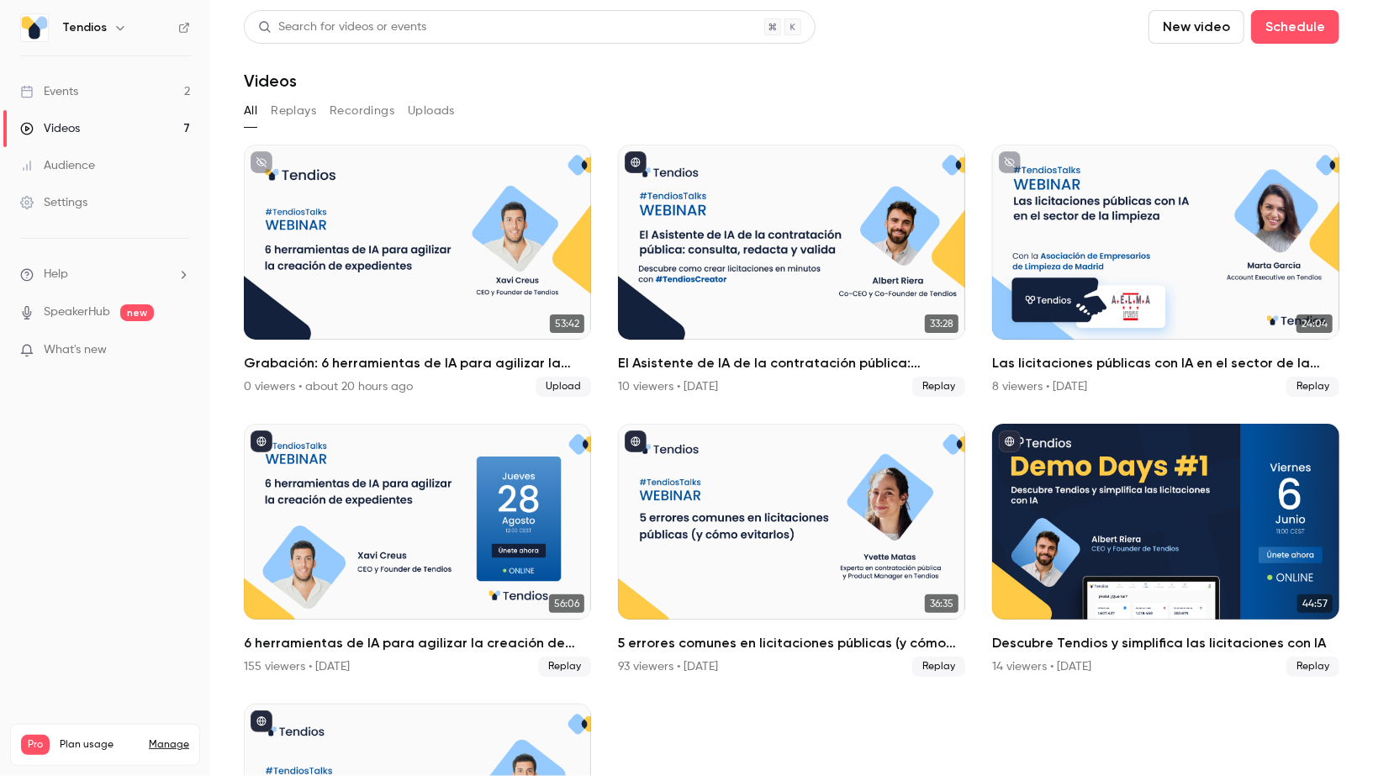
click at [71, 84] on div "Events" at bounding box center [49, 91] width 58 height 17
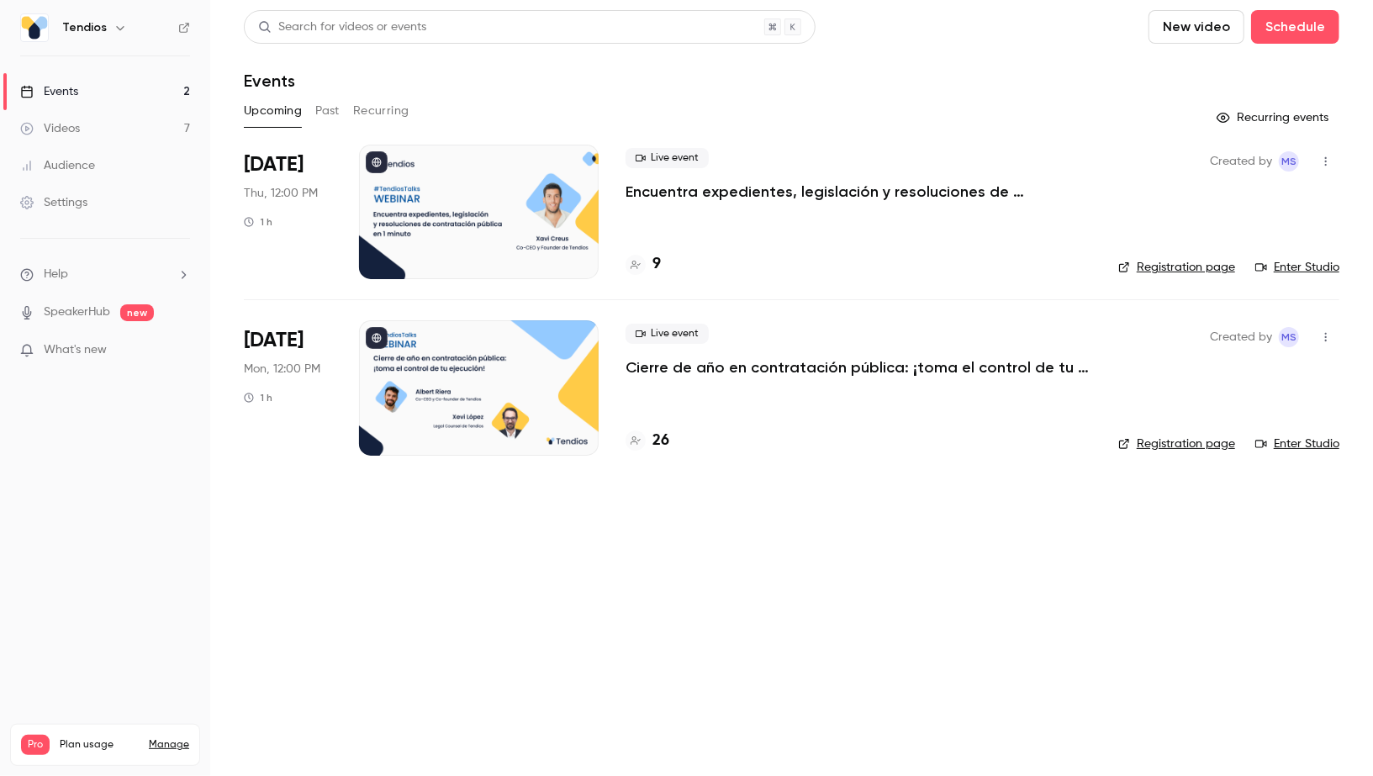
click at [111, 127] on link "Videos 7" at bounding box center [105, 128] width 210 height 37
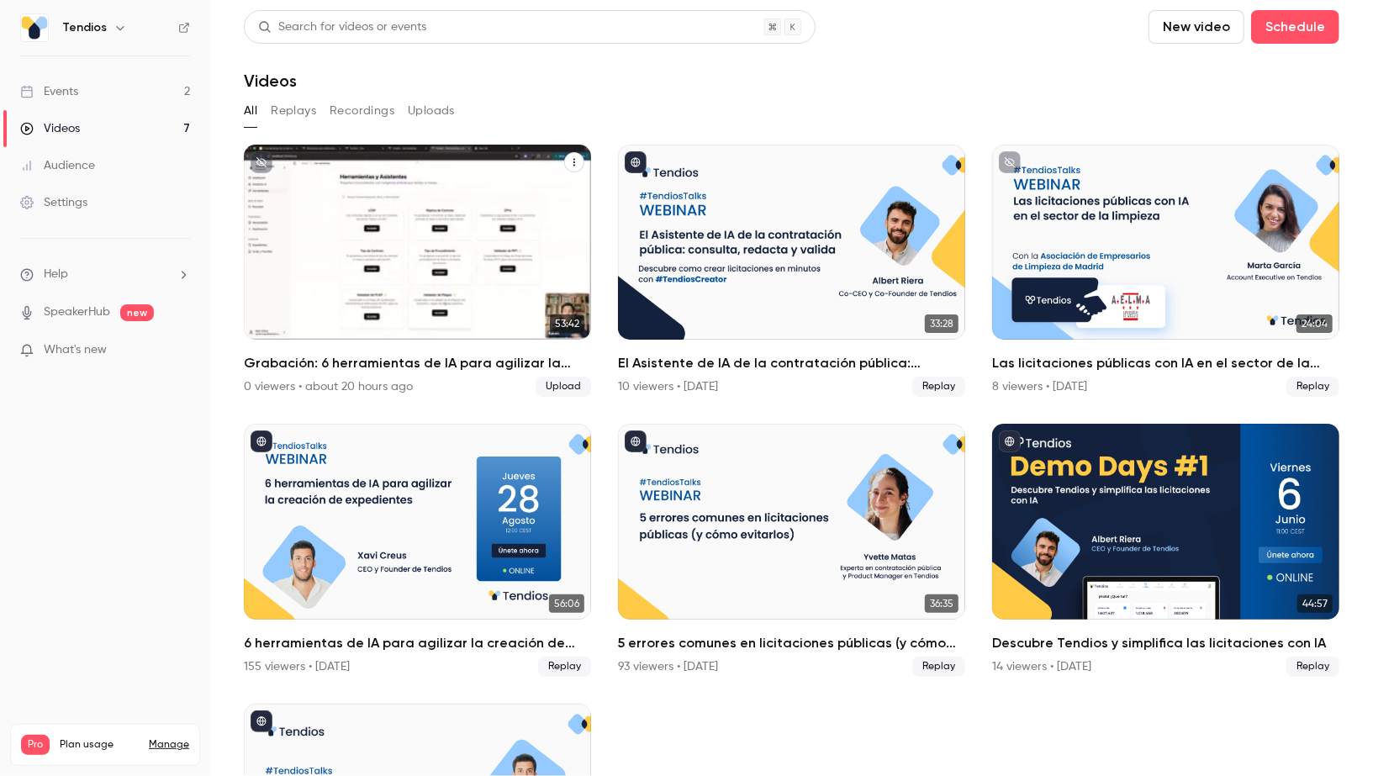
click at [387, 365] on h2 "Grabación: 6 herramientas de IA para agilizar la creación de expedientes" at bounding box center [417, 363] width 347 height 20
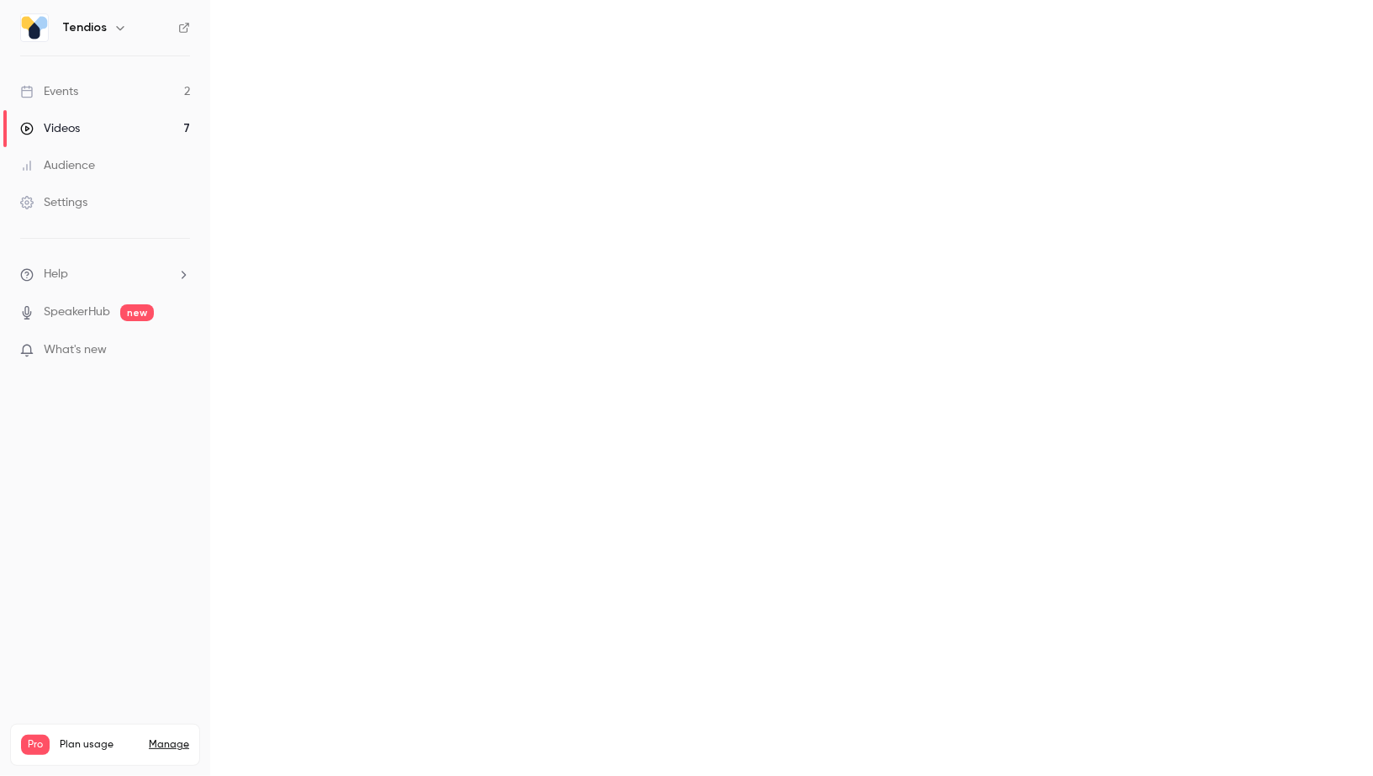
click at [387, 365] on main at bounding box center [791, 388] width 1163 height 776
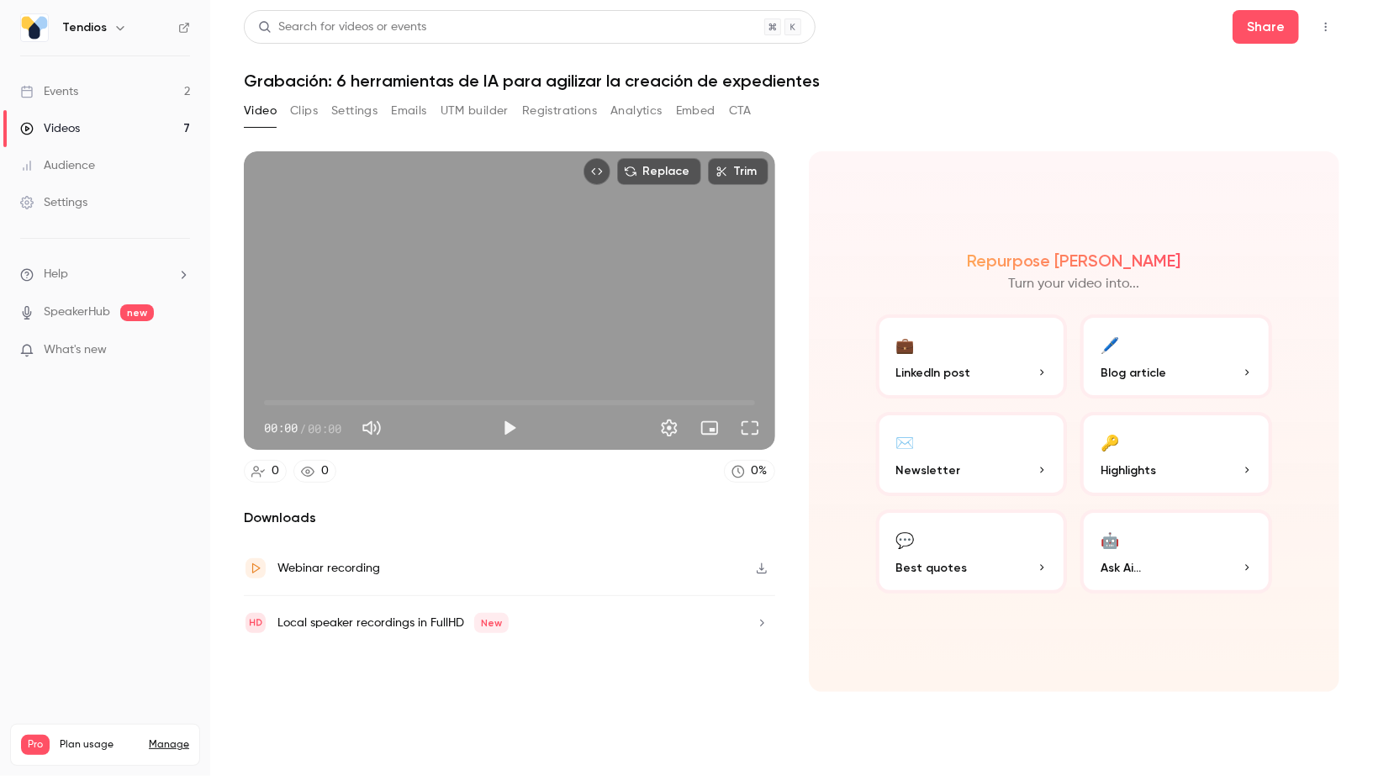
click at [367, 83] on h1 "Grabación: 6 herramientas de IA para agilizar la creación de expedientes" at bounding box center [791, 81] width 1095 height 20
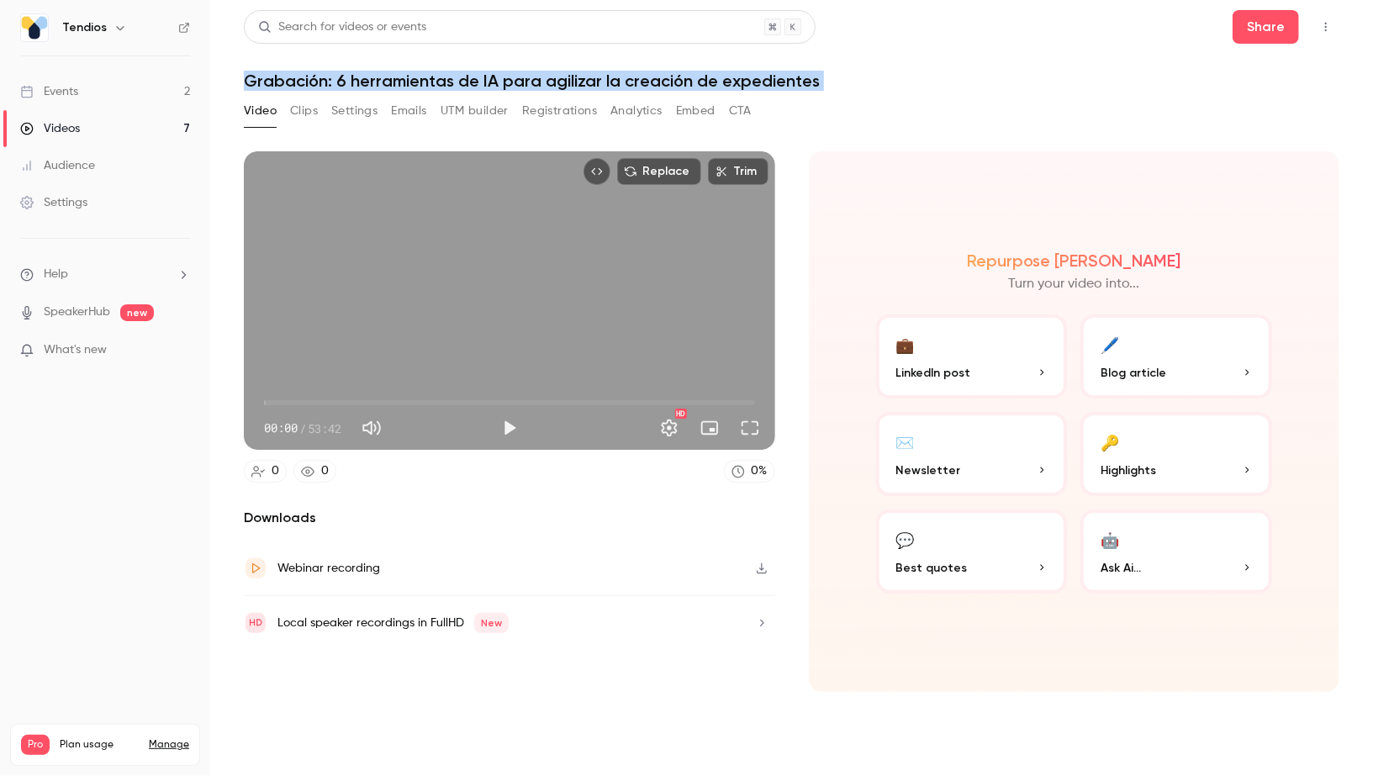
click at [367, 83] on h1 "Grabación: 6 herramientas de IA para agilizar la creación de expedientes" at bounding box center [791, 81] width 1095 height 20
copy div "Grabación: 6 herramientas de IA para agilizar la creación de expedientes Video …"
click at [131, 86] on link "Events 2" at bounding box center [105, 91] width 210 height 37
